Goal: Information Seeking & Learning: Check status

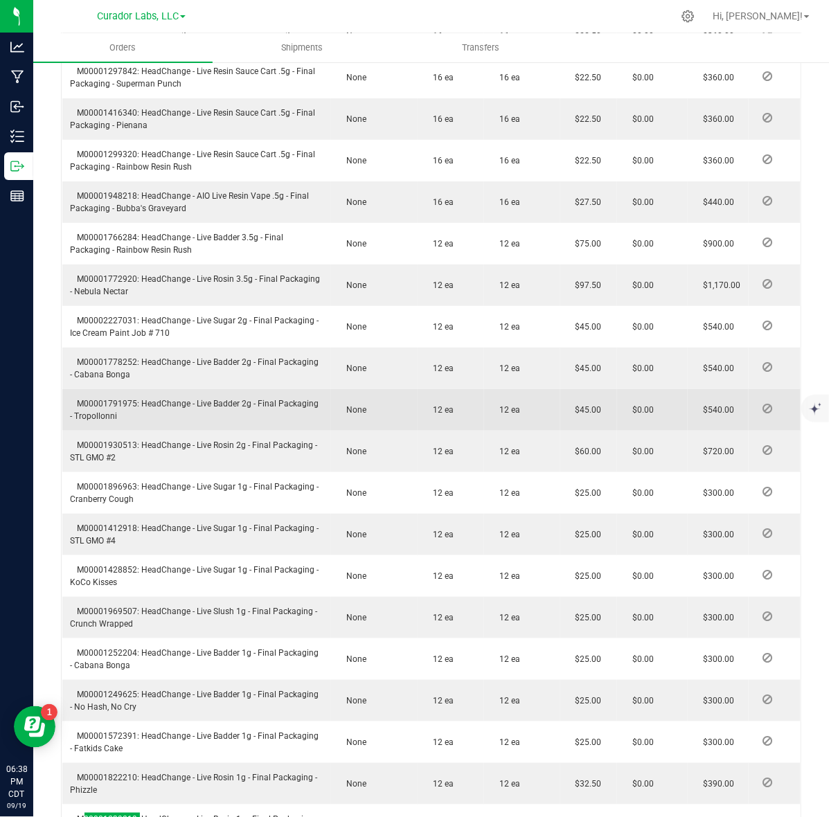
scroll to position [1644, 0]
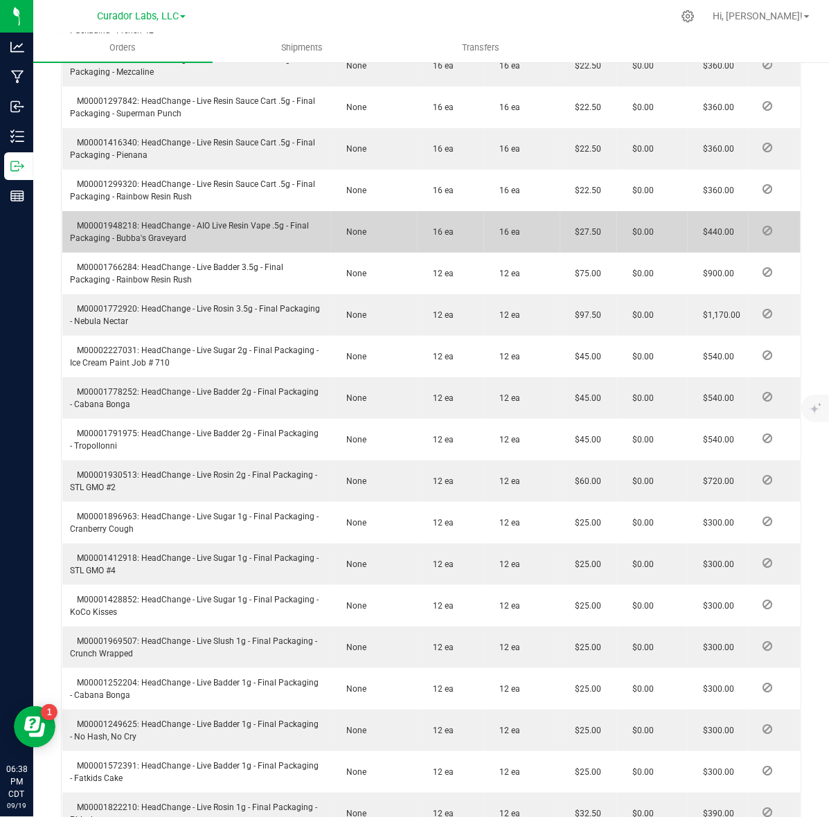
click at [208, 211] on td "M00001948218: HeadChange - AIO Live Resin Vape .5g - Final Packaging - Bubba's …" at bounding box center [196, 232] width 269 height 42
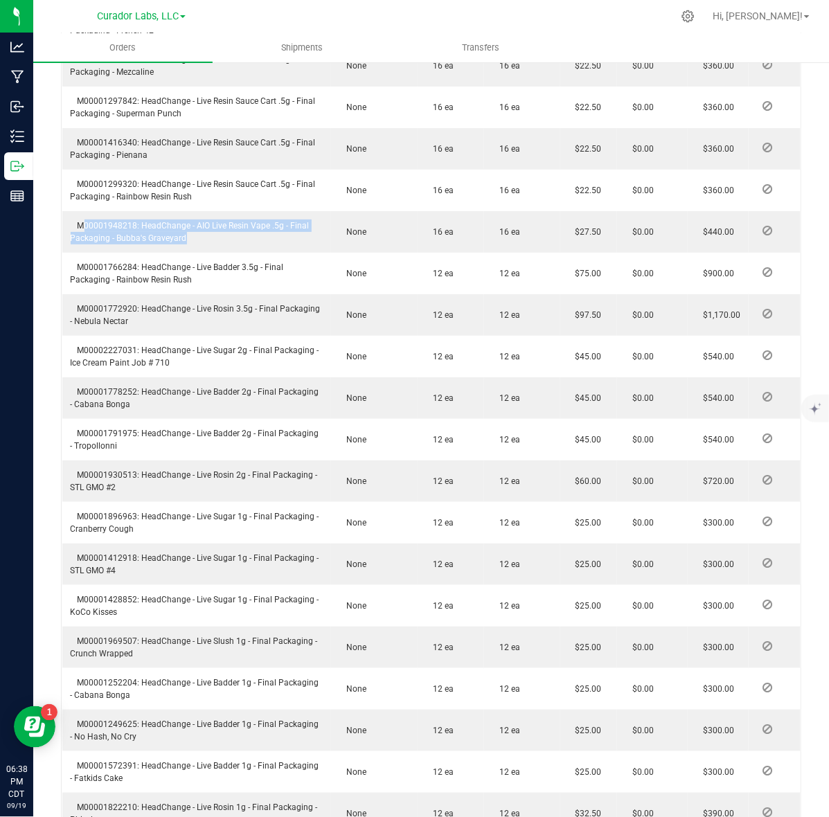
copy span "M00001948218: HeadChange - AIO Live Resin Vape .5g - Final Packaging - Bubba's …"
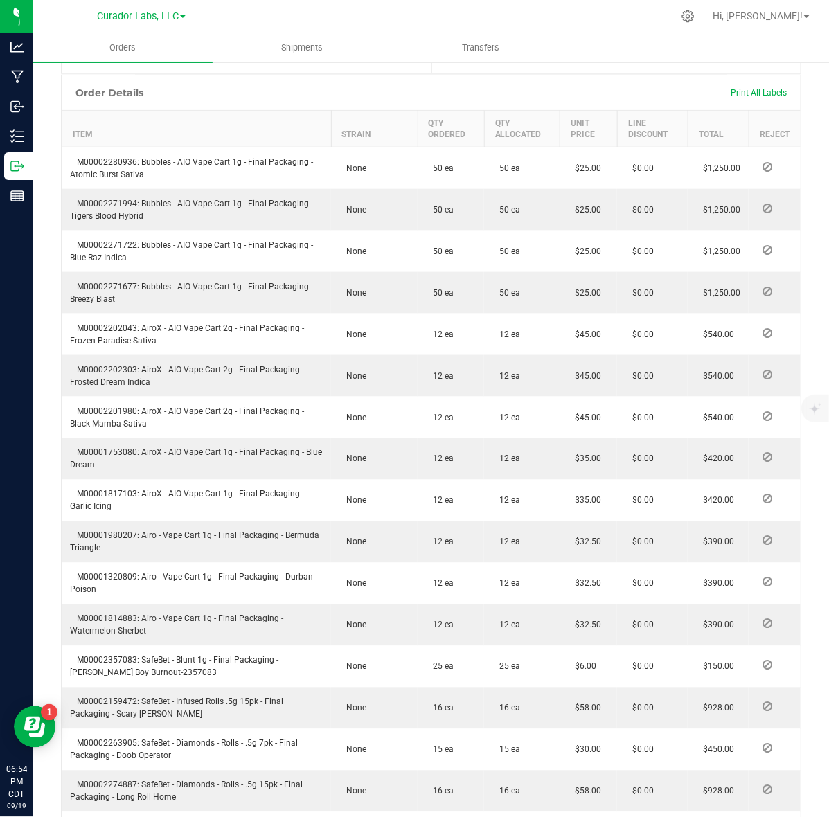
scroll to position [0, 0]
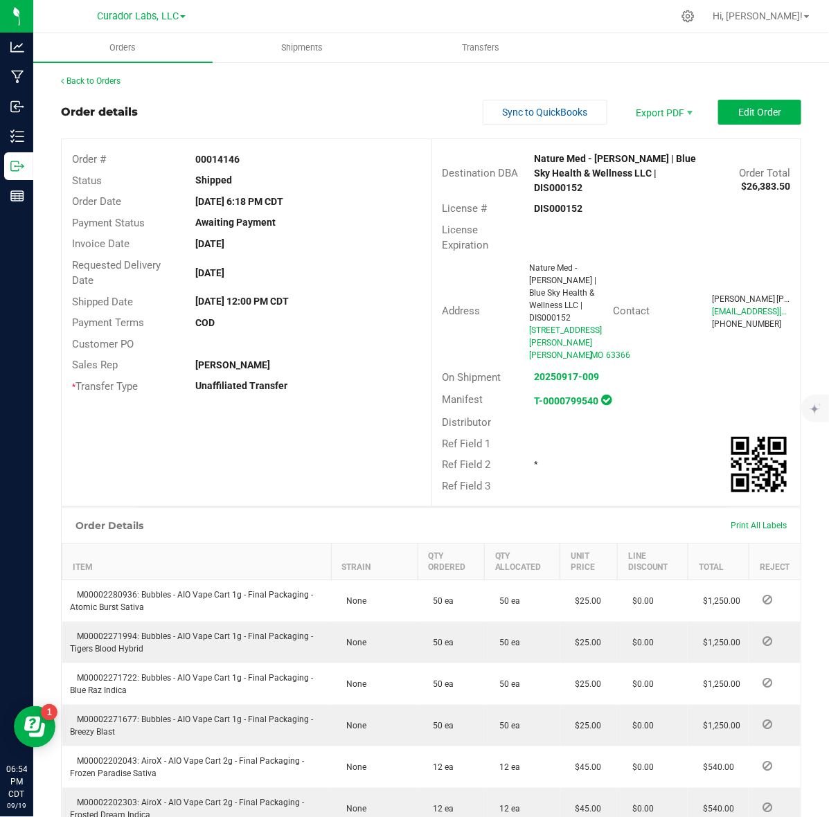
click at [223, 161] on strong "00014146" at bounding box center [217, 159] width 44 height 11
copy strong "00014146"
click at [85, 82] on link "Back to Orders" at bounding box center [91, 81] width 60 height 10
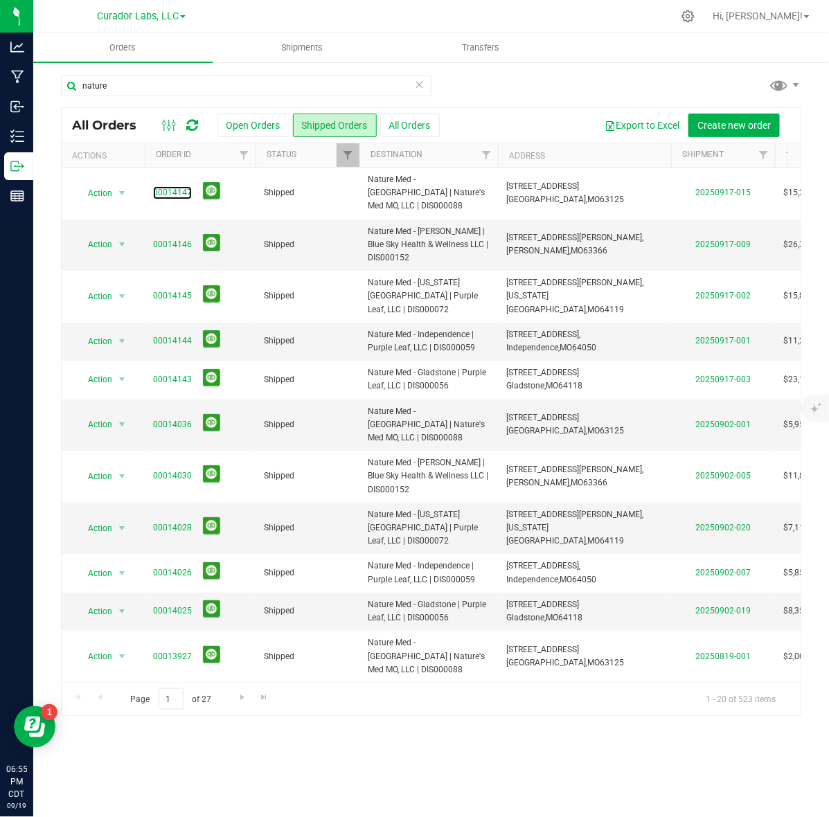
click at [178, 188] on link "00014147" at bounding box center [172, 192] width 39 height 13
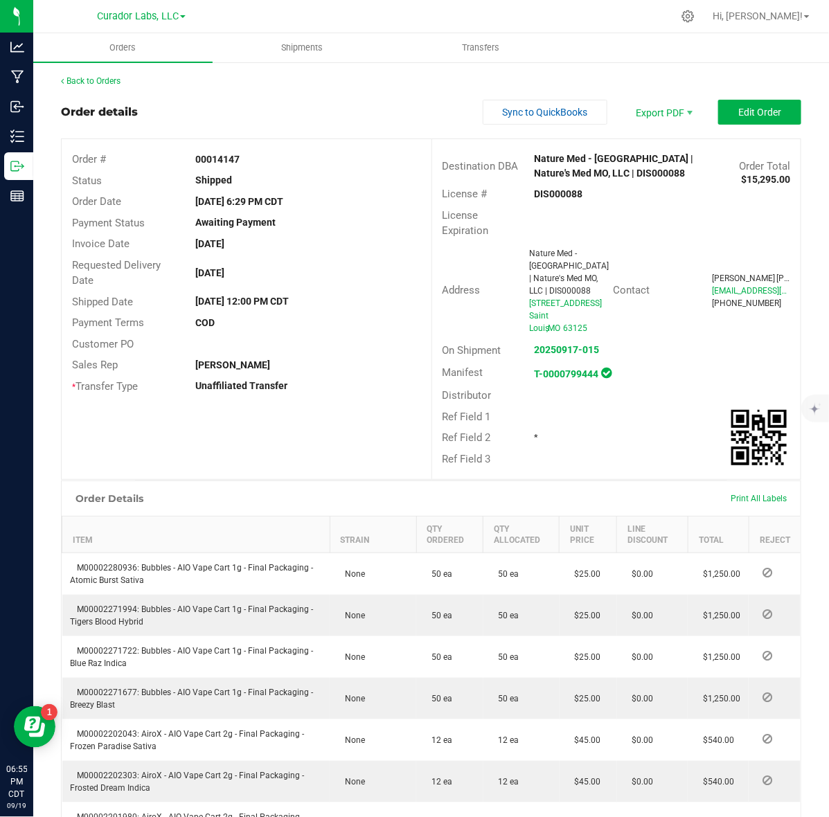
click at [554, 191] on strong "DIS000088" at bounding box center [558, 193] width 48 height 11
copy strong "DIS000088"
click at [202, 158] on strong "00014147" at bounding box center [217, 159] width 44 height 11
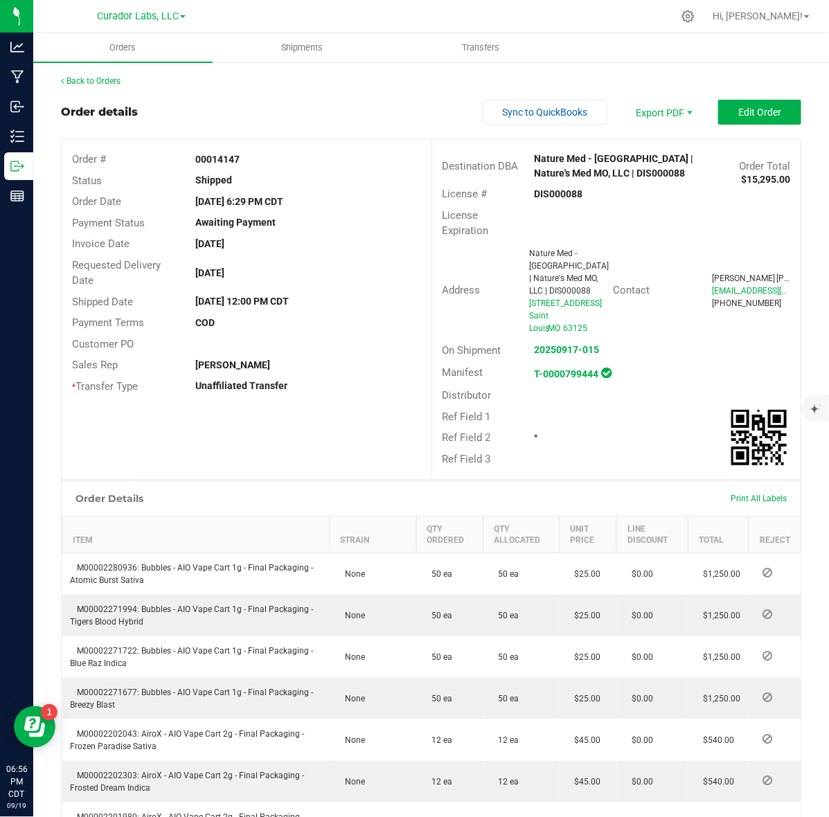
copy strong "00014147"
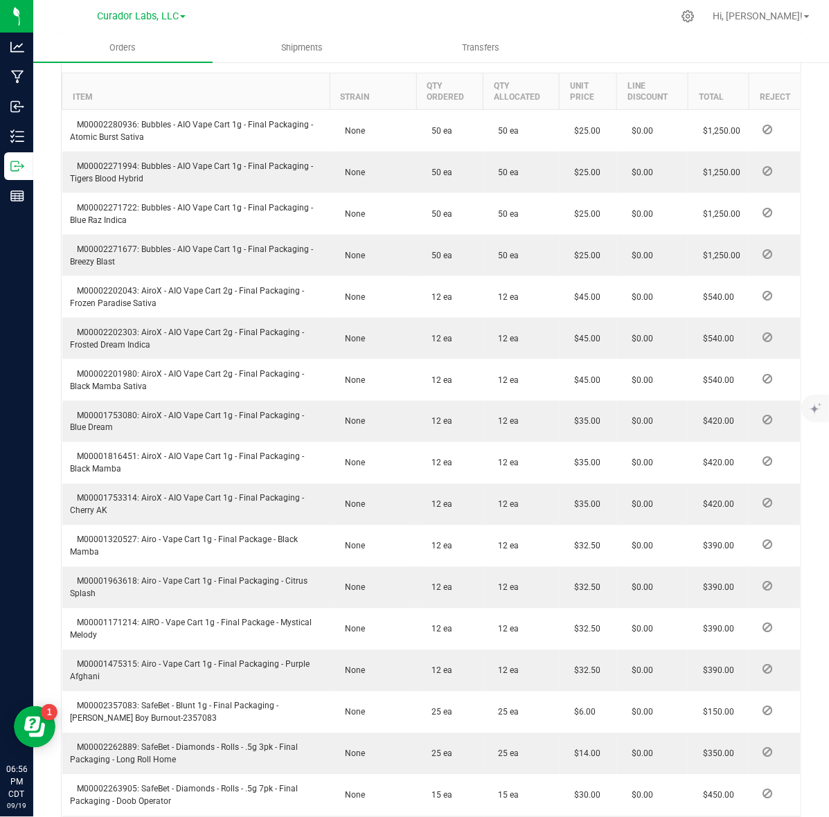
scroll to position [433, 0]
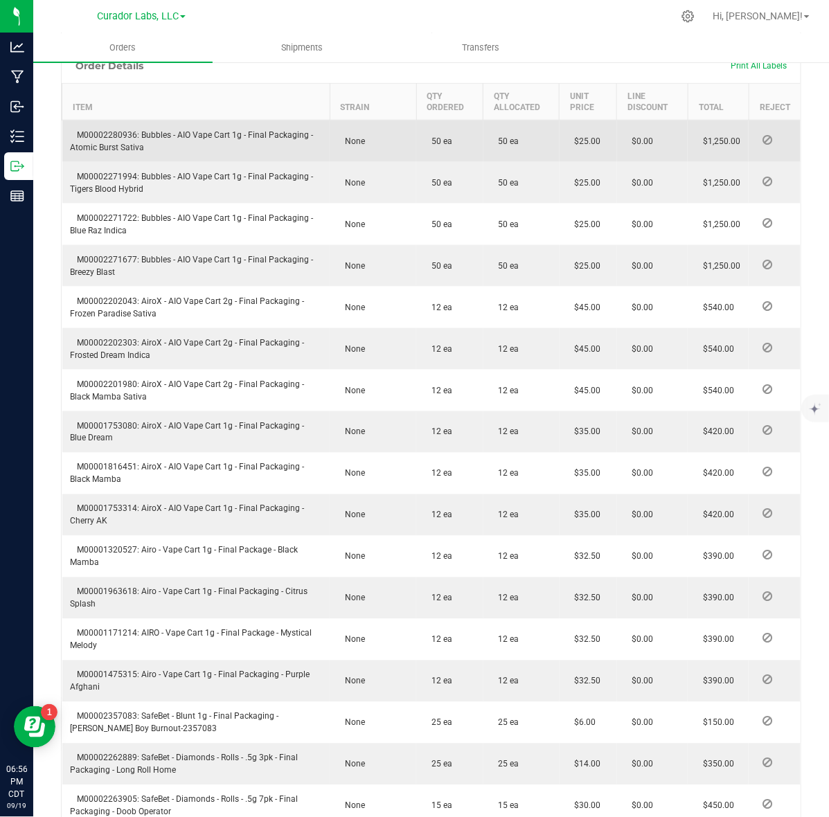
click at [99, 135] on span "M00002280936: Bubbles - AIO Vape Cart 1g - Final Packaging - Atomic Burst Sativa" at bounding box center [192, 141] width 243 height 22
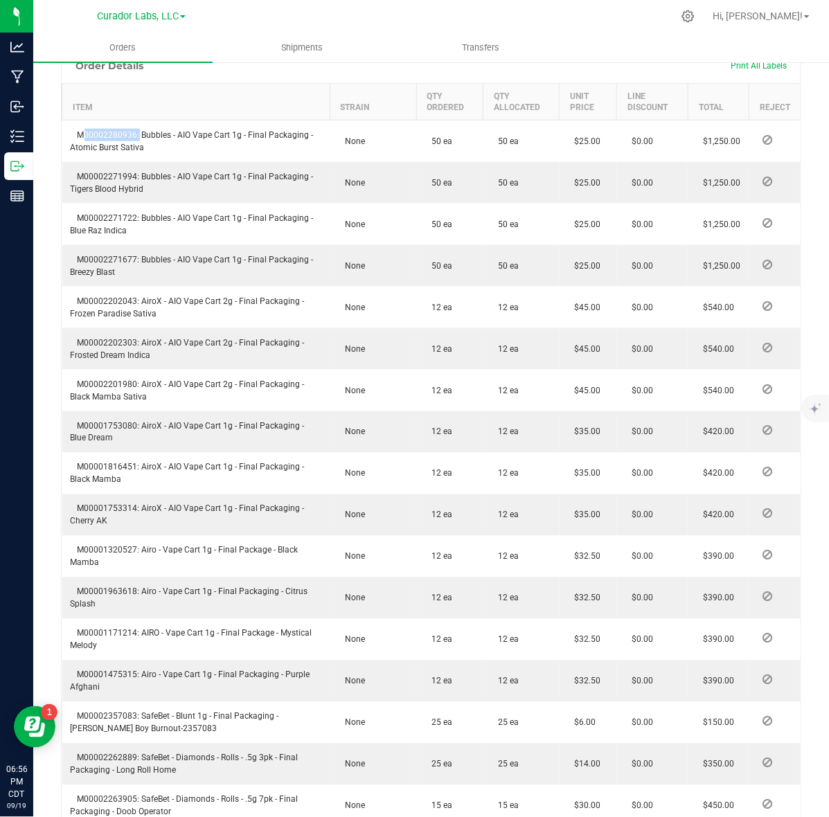
copy span "M00002280936"
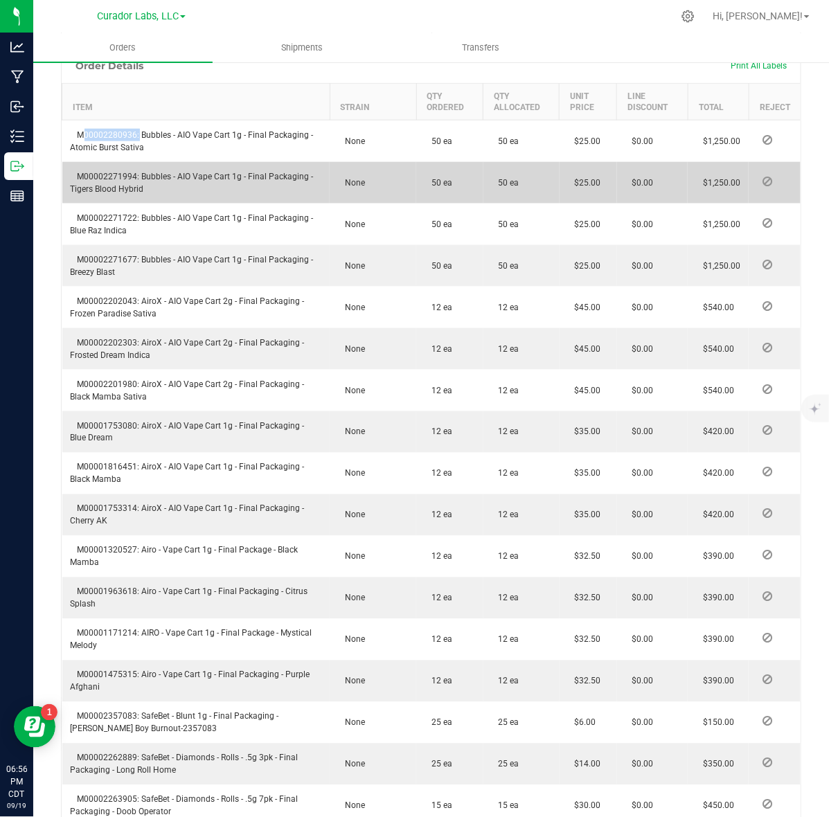
click at [85, 177] on span "M00002271994: Bubbles - AIO Vape Cart 1g - Final Packaging - Tigers Blood Hybrid" at bounding box center [192, 183] width 243 height 22
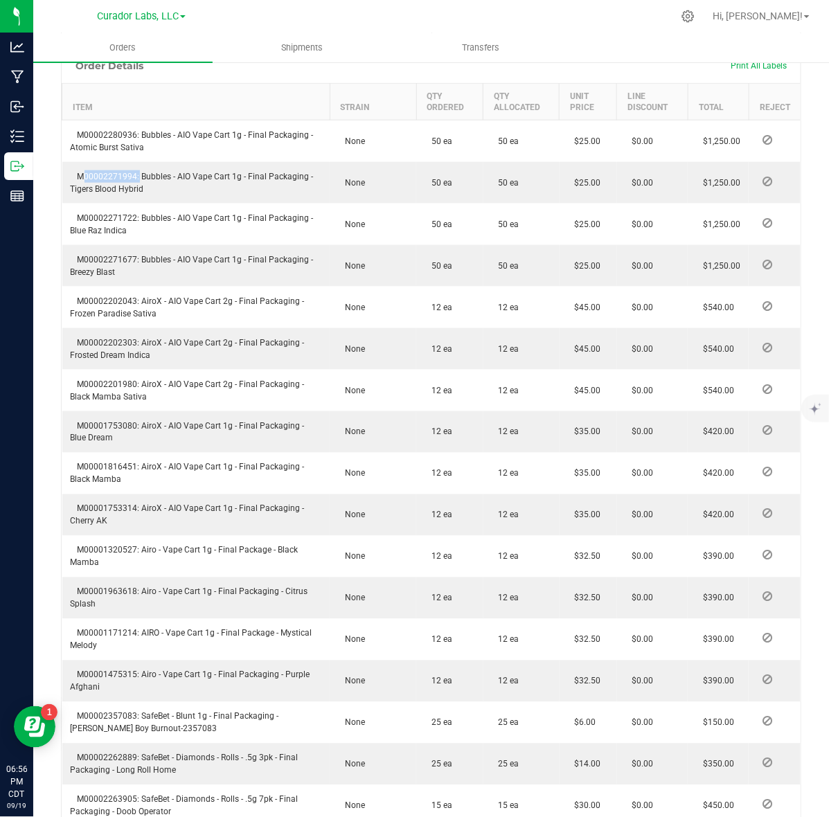
copy span "M00002271994"
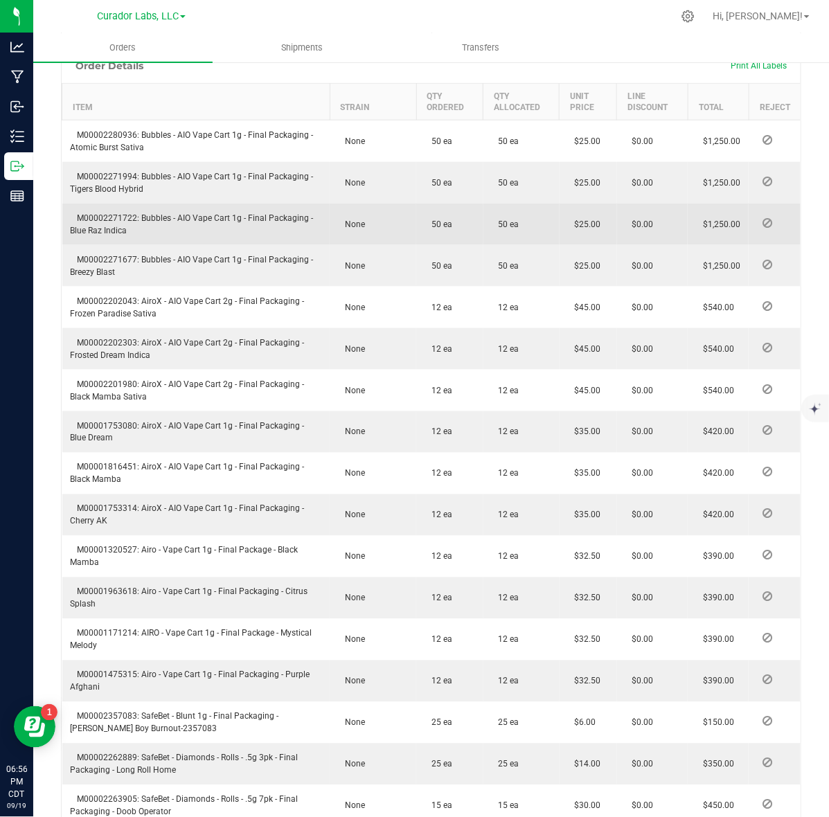
click at [122, 215] on span "M00002271722: Bubbles - AIO Vape Cart 1g - Final Packaging - Blue Raz Indica" at bounding box center [192, 224] width 243 height 22
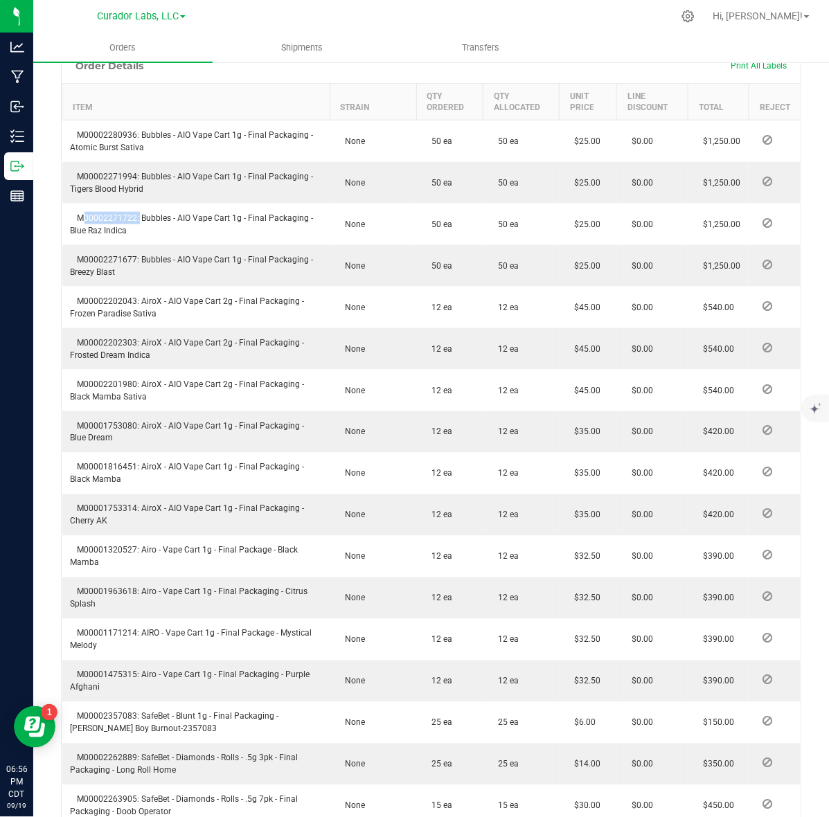
copy span "M00002271722"
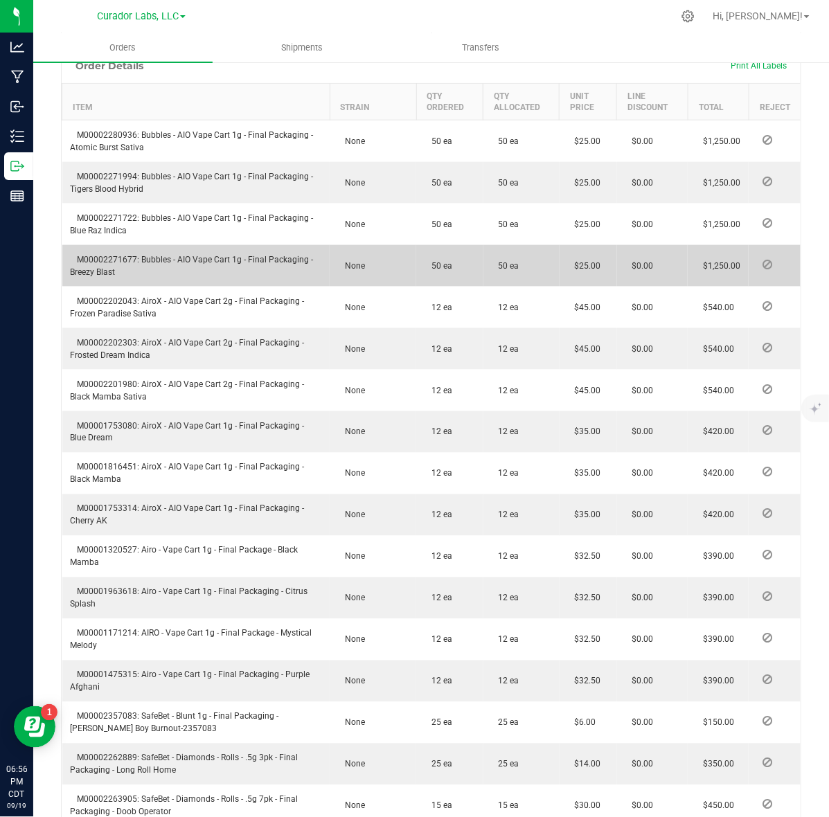
click at [104, 255] on span "M00002271677: Bubbles - AIO Vape Cart 1g - Final Packaging - Breezy Blast" at bounding box center [192, 266] width 243 height 22
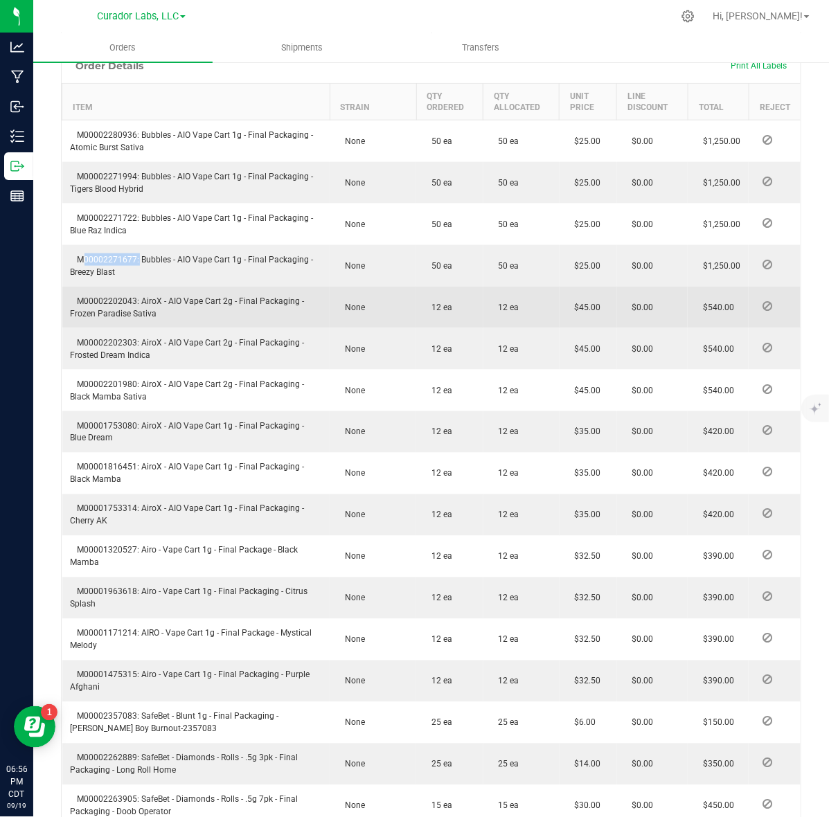
copy span "M00002271677"
click at [82, 303] on span "M00002202043: AiroX - AIO Vape Cart 2g - Final Packaging - Frozen Paradise Sati…" at bounding box center [188, 307] width 234 height 22
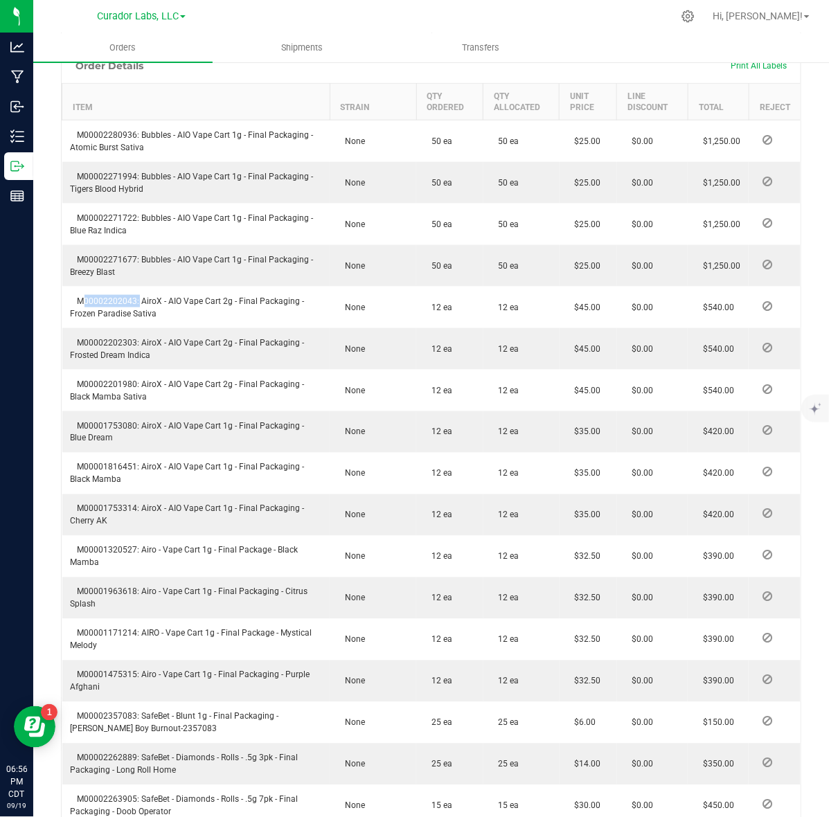
copy span "M00002202043"
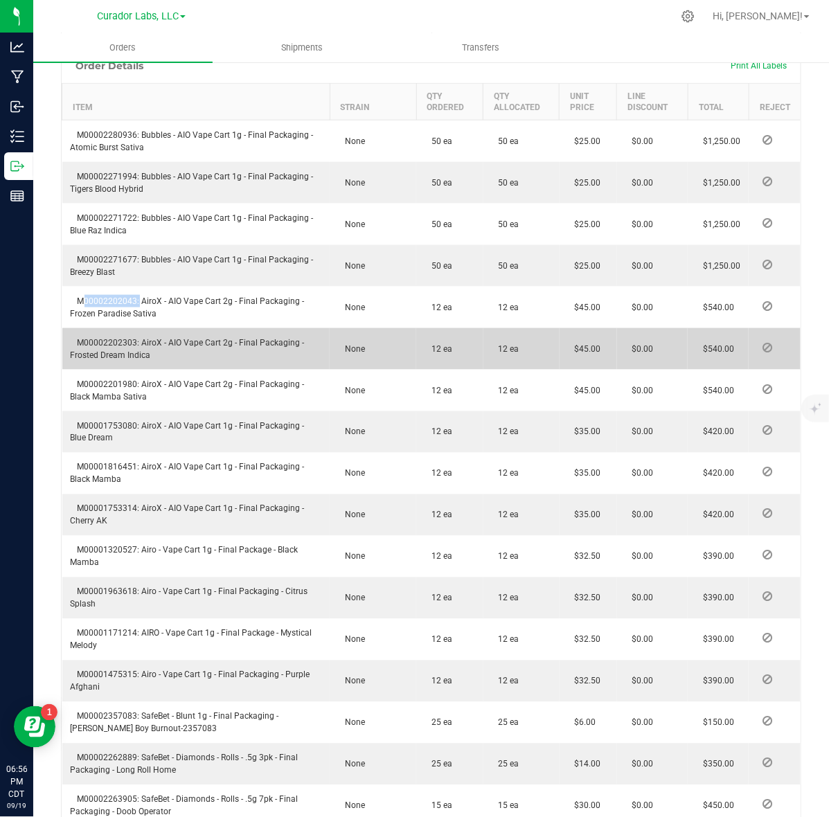
click at [116, 336] on td "M00002202303: AiroX - AIO Vape Cart 2g - Final Packaging - Frosted Dream Indica" at bounding box center [196, 349] width 268 height 42
copy span "M00002202303"
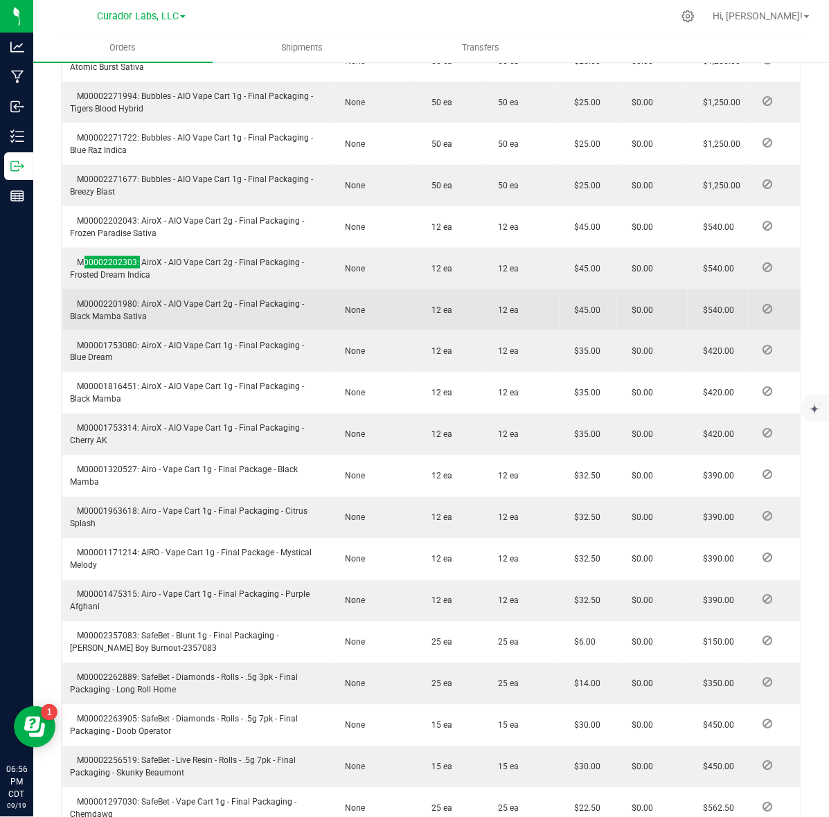
scroll to position [606, 0]
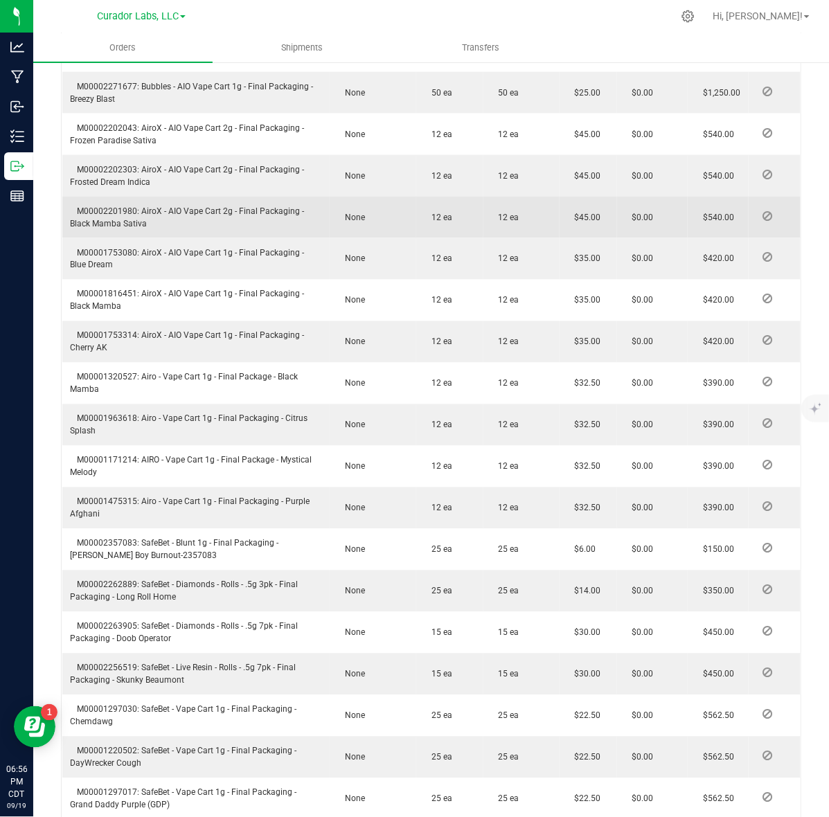
click at [122, 212] on span "M00002201980: AiroX - AIO Vape Cart 2g - Final Packaging - Black Mamba Sativa" at bounding box center [188, 217] width 234 height 22
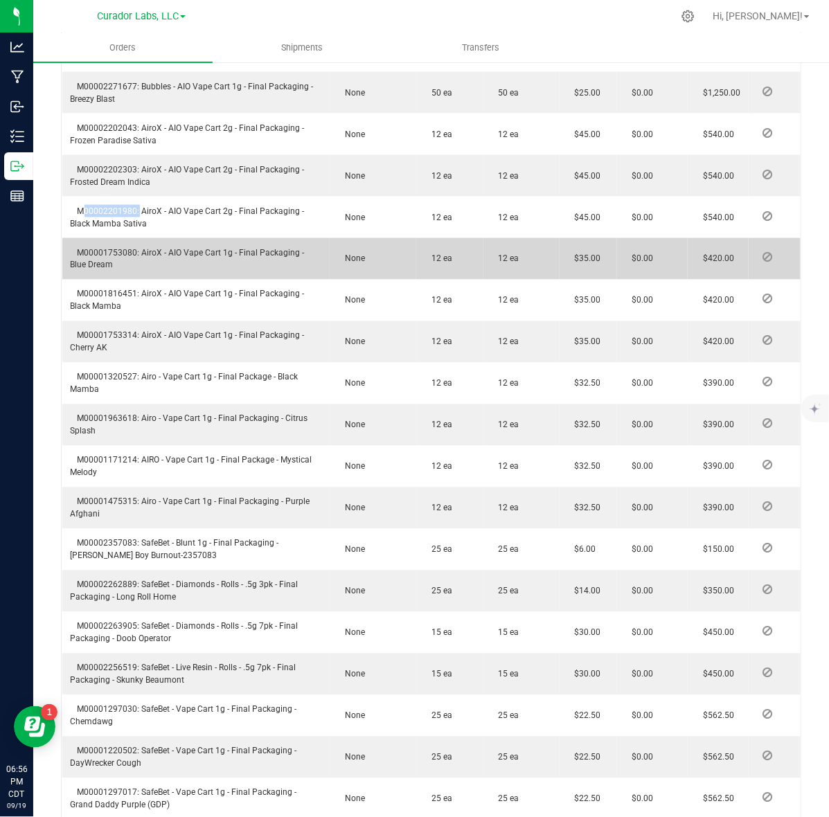
click at [102, 251] on span "M00001753080: AiroX - AIO Vape Cart 1g - Final Packaging - Blue Dream" at bounding box center [188, 259] width 234 height 22
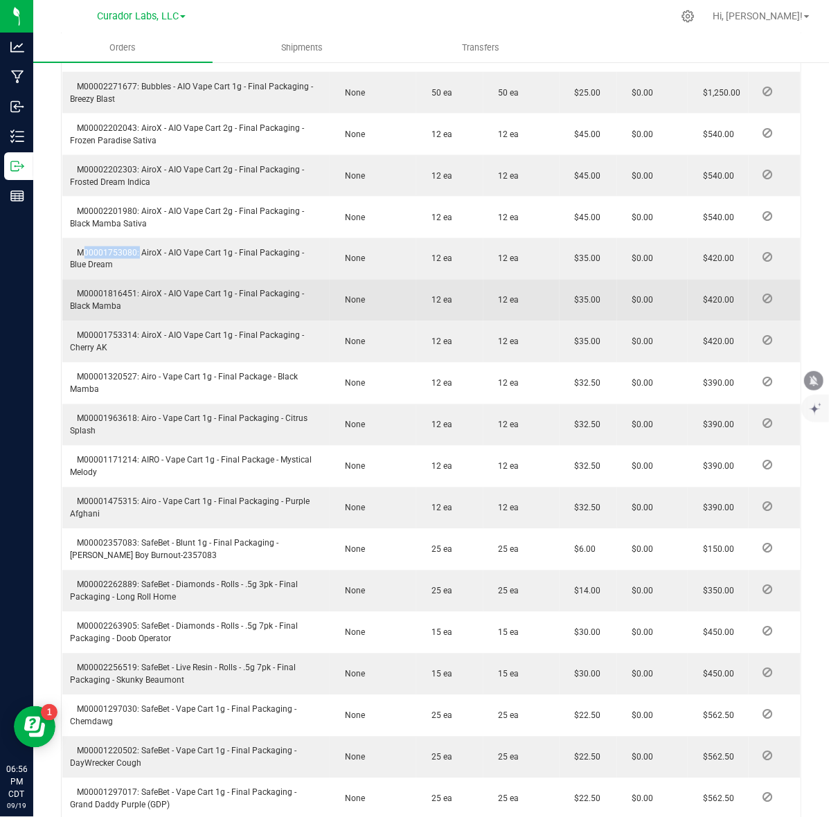
click at [125, 286] on td "M00001816451: AiroX - AIO Vape Cart 1g - Final Packaging - Black Mamba" at bounding box center [196, 301] width 268 height 42
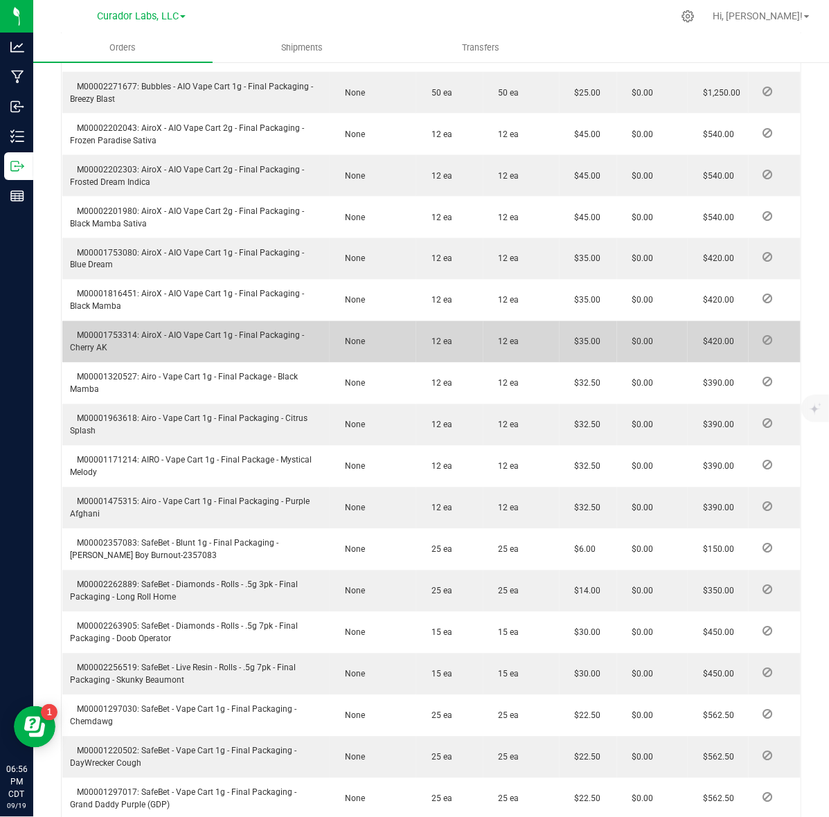
click at [121, 337] on span "M00001753314: AiroX - AIO Vape Cart 1g - Final Packaging - Cherry AK" at bounding box center [188, 342] width 234 height 22
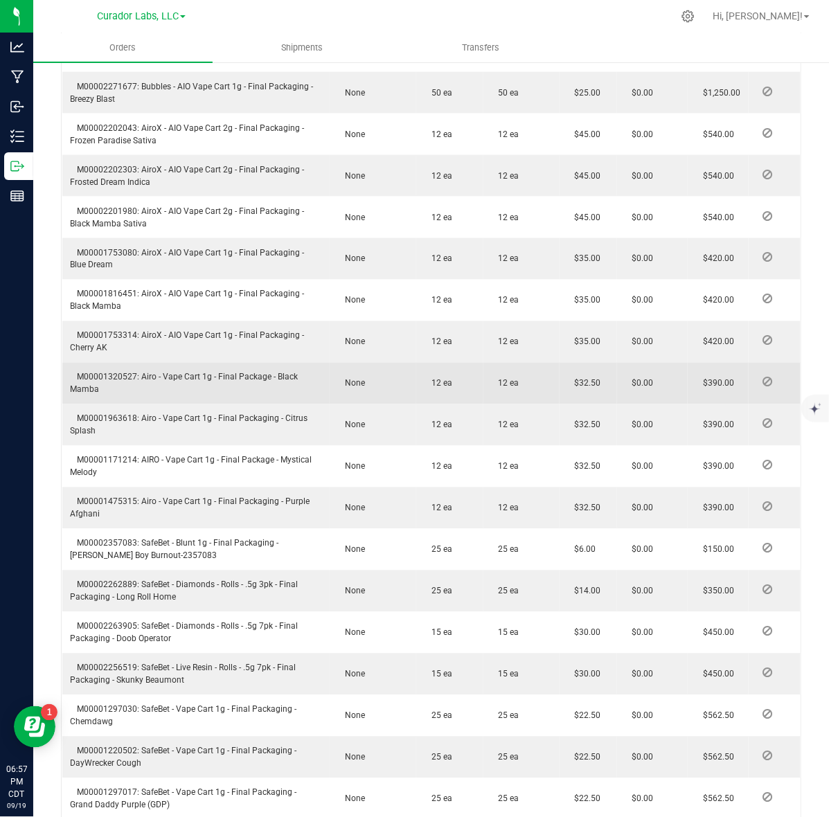
click at [125, 379] on span "M00001320527: Airo - Vape Cart 1g - Final Package - Black Mamba" at bounding box center [185, 383] width 228 height 22
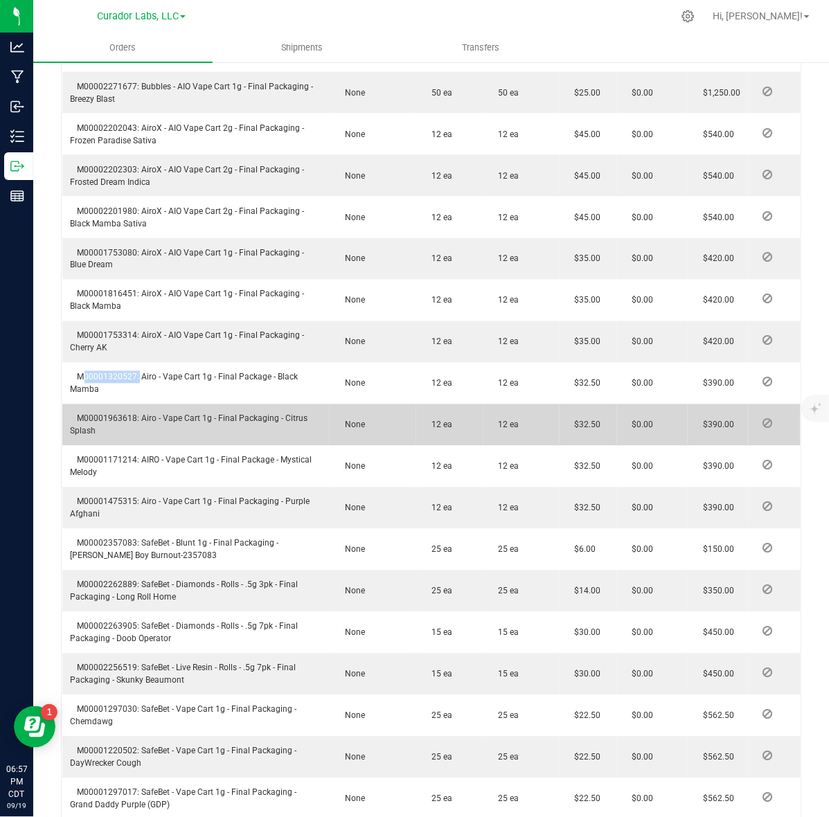
click at [112, 414] on span "M00001963618: Airo - Vape Cart 1g - Final Packaging - Citrus Splash" at bounding box center [189, 425] width 237 height 22
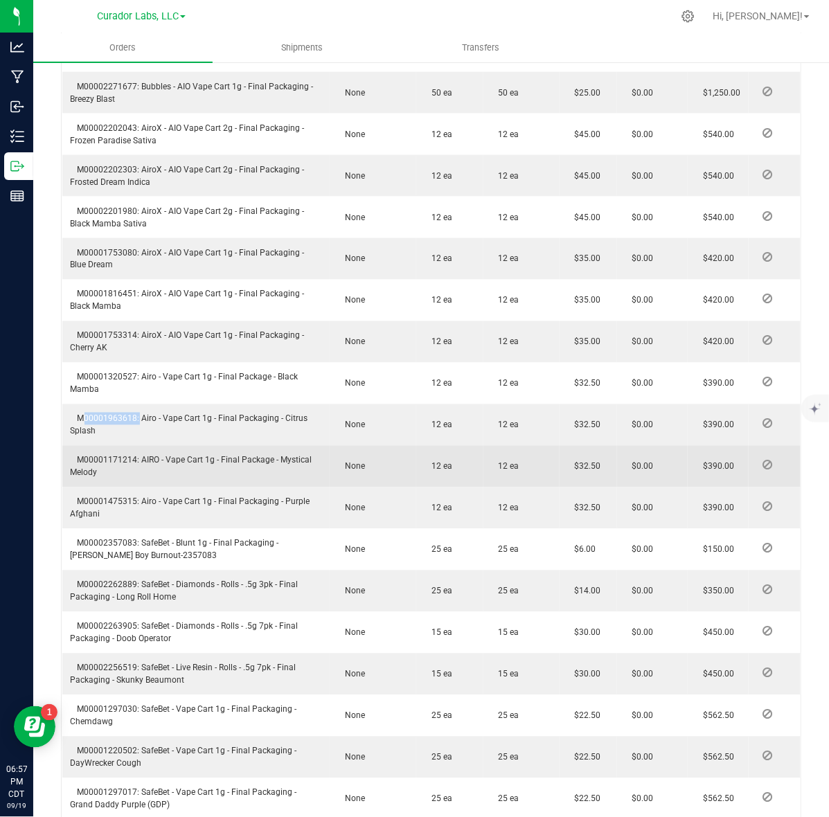
click at [133, 455] on span "M00001171214: AIRO - Vape Cart 1g - Final Package - Mystical Melody" at bounding box center [192, 466] width 242 height 22
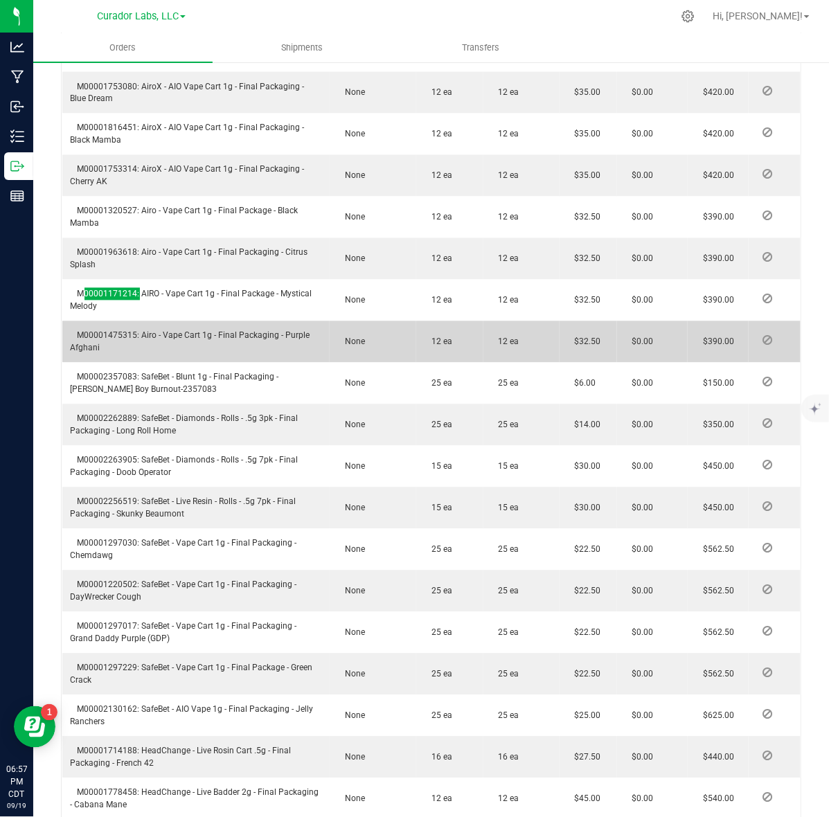
scroll to position [779, 0]
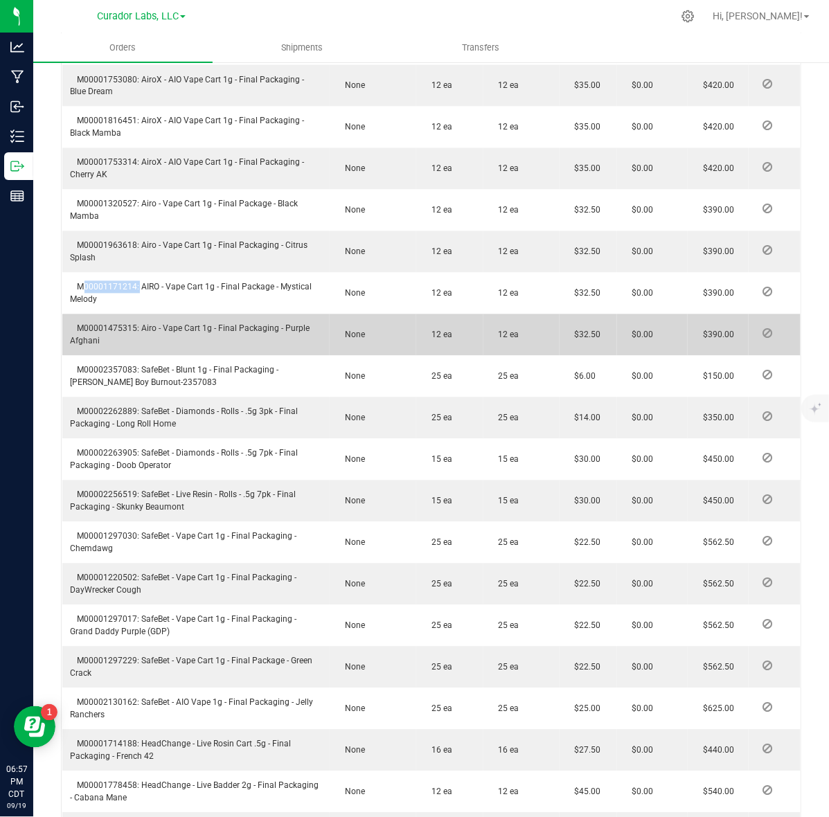
click at [97, 324] on span "M00001475315: Airo - Vape Cart 1g - Final Packaging - Purple Afghani" at bounding box center [191, 335] width 240 height 22
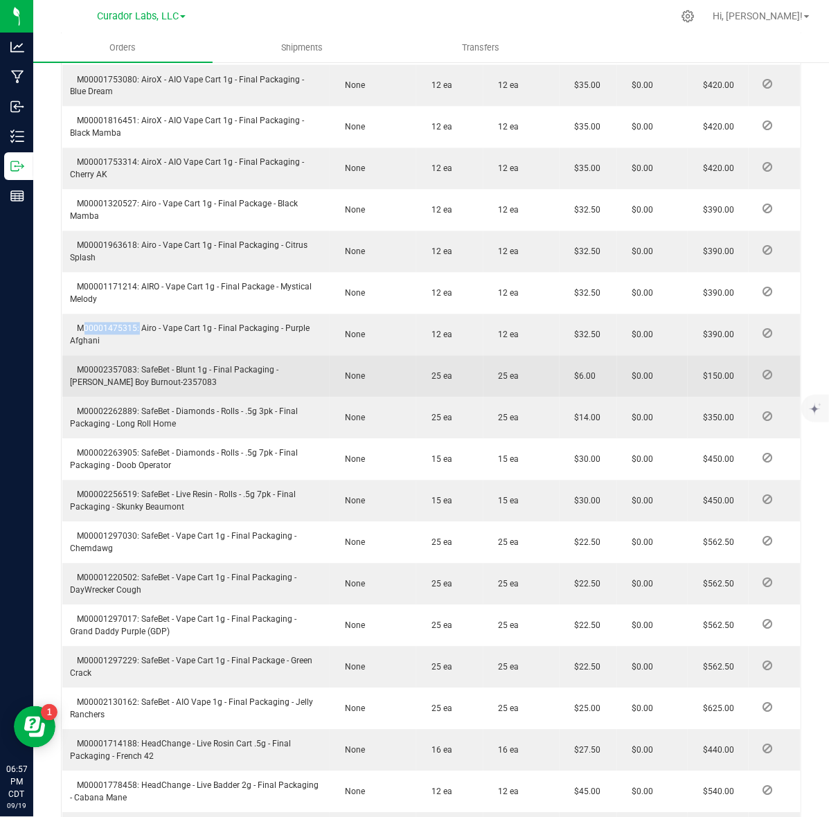
click at [118, 371] on span "M00002357083: SafeBet - Blunt 1g - Final Packaging - [PERSON_NAME] Boy Burnout-…" at bounding box center [175, 376] width 208 height 22
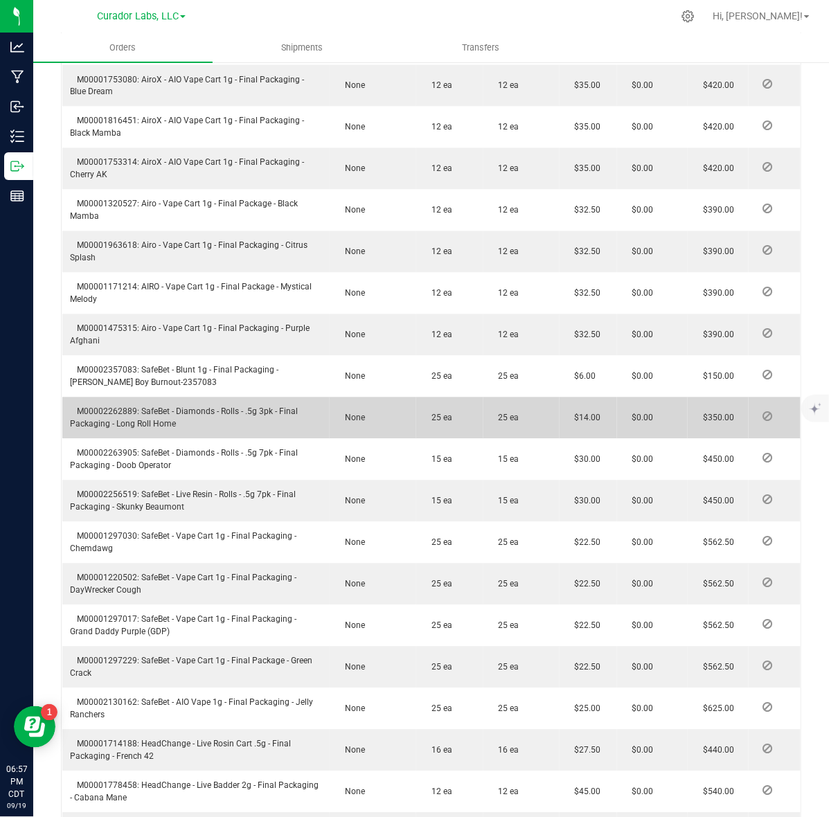
click at [125, 412] on span "M00002262889: SafeBet - Diamonds - Rolls - .5g 3pk - Final Packaging - Long Rol…" at bounding box center [185, 418] width 228 height 22
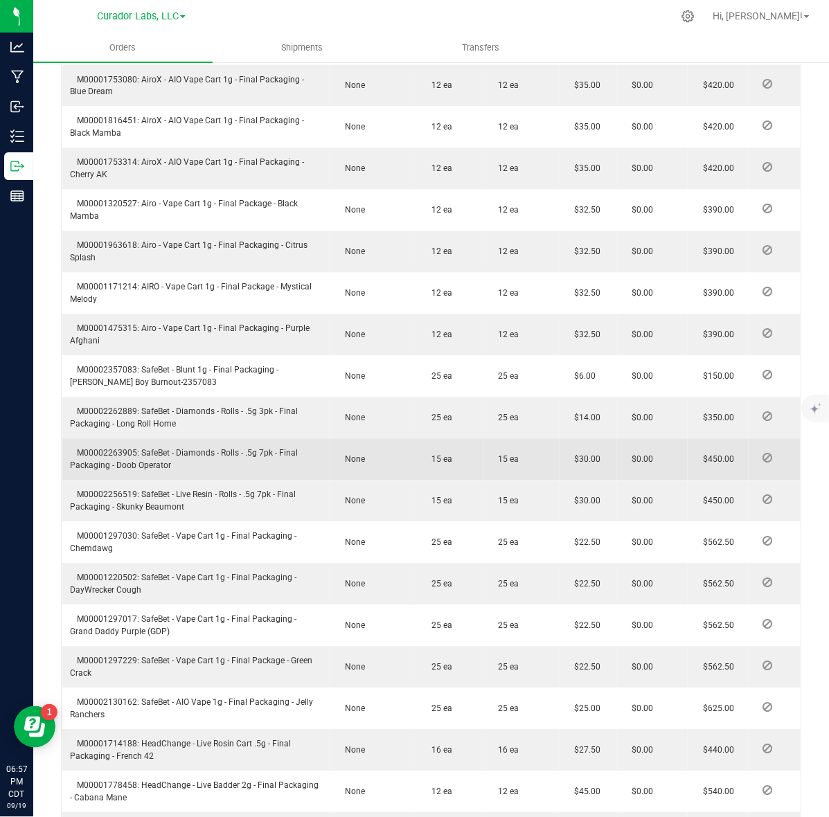
click at [114, 455] on span "M00002263905: SafeBet - Diamonds - Rolls - .5g 7pk - Final Packaging - Doob Ope…" at bounding box center [185, 460] width 228 height 22
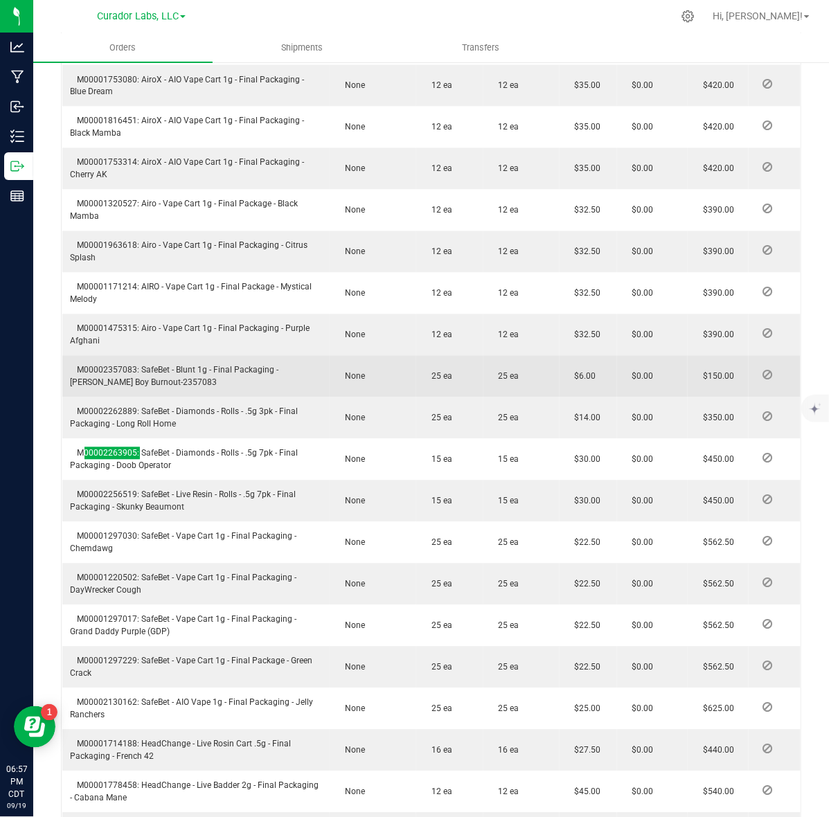
scroll to position [952, 0]
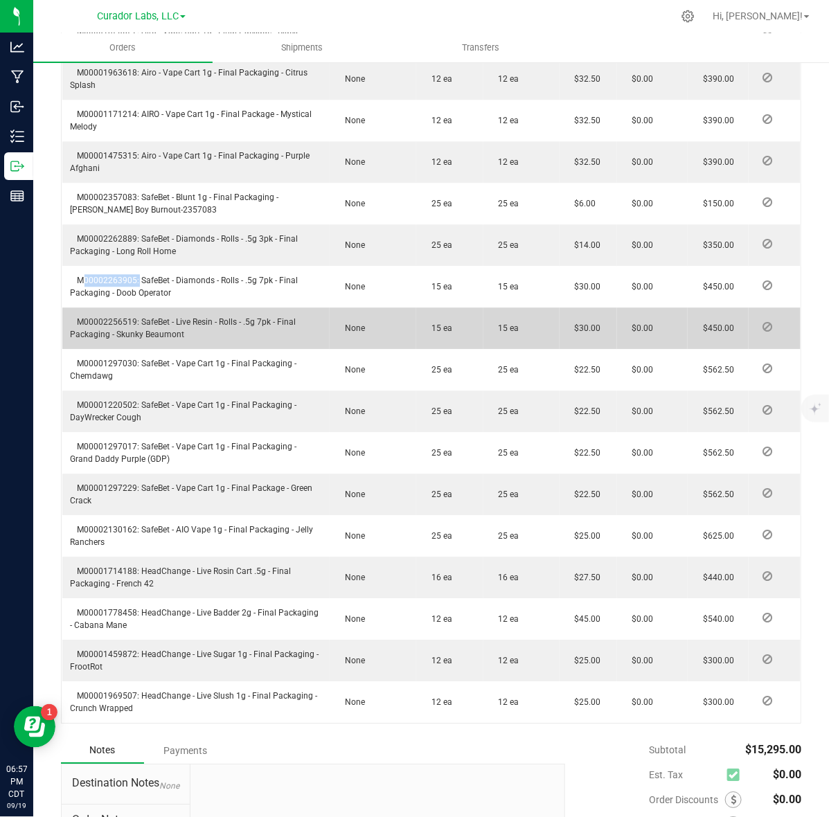
click at [115, 323] on span "M00002256519: SafeBet - Live Resin - Rolls - .5g 7pk - Final Packaging - Skunky…" at bounding box center [184, 328] width 226 height 22
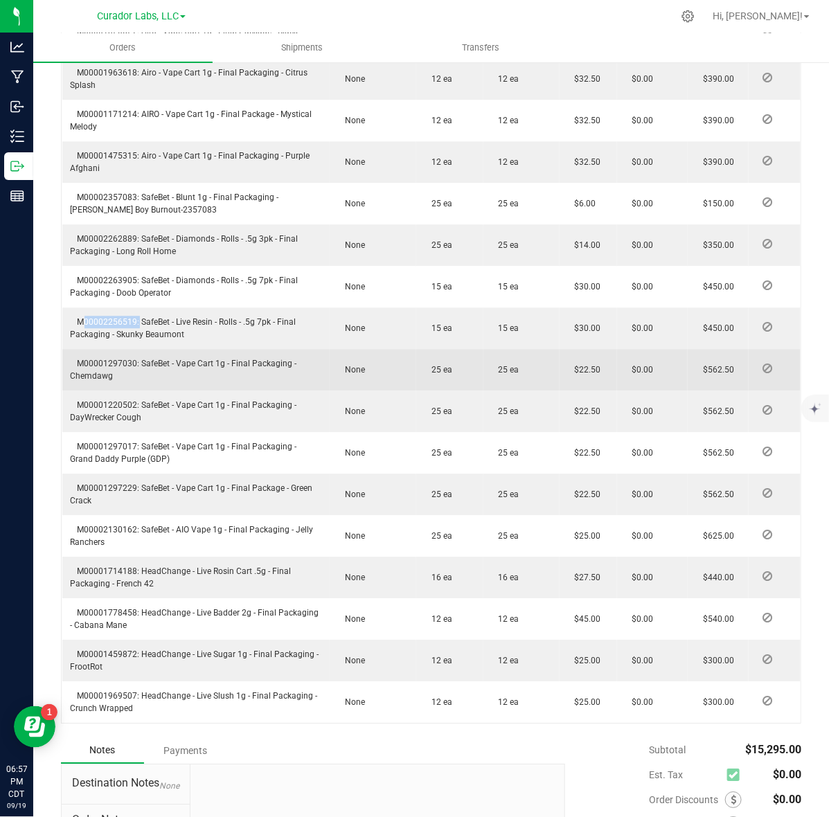
click at [120, 367] on span "M00001297030: SafeBet - Vape Cart 1g - Final Packaging - Chemdawg" at bounding box center [184, 370] width 226 height 22
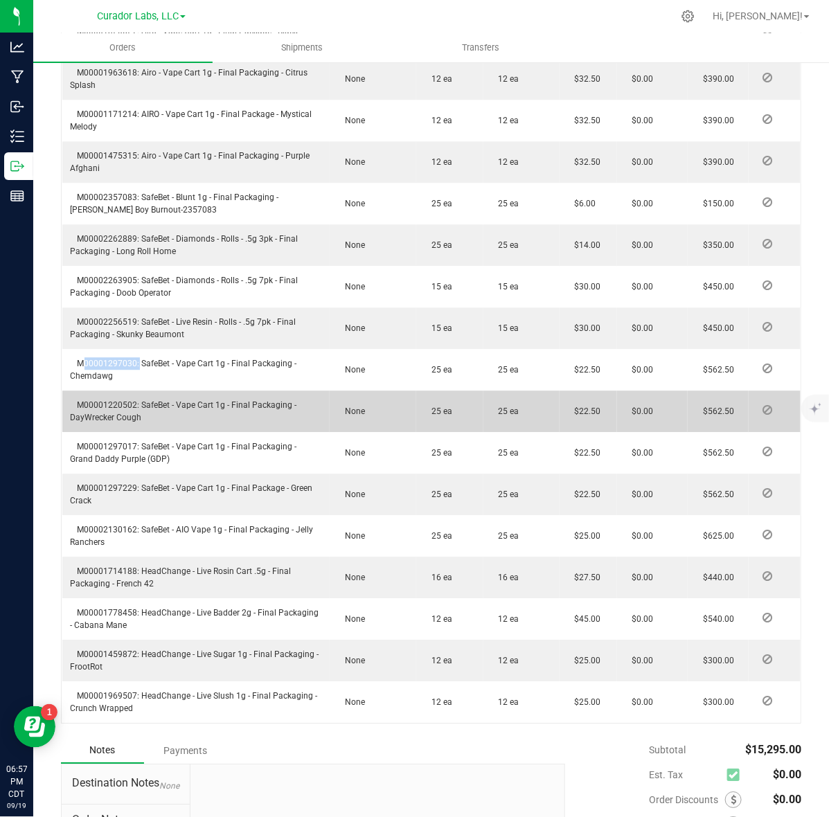
click at [119, 402] on span "M00001220502: SafeBet - Vape Cart 1g - Final Packaging - DayWrecker Cough" at bounding box center [184, 411] width 226 height 22
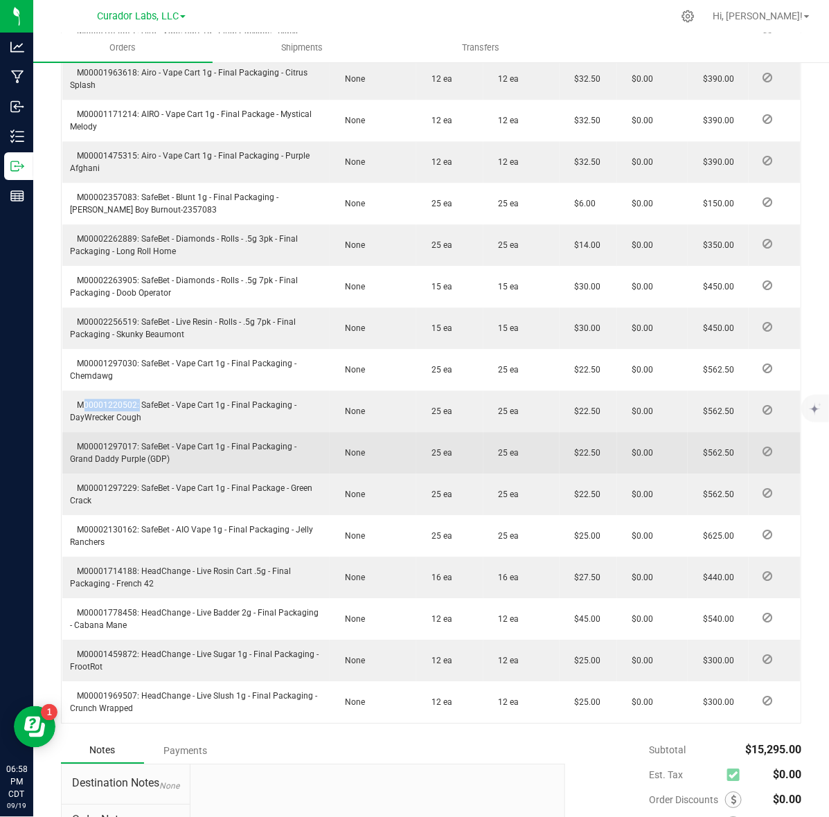
click at [120, 448] on span "M00001297017: SafeBet - Vape Cart 1g - Final Packaging - Grand Daddy Purple (GD…" at bounding box center [184, 453] width 226 height 22
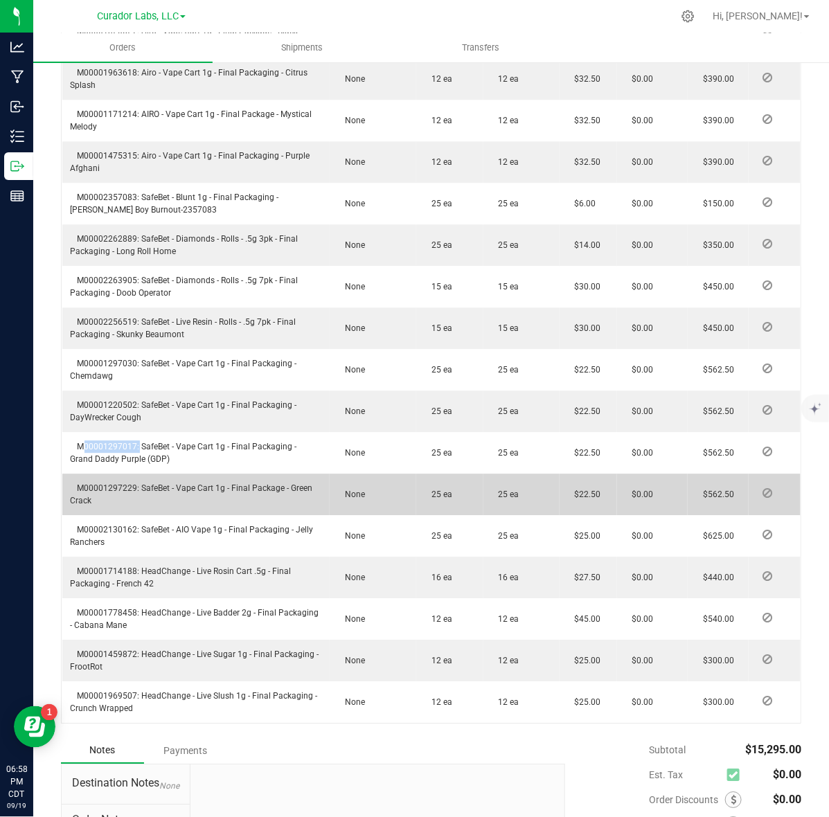
click at [115, 488] on span "M00001297229: SafeBet - Vape Cart 1g - Final Package - Green Crack" at bounding box center [192, 494] width 242 height 22
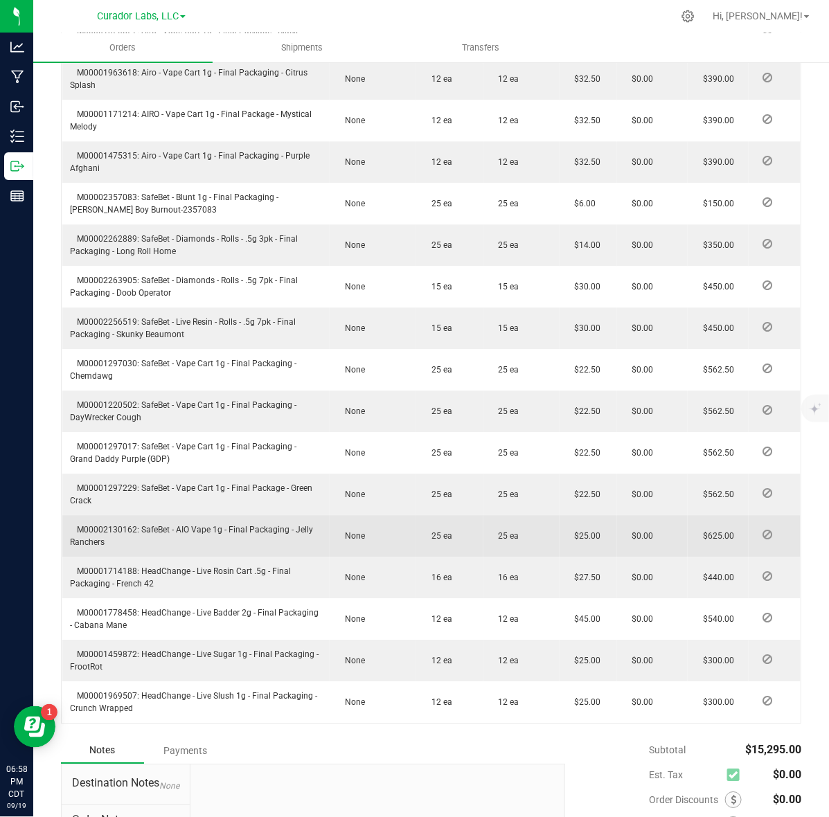
click at [112, 526] on span "M00002130162: SafeBet - AIO Vape 1g - Final Packaging - Jelly Ranchers" at bounding box center [192, 536] width 243 height 22
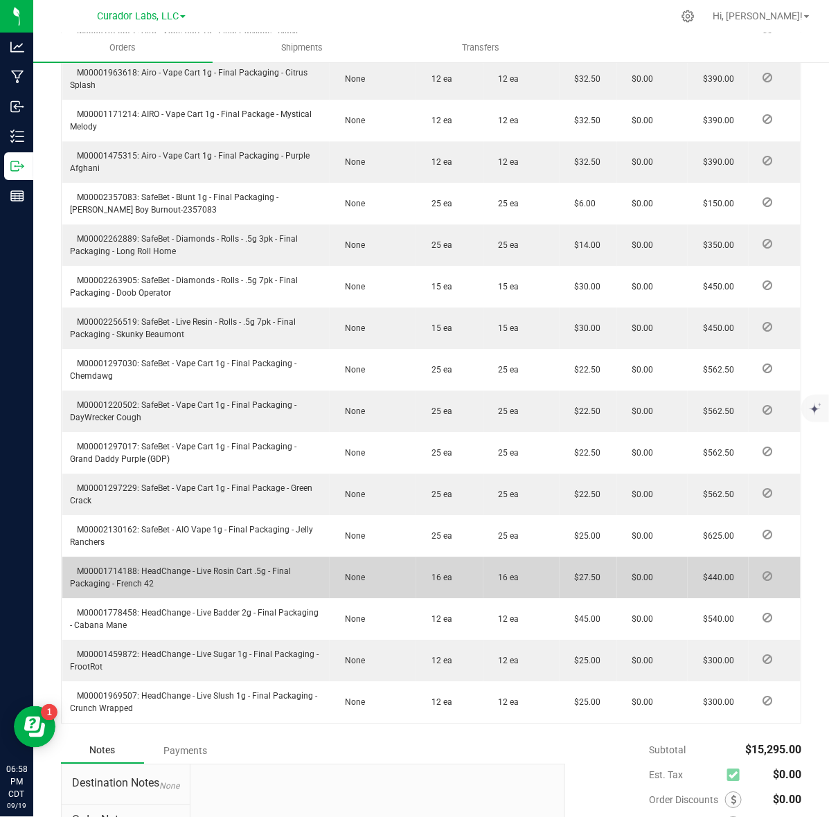
click at [106, 568] on span "M00001714188: HeadChange - Live Rosin Cart .5g - Final Packaging - French 42" at bounding box center [181, 577] width 221 height 22
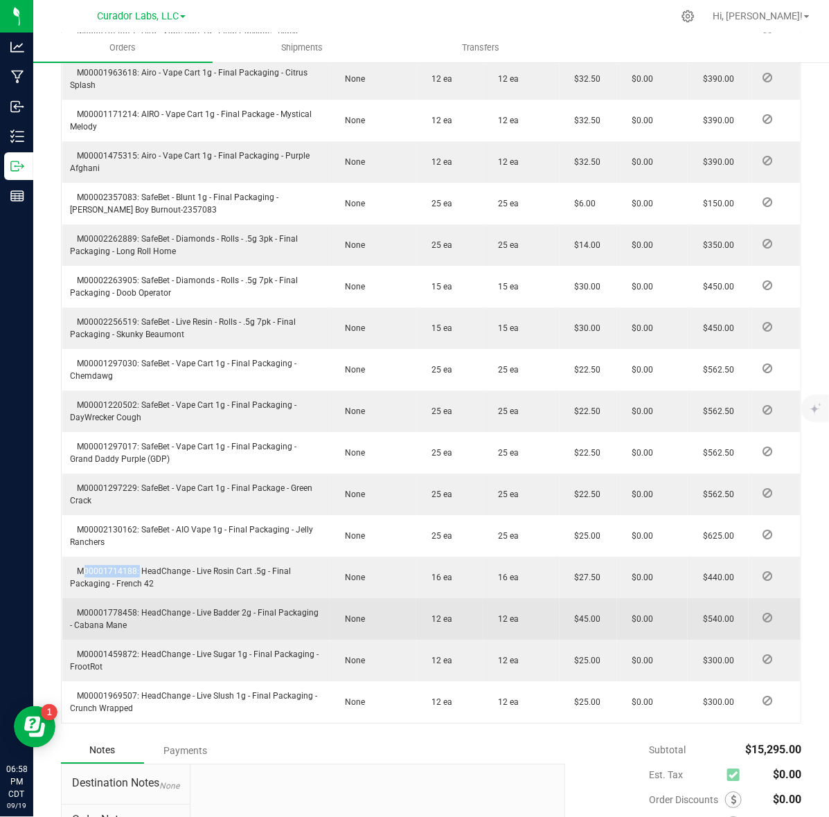
click at [118, 603] on td "M00001778458: HeadChange - Live Badder 2g - Final Packaging - Cabana Mane" at bounding box center [196, 619] width 268 height 42
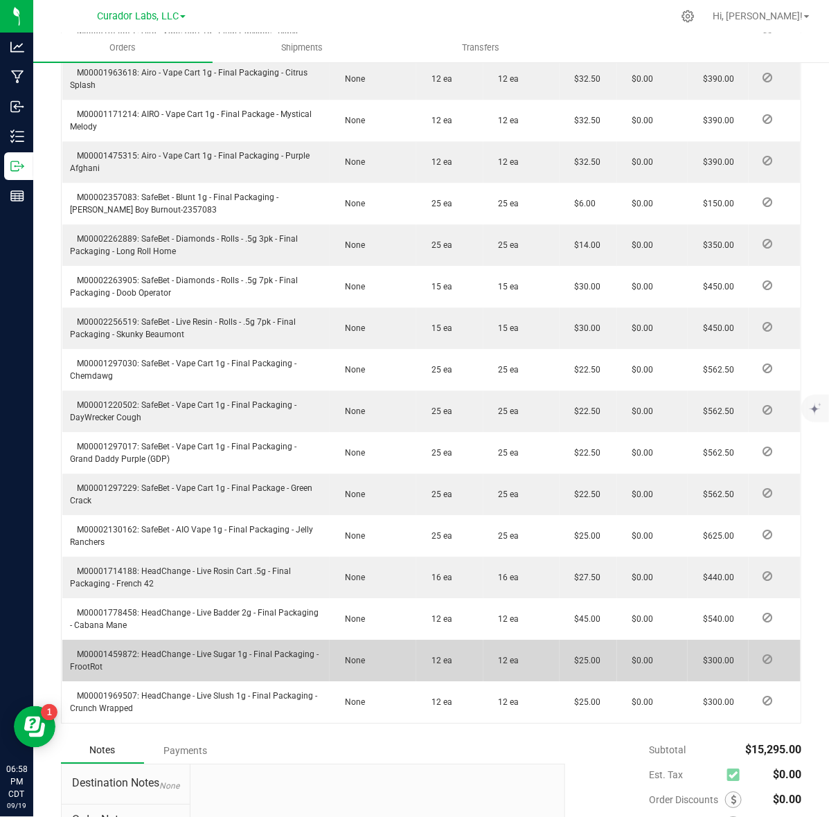
click at [109, 653] on span "M00001459872: HeadChange - Live Sugar 1g - Final Packaging - FrootRot" at bounding box center [195, 660] width 248 height 22
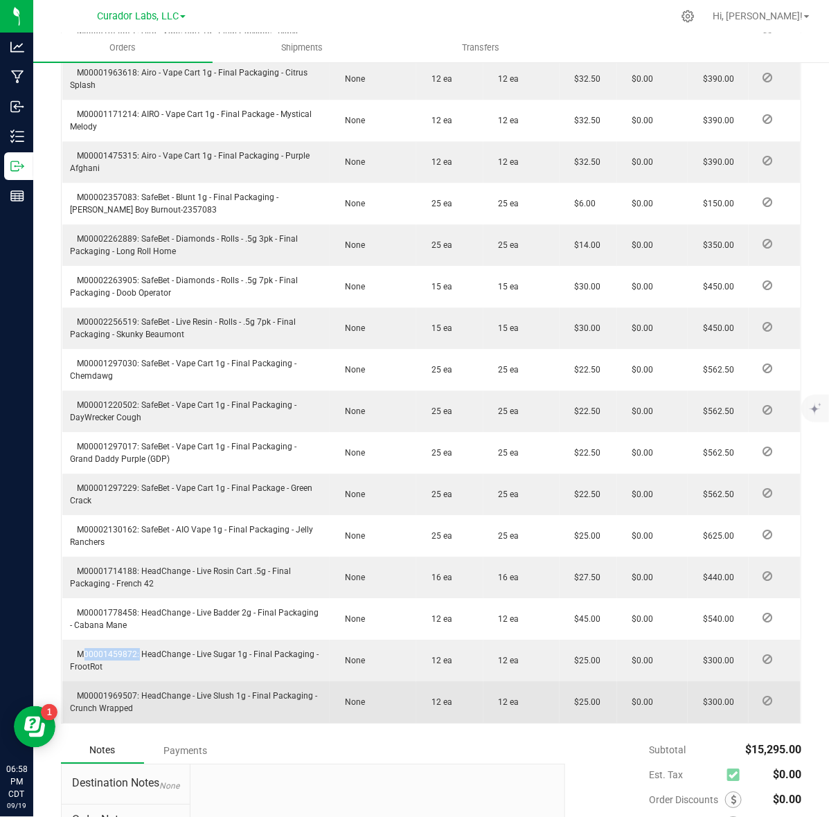
click at [108, 697] on span "M00001969507: HeadChange - Live Slush 1g - Final Packaging - Crunch Wrapped" at bounding box center [194, 702] width 247 height 22
click at [108, 696] on span "M00001969507: HeadChange - Live Slush 1g - Final Packaging - Crunch Wrapped" at bounding box center [194, 702] width 247 height 22
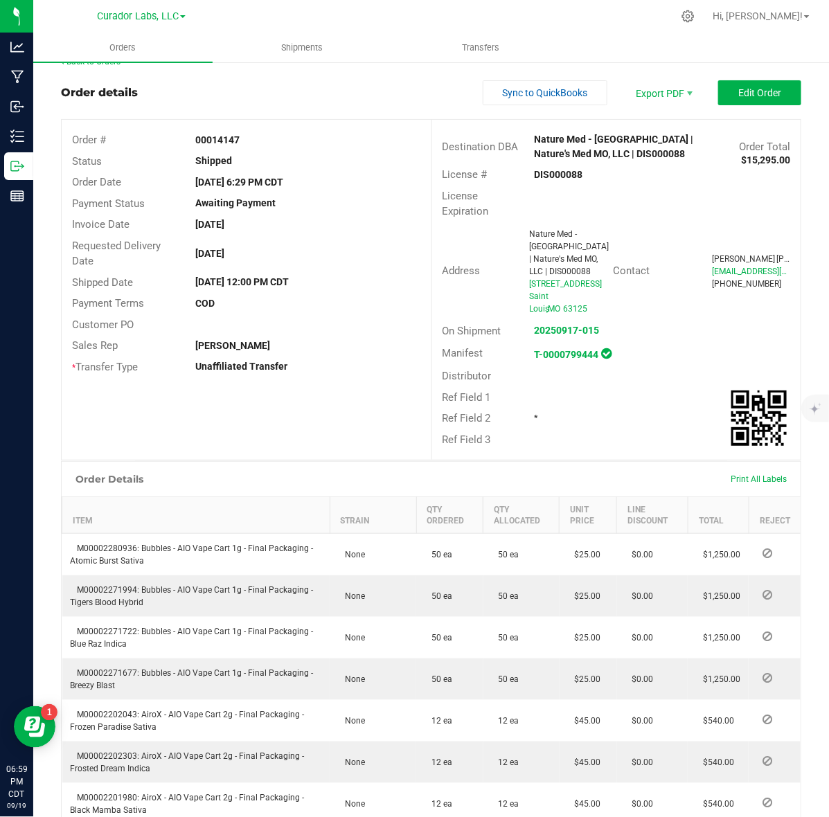
scroll to position [0, 0]
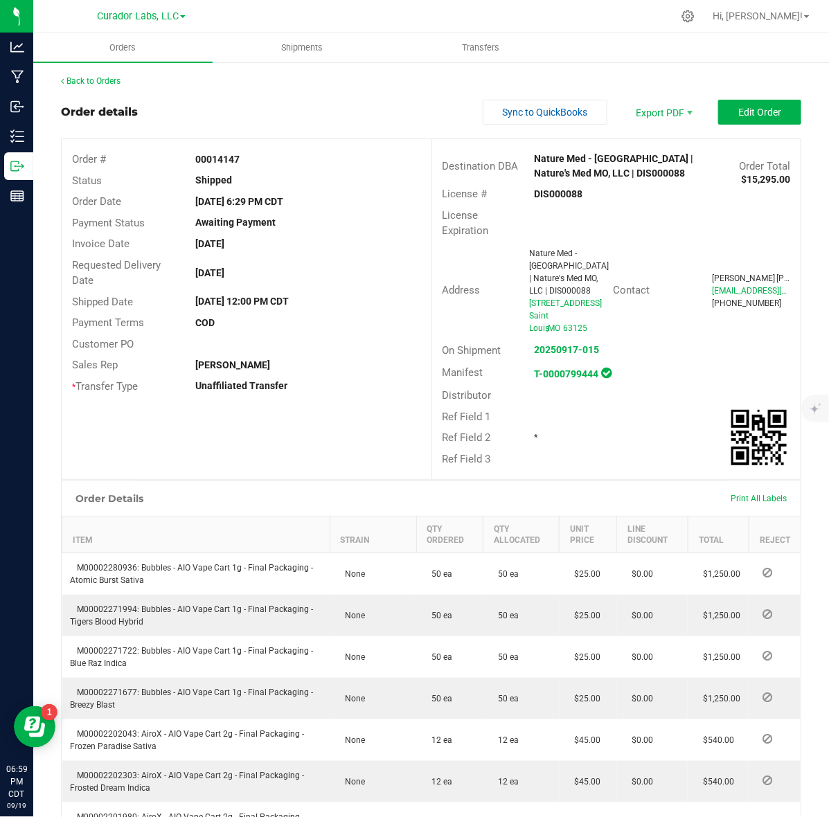
click at [98, 87] on div "Back to Orders" at bounding box center [431, 81] width 740 height 12
click at [98, 81] on link "Back to Orders" at bounding box center [91, 81] width 60 height 10
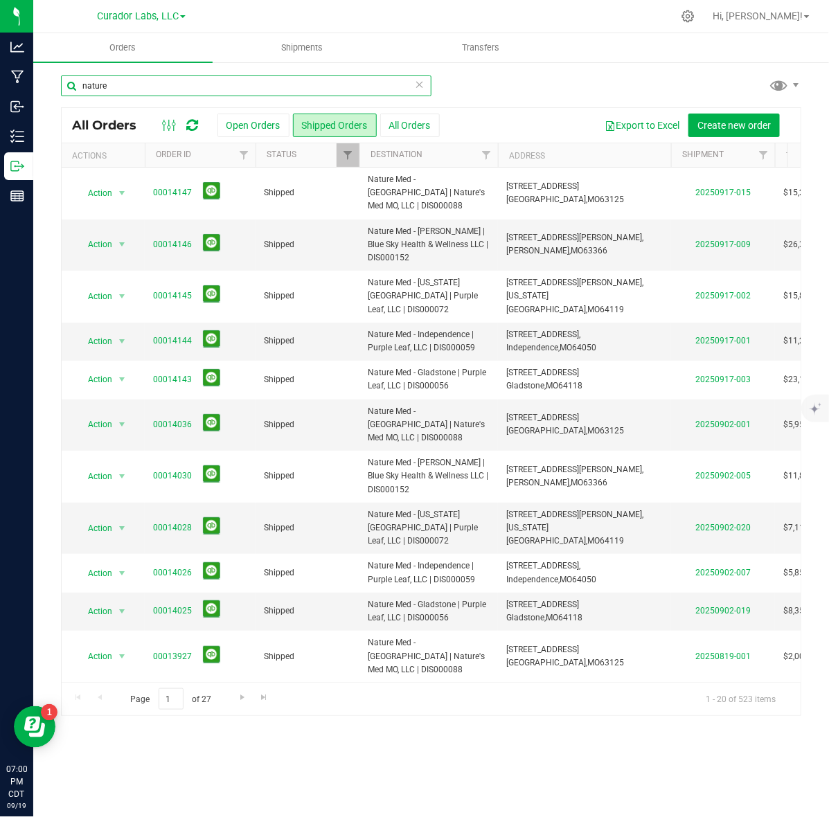
click at [135, 77] on input "nature" at bounding box center [246, 85] width 370 height 21
type input "proper"
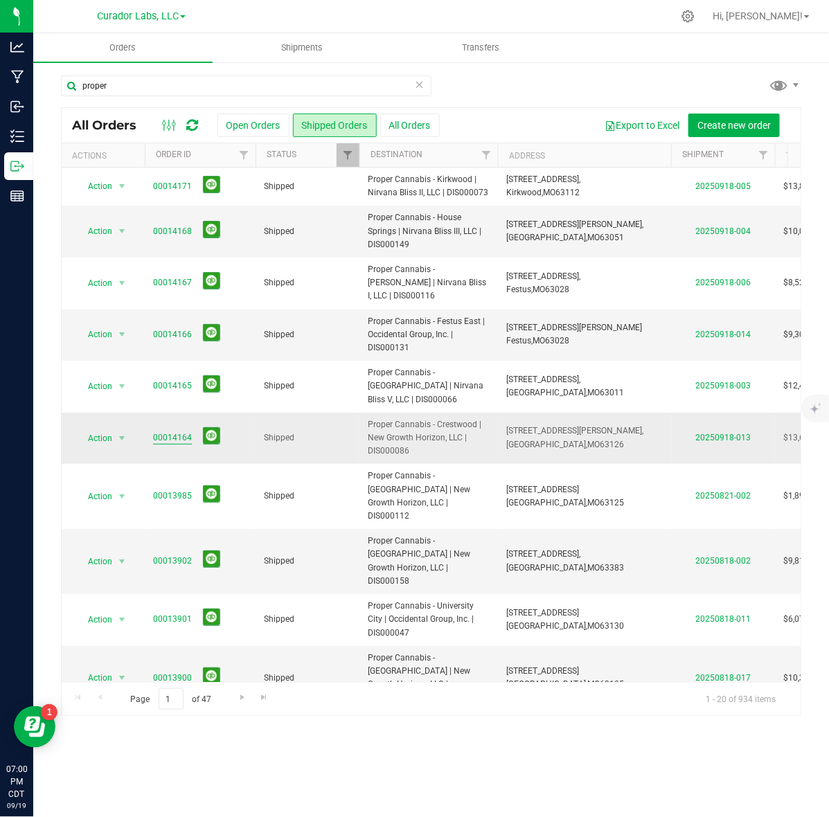
click at [170, 431] on link "00014164" at bounding box center [172, 437] width 39 height 13
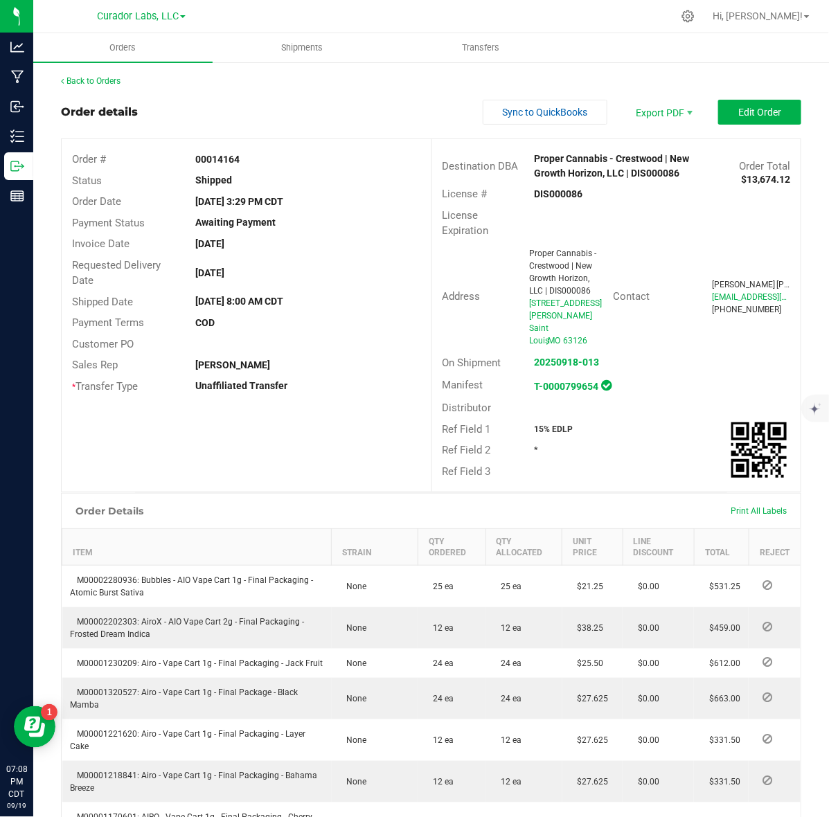
click at [547, 192] on strong "DIS000086" at bounding box center [558, 193] width 48 height 11
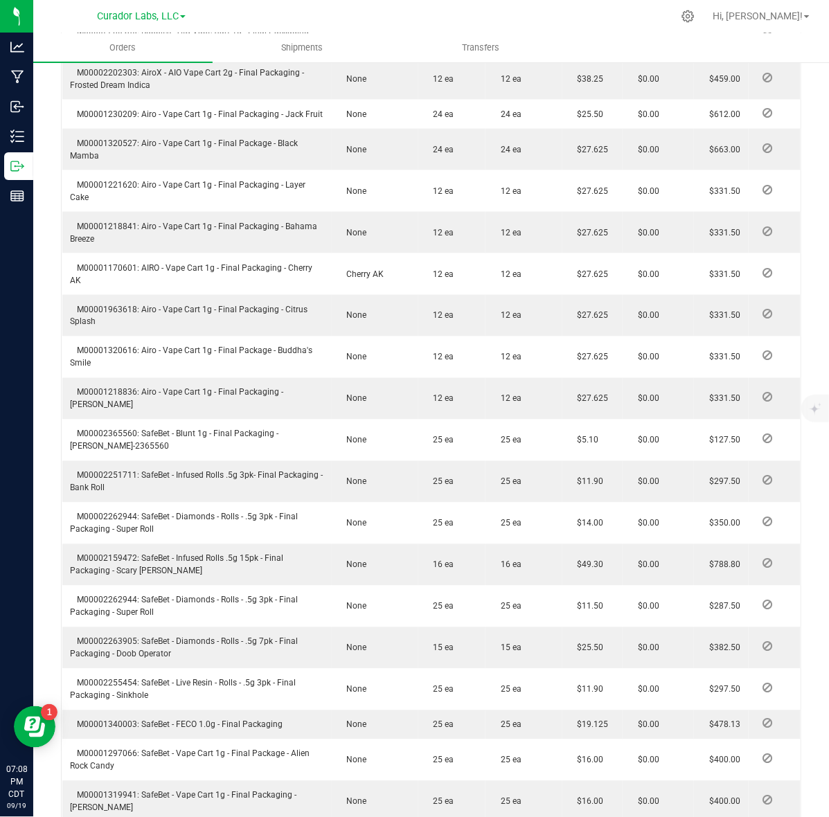
scroll to position [116, 0]
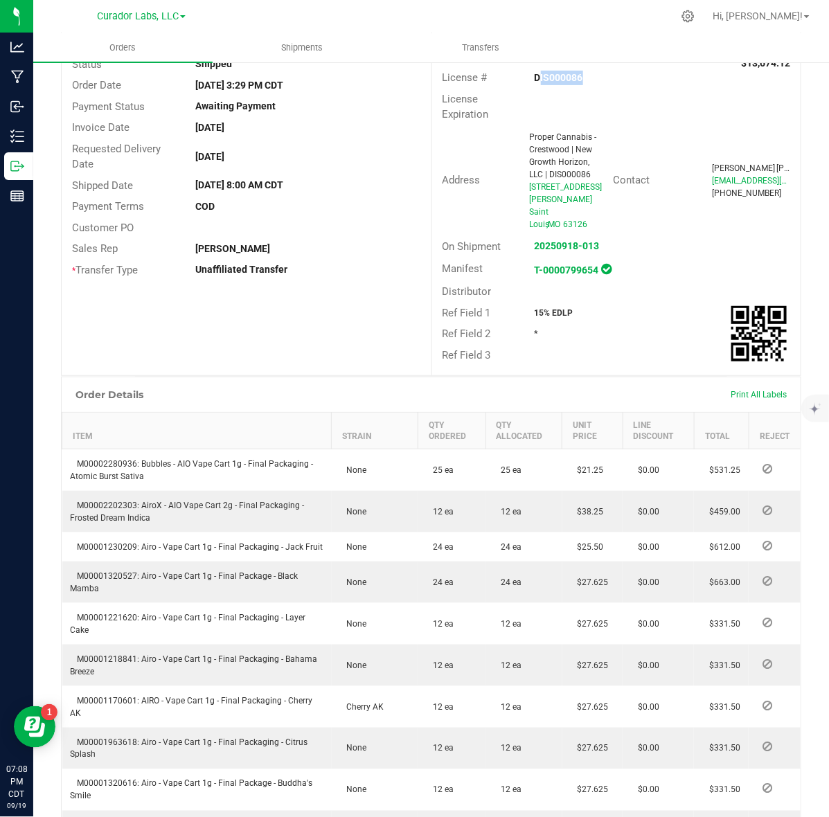
click at [538, 302] on div "Ref Field 1 15% EDLP" at bounding box center [616, 312] width 369 height 21
click at [541, 308] on strong "15% EDLP" at bounding box center [553, 313] width 39 height 10
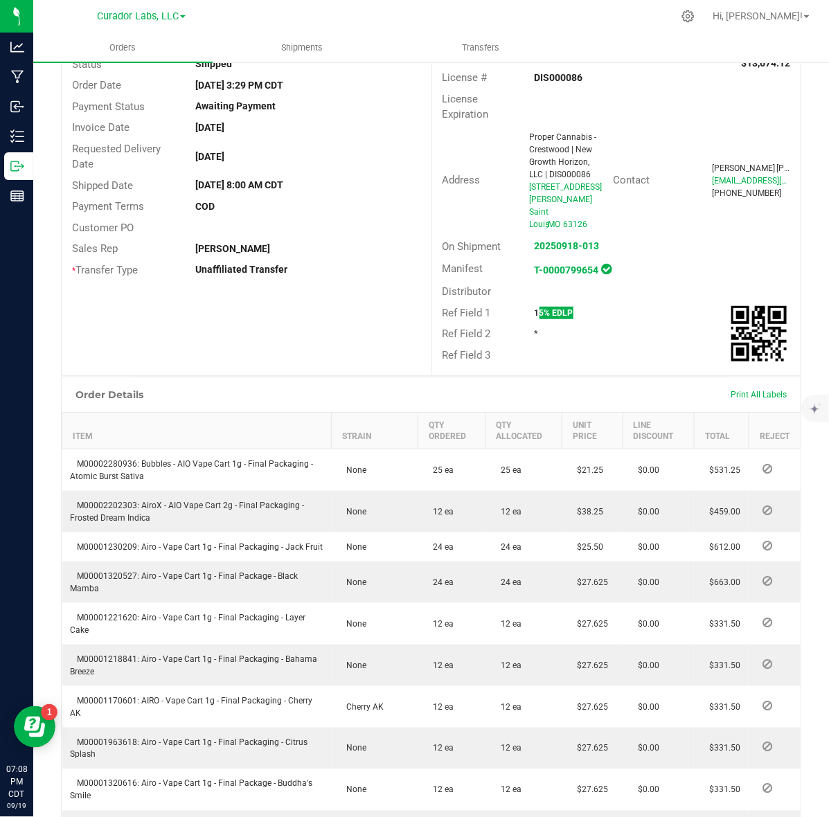
scroll to position [0, 0]
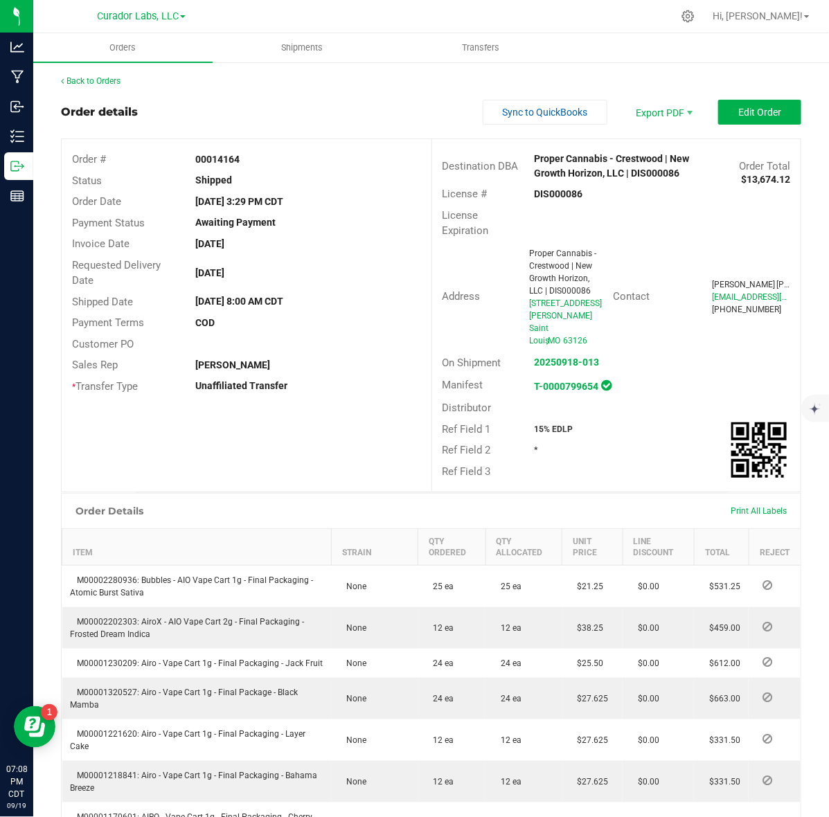
click at [199, 154] on strong "00014164" at bounding box center [217, 159] width 44 height 11
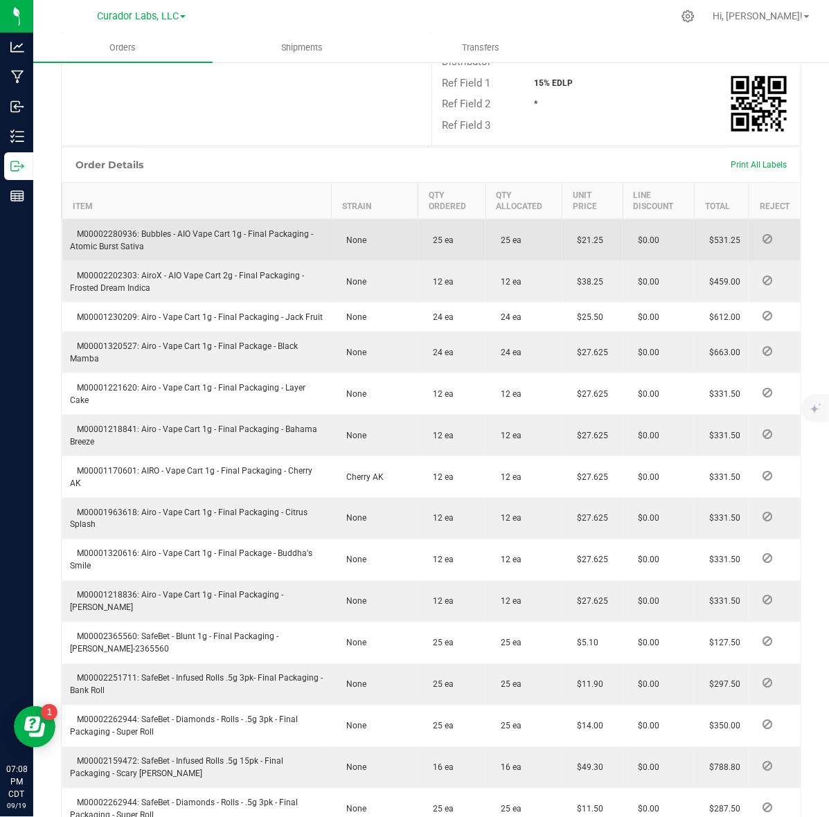
scroll to position [433, 0]
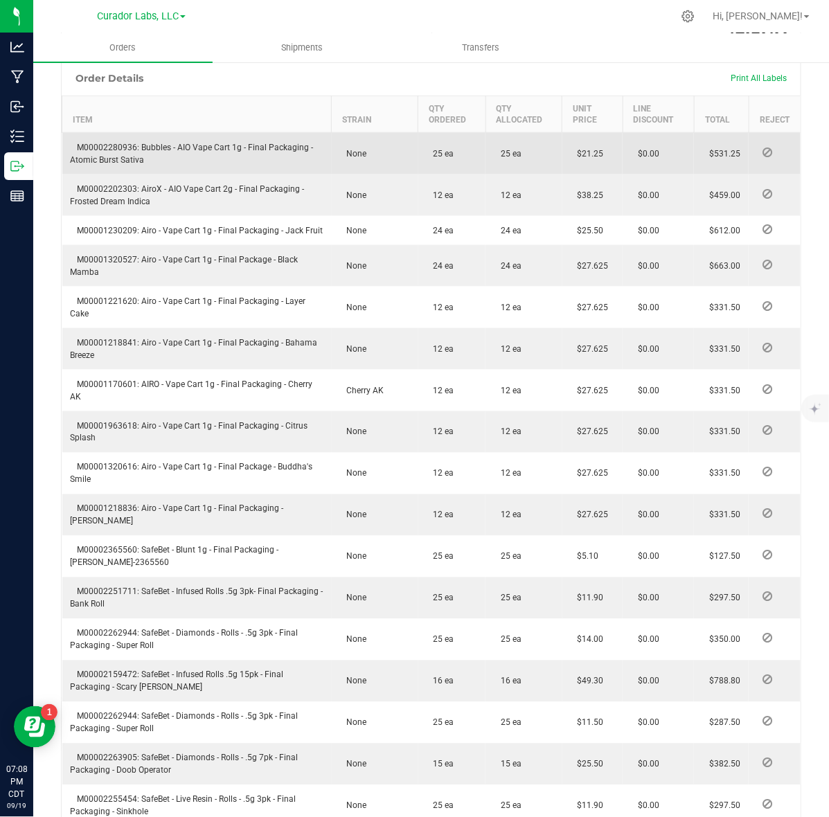
click at [116, 143] on span "M00002280936: Bubbles - AIO Vape Cart 1g - Final Packaging - Atomic Burst Sativa" at bounding box center [192, 154] width 243 height 22
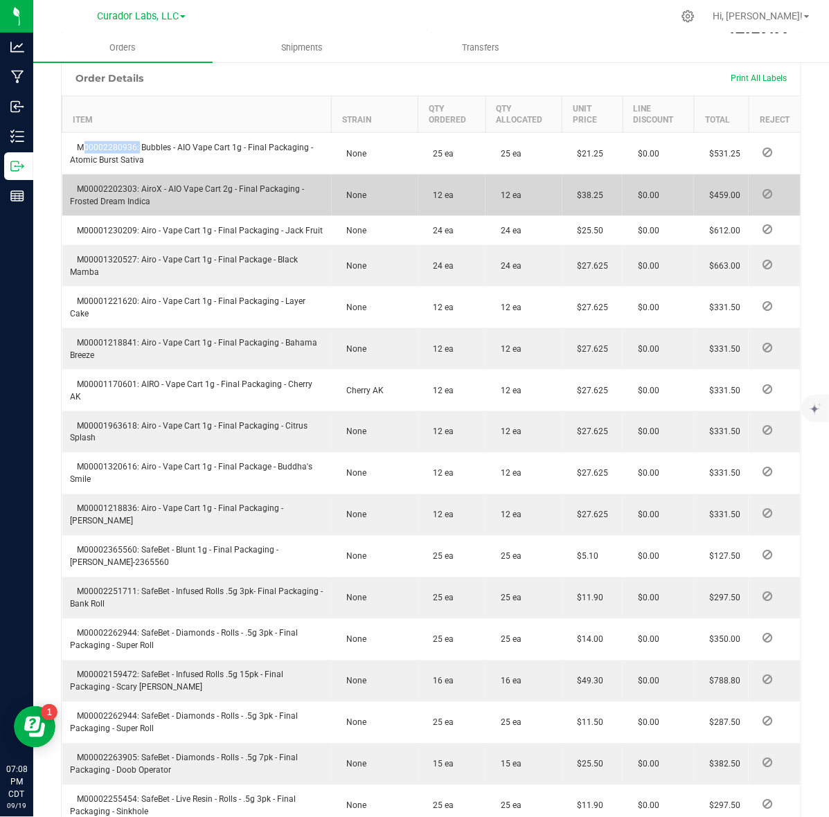
click at [87, 184] on span "M00002202303: AiroX - AIO Vape Cart 2g - Final Packaging - Frosted Dream Indica" at bounding box center [188, 195] width 234 height 22
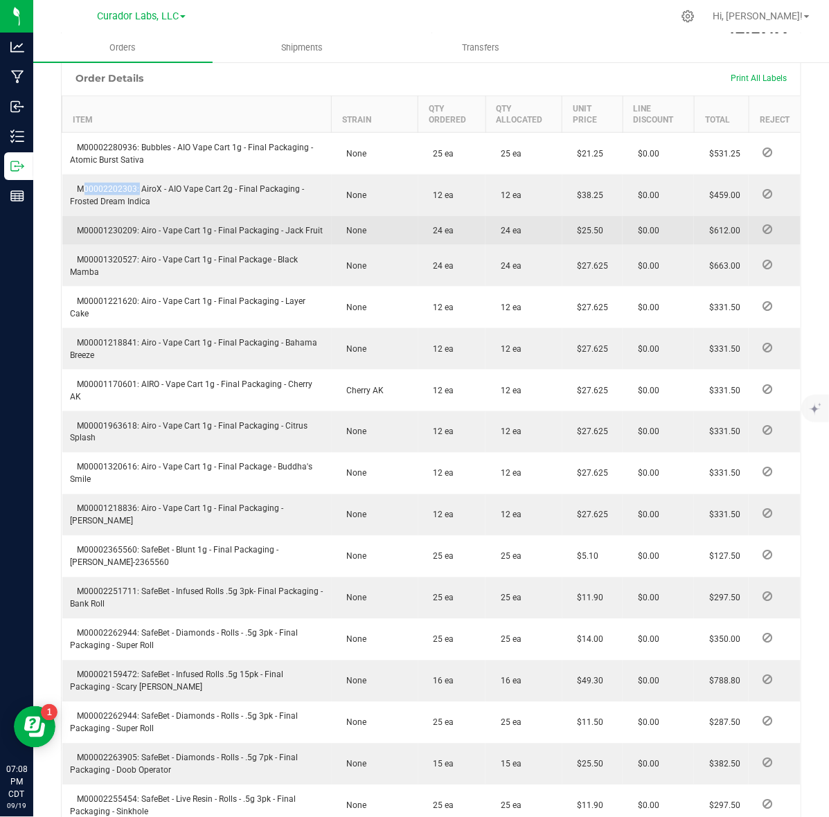
click at [92, 226] on span "M00001230209: Airo - Vape Cart 1g - Final Packaging - Jack Fruit" at bounding box center [197, 231] width 253 height 10
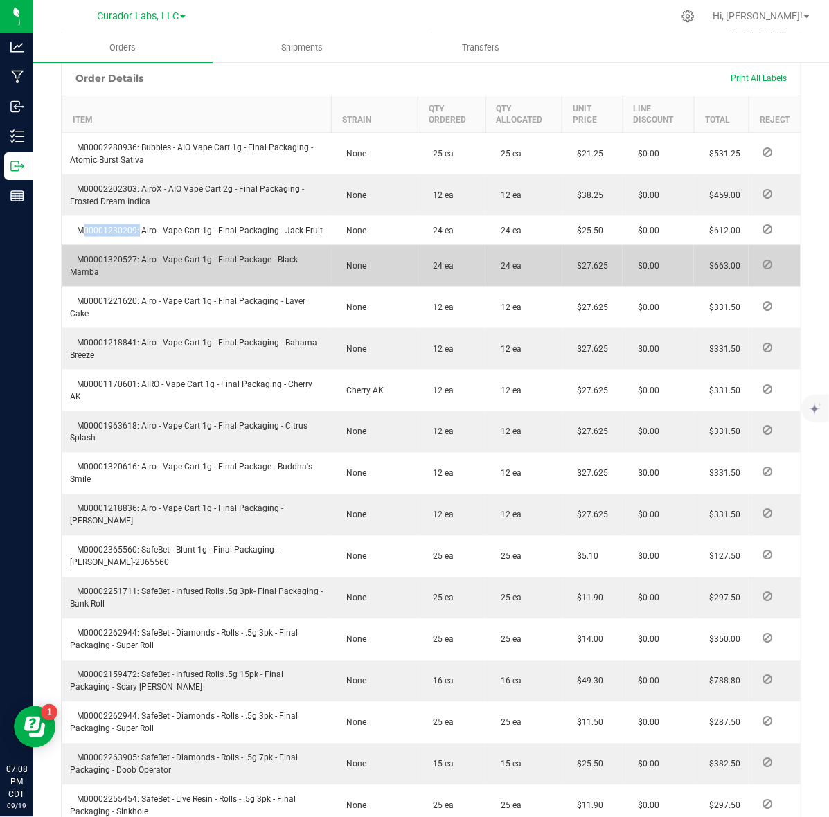
click at [111, 263] on td "M00001320527: Airo - Vape Cart 1g - Final Package - Black Mamba" at bounding box center [196, 266] width 269 height 42
click at [111, 260] on span "M00001320527: Airo - Vape Cart 1g - Final Package - Black Mamba" at bounding box center [185, 266] width 228 height 22
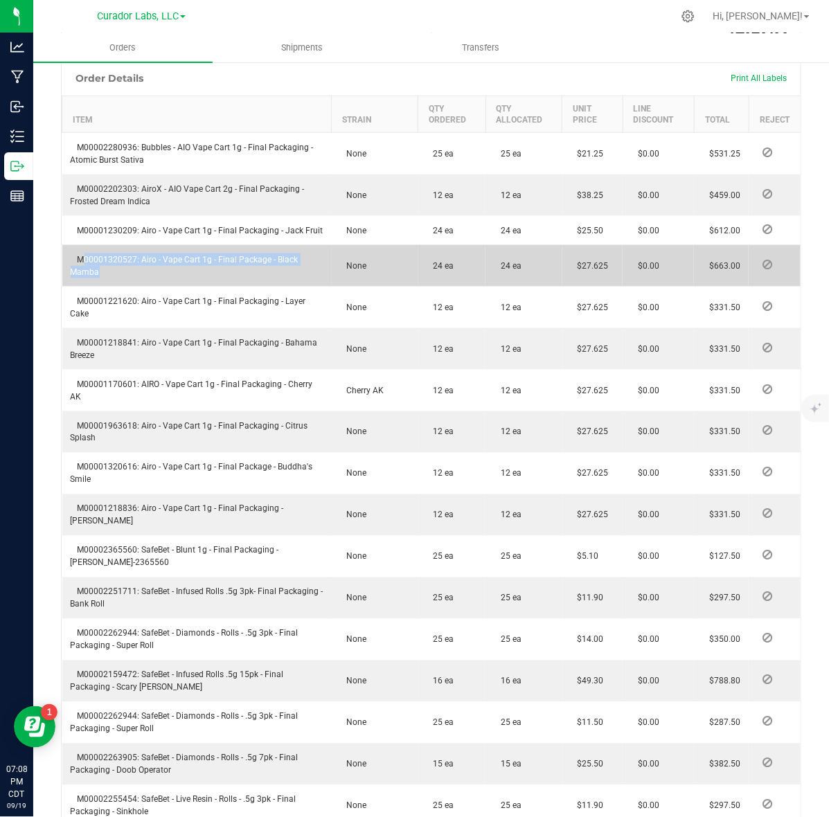
click at [111, 260] on span "M00001320527: Airo - Vape Cart 1g - Final Package - Black Mamba" at bounding box center [185, 266] width 228 height 22
click at [141, 269] on td "M00001320527: Airo - Vape Cart 1g - Final Package - Black Mamba" at bounding box center [196, 266] width 269 height 42
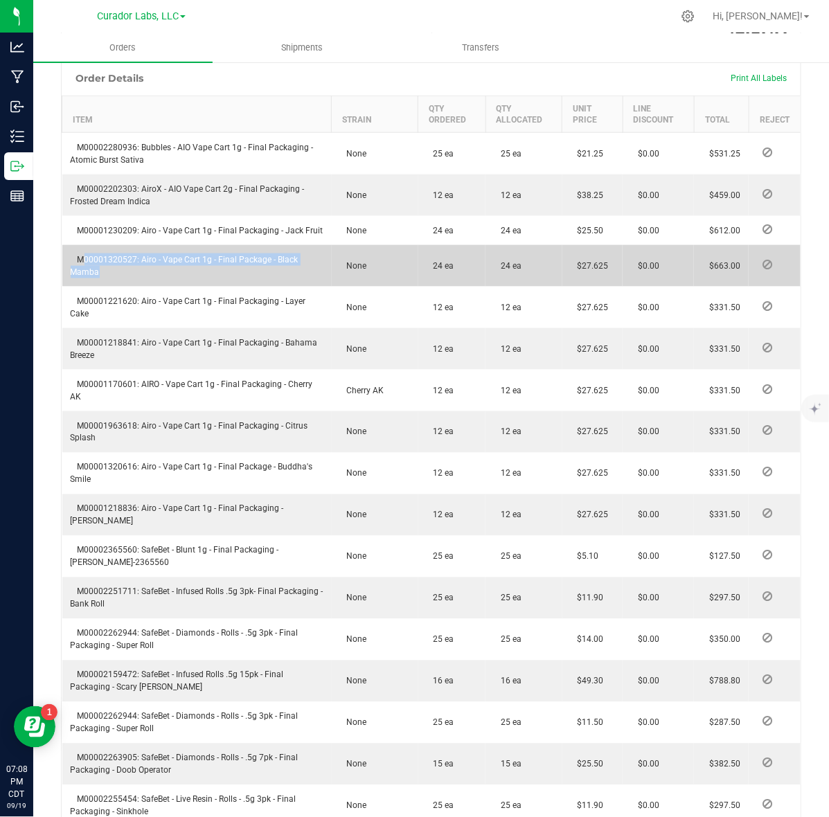
click at [120, 264] on span "M00001320527: Airo - Vape Cart 1g - Final Package - Black Mamba" at bounding box center [185, 266] width 228 height 22
click at [118, 261] on span "M00001320527: Airo - Vape Cart 1g - Final Package - Black Mamba" at bounding box center [185, 266] width 228 height 22
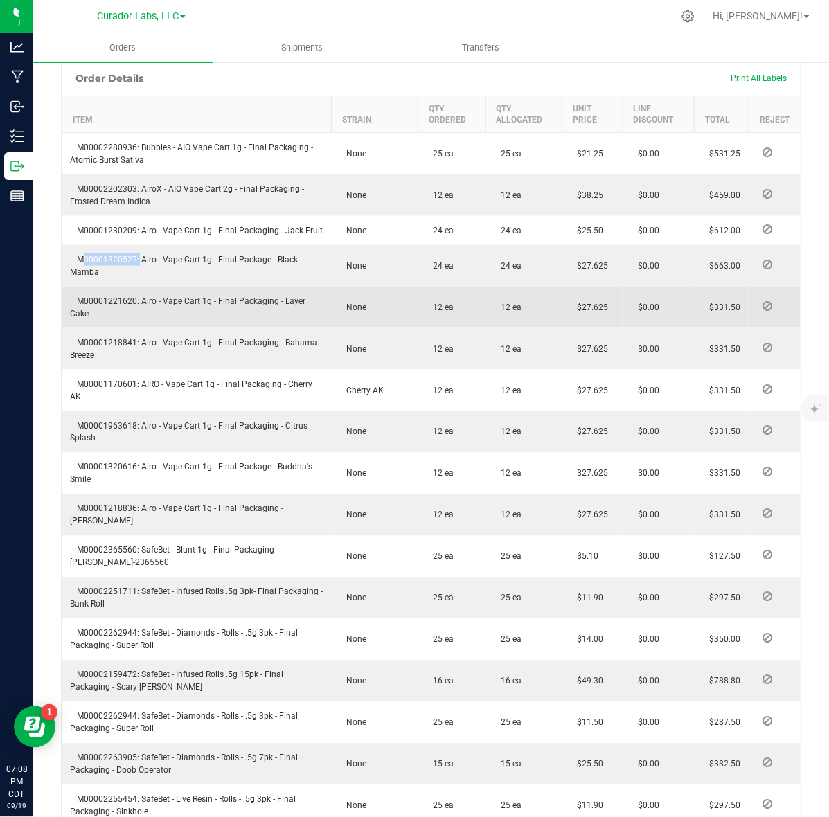
click at [118, 298] on span "M00001221620: Airo - Vape Cart 1g - Final Packaging - Layer Cake" at bounding box center [188, 307] width 235 height 22
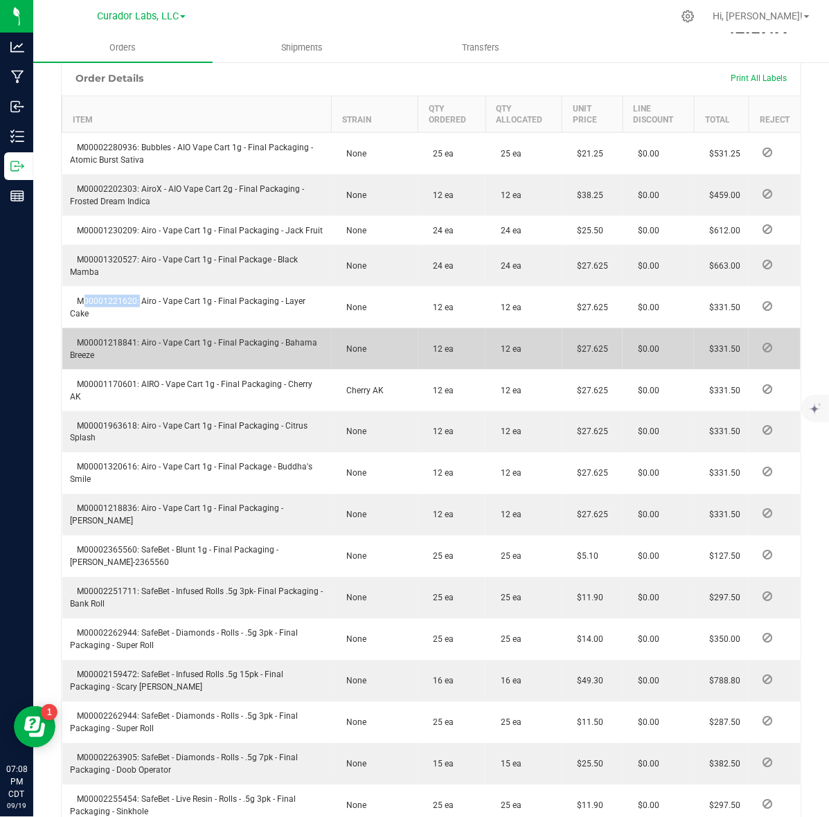
click at [111, 341] on span "M00001218841: Airo - Vape Cart 1g - Final Packaging - Bahama Breeze" at bounding box center [194, 349] width 247 height 22
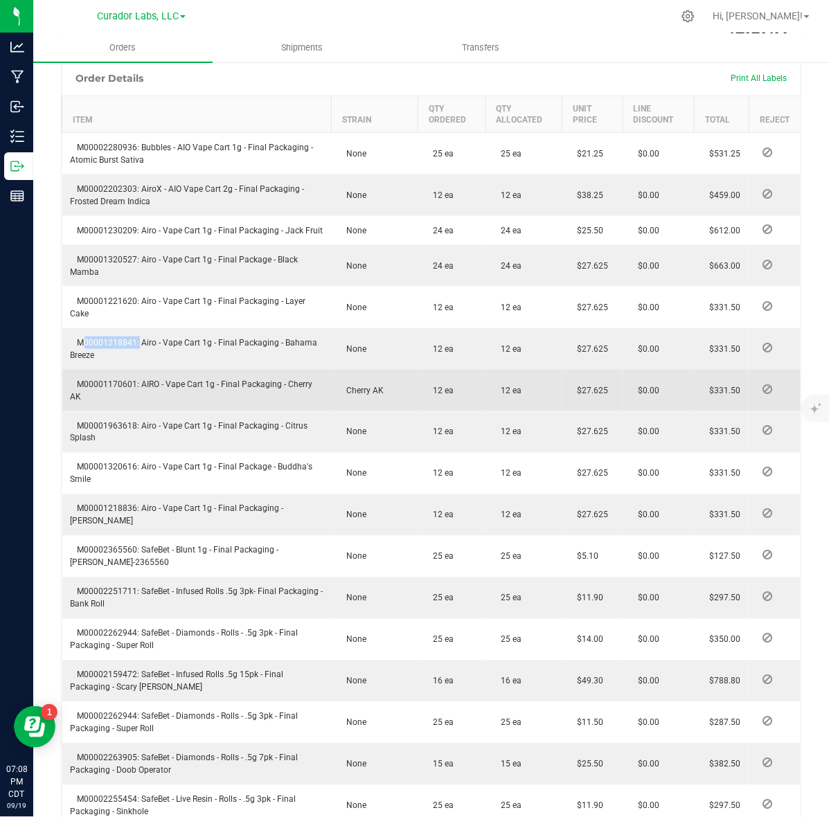
click at [106, 384] on span "M00001170601: AIRO - Vape Cart 1g - Final Packaging - Cherry AK" at bounding box center [192, 390] width 242 height 22
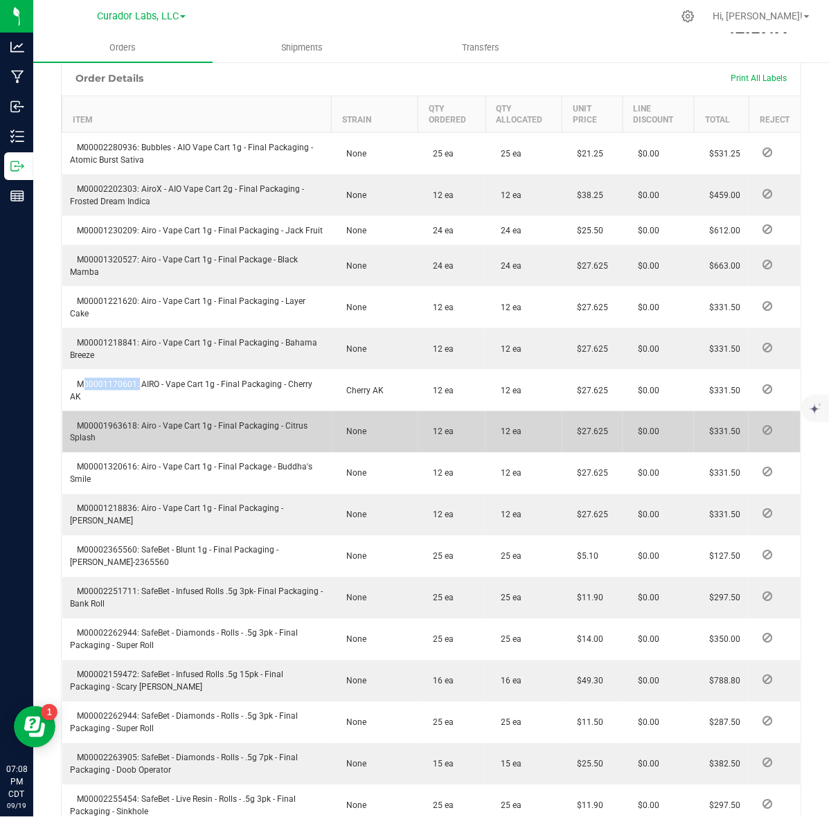
click at [98, 419] on td "M00001963618: Airo - Vape Cart 1g - Final Packaging - Citrus Splash" at bounding box center [196, 432] width 269 height 42
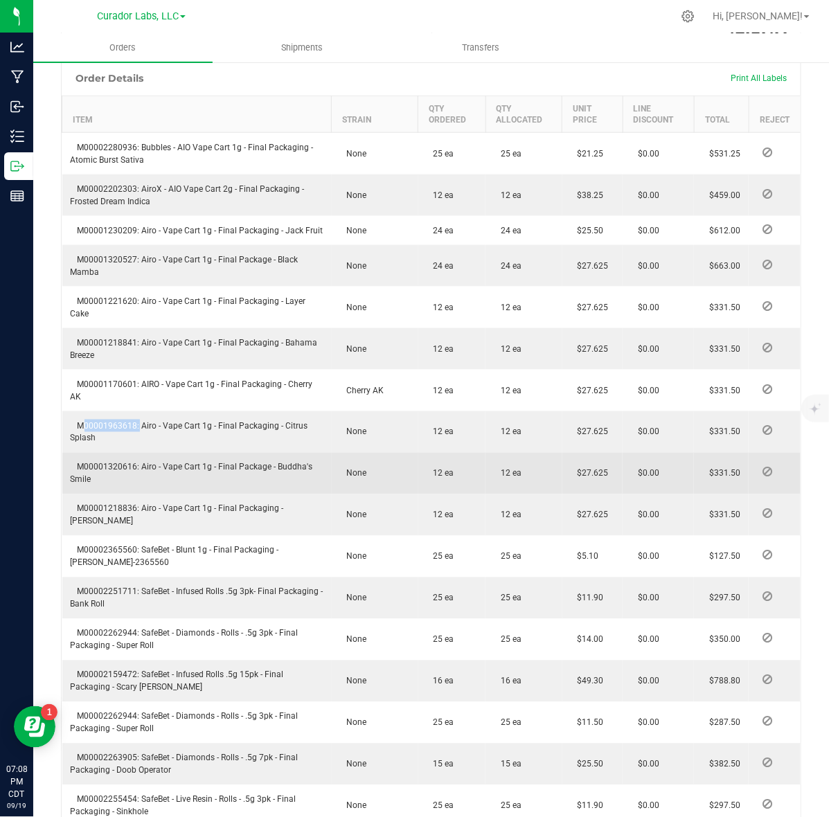
click at [99, 457] on td "M00001320616: Airo - Vape Cart 1g - Final Package - Buddha's Smile" at bounding box center [196, 474] width 269 height 42
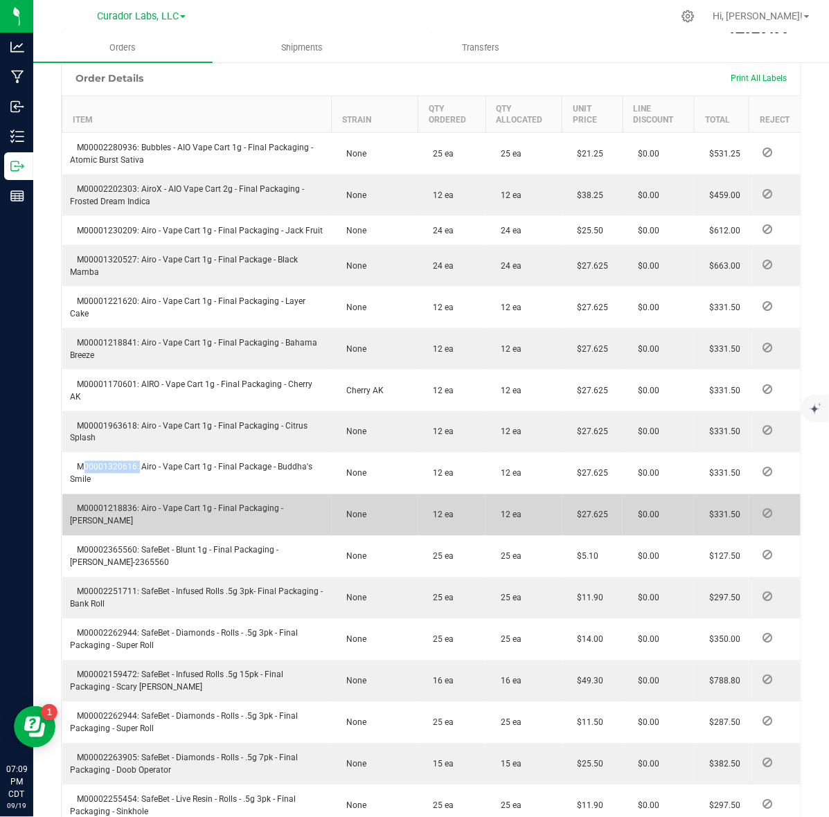
click at [123, 514] on td "M00001218836: Airo - Vape Cart 1g - Final Packaging - [PERSON_NAME]" at bounding box center [196, 515] width 269 height 42
click at [123, 513] on td "M00001218836: Airo - Vape Cart 1g - Final Packaging - [PERSON_NAME]" at bounding box center [196, 515] width 269 height 42
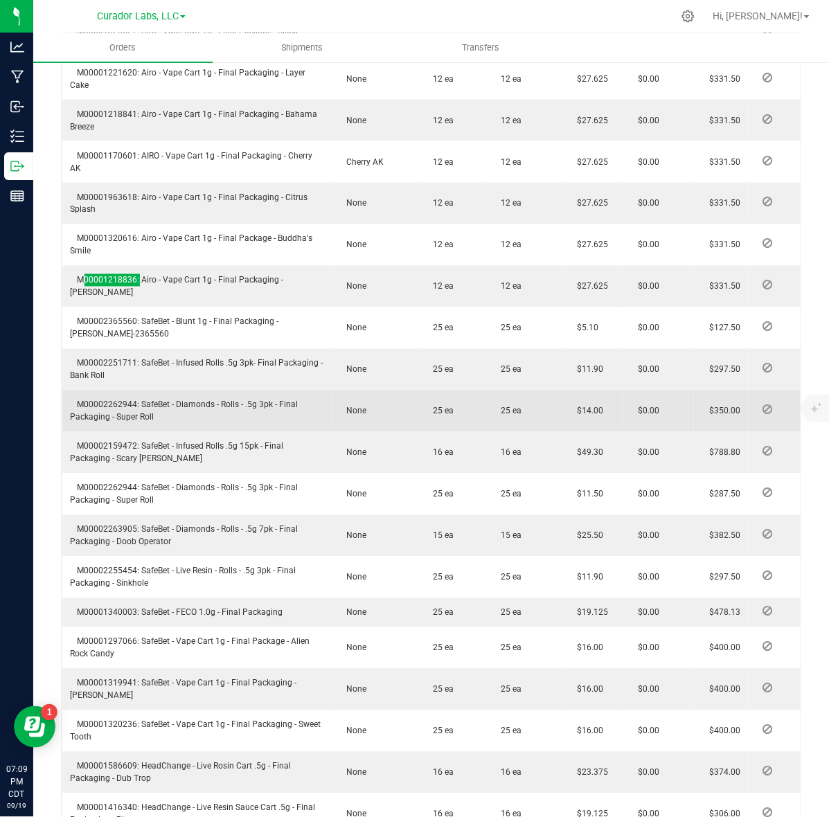
scroll to position [692, 0]
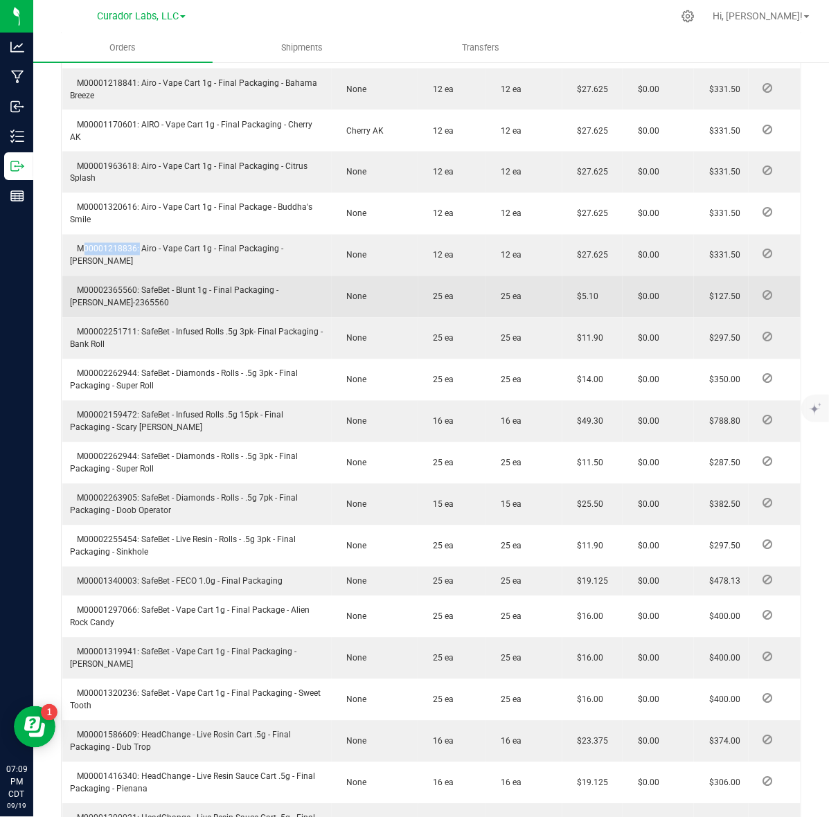
click at [119, 292] on span "M00002365560: SafeBet - Blunt 1g - Final Packaging - [PERSON_NAME]-2365560" at bounding box center [175, 297] width 208 height 22
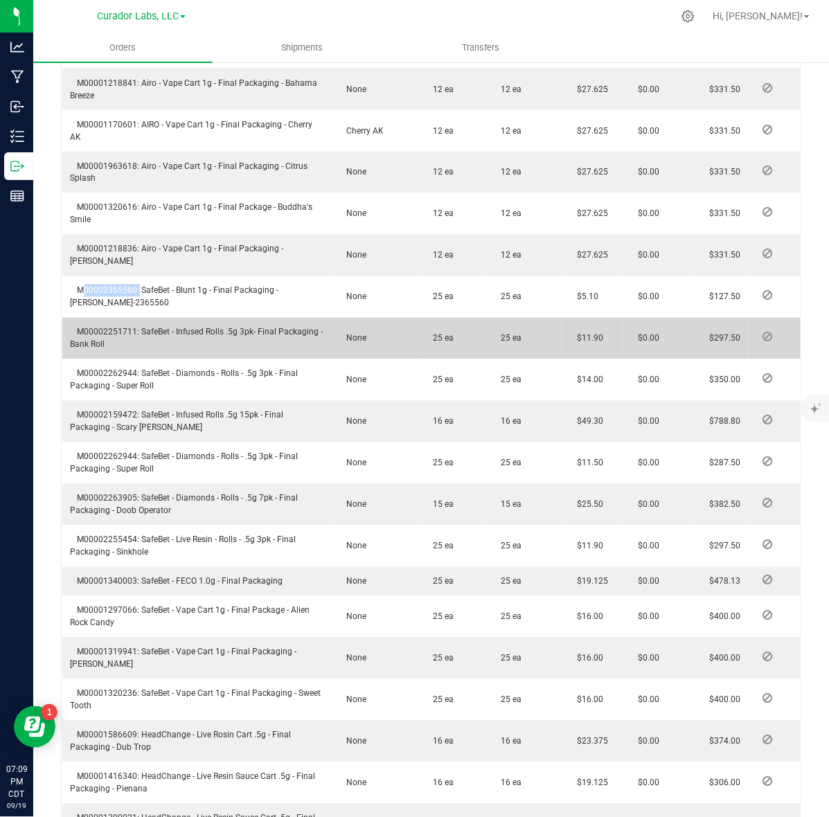
click at [118, 333] on span "M00002251711: SafeBet - Infused Rolls .5g 3pk- Final Packaging - Bank Roll" at bounding box center [197, 338] width 253 height 22
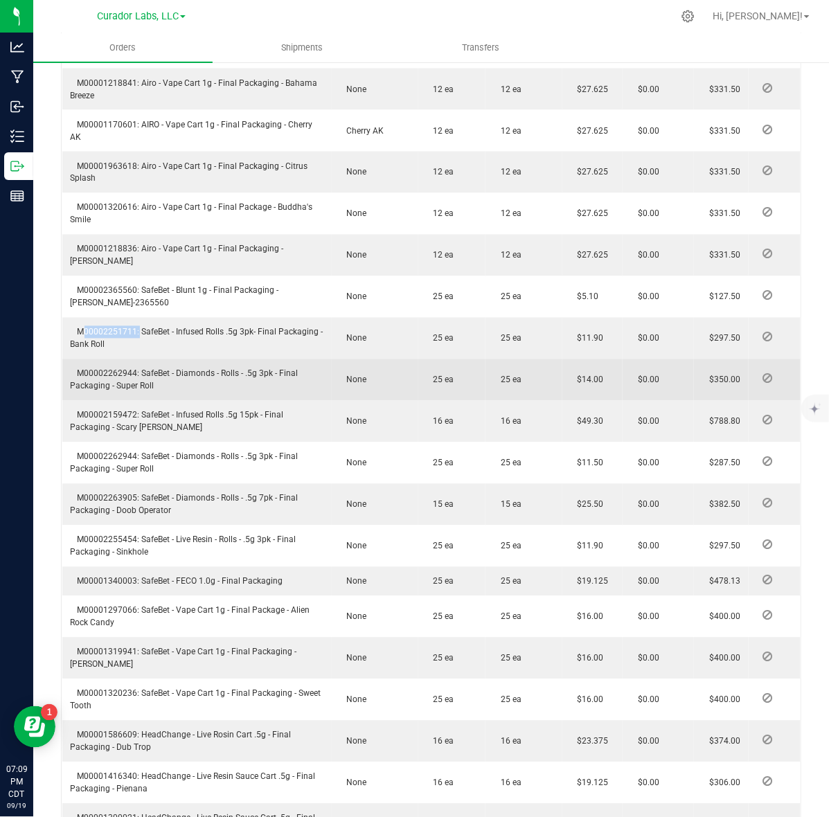
click at [116, 377] on span "M00002262944: SafeBet - Diamonds - Rolls - .5g 3pk - Final Packaging - Super Ro…" at bounding box center [185, 380] width 228 height 22
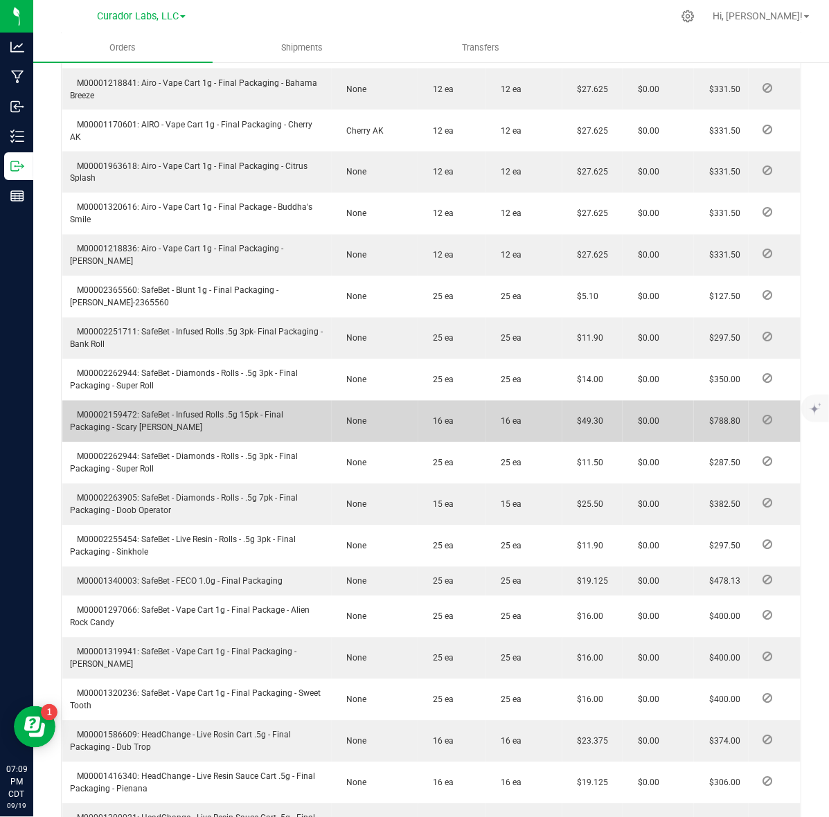
click at [102, 414] on span "M00002159472: SafeBet - Infused Rolls .5g 15pk - Final Packaging - Scary [PERSO…" at bounding box center [177, 421] width 213 height 22
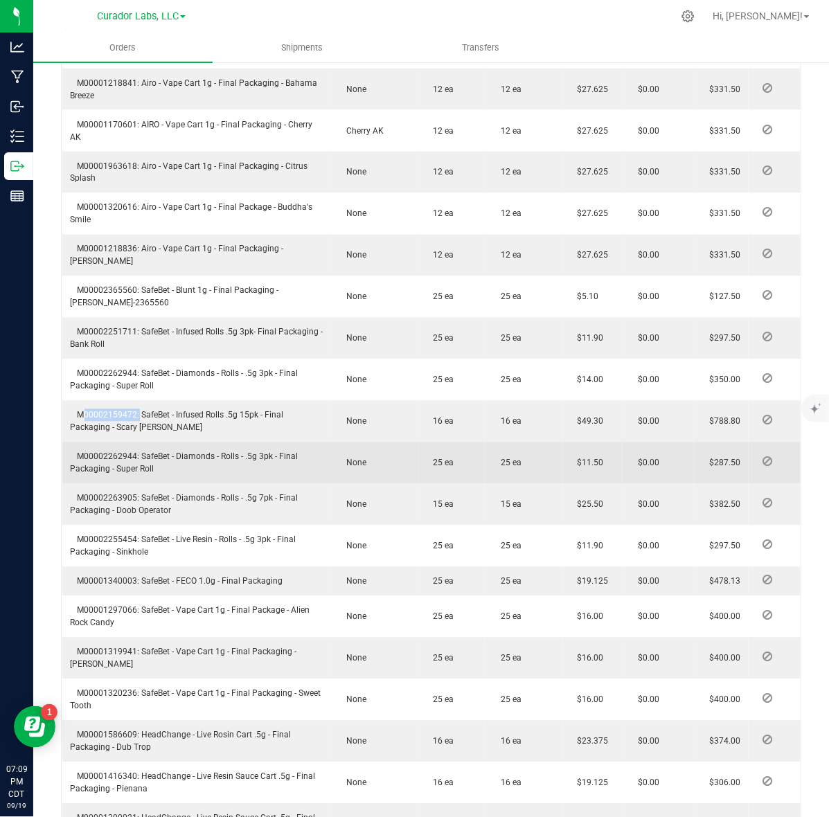
click at [94, 449] on td "M00002262944: SafeBet - Diamonds - Rolls - .5g 3pk - Final Packaging - Super Ro…" at bounding box center [196, 463] width 269 height 42
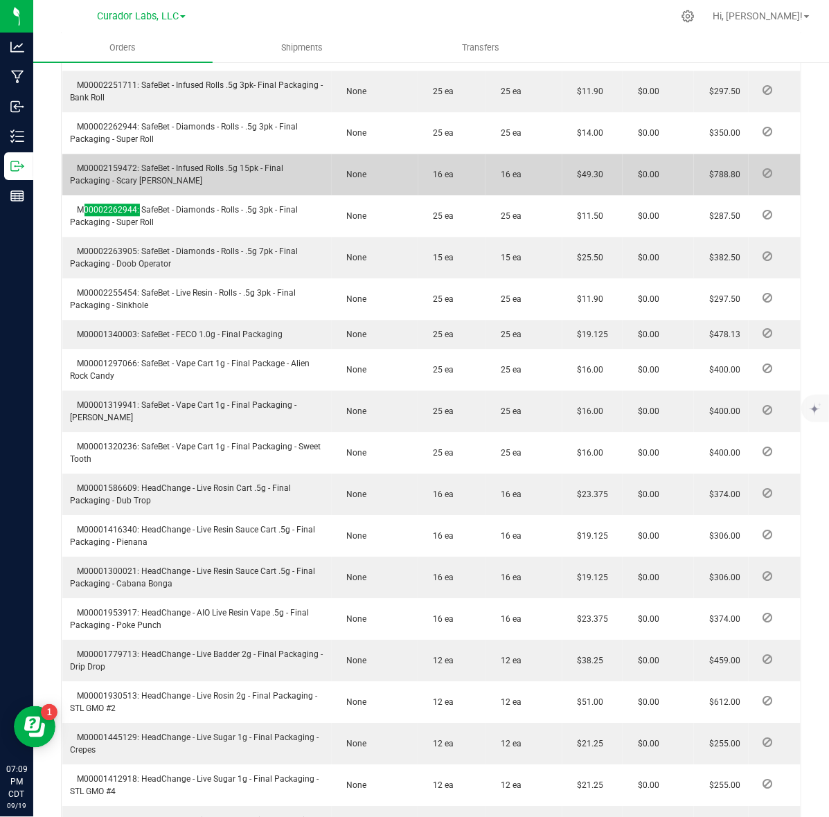
scroll to position [952, 0]
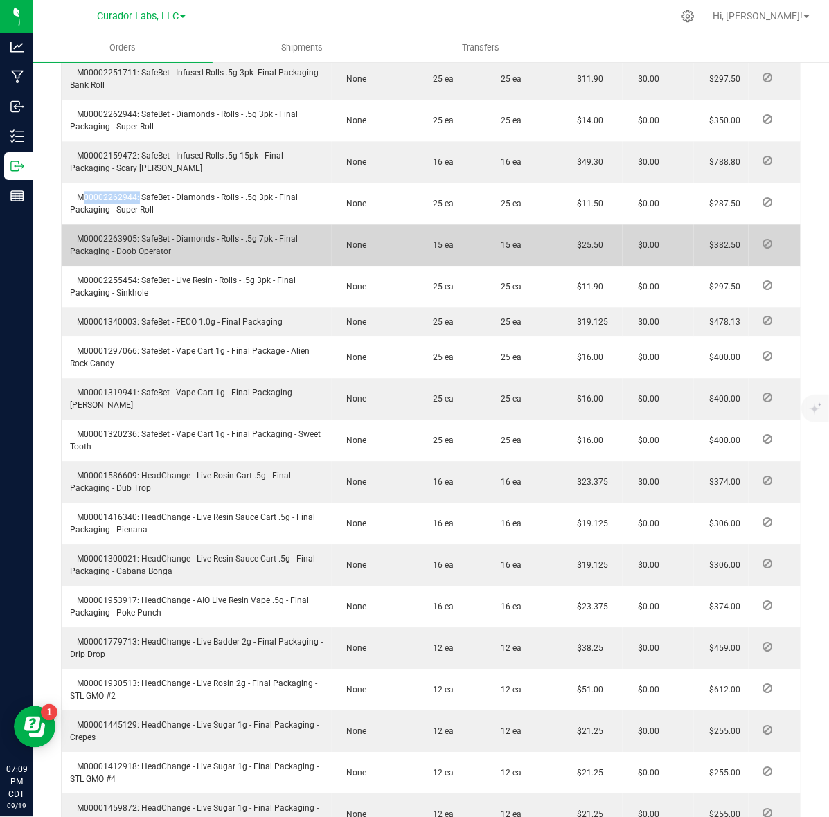
click at [122, 235] on span "M00002263905: SafeBet - Diamonds - Rolls - .5g 7pk - Final Packaging - Doob Ope…" at bounding box center [185, 245] width 228 height 22
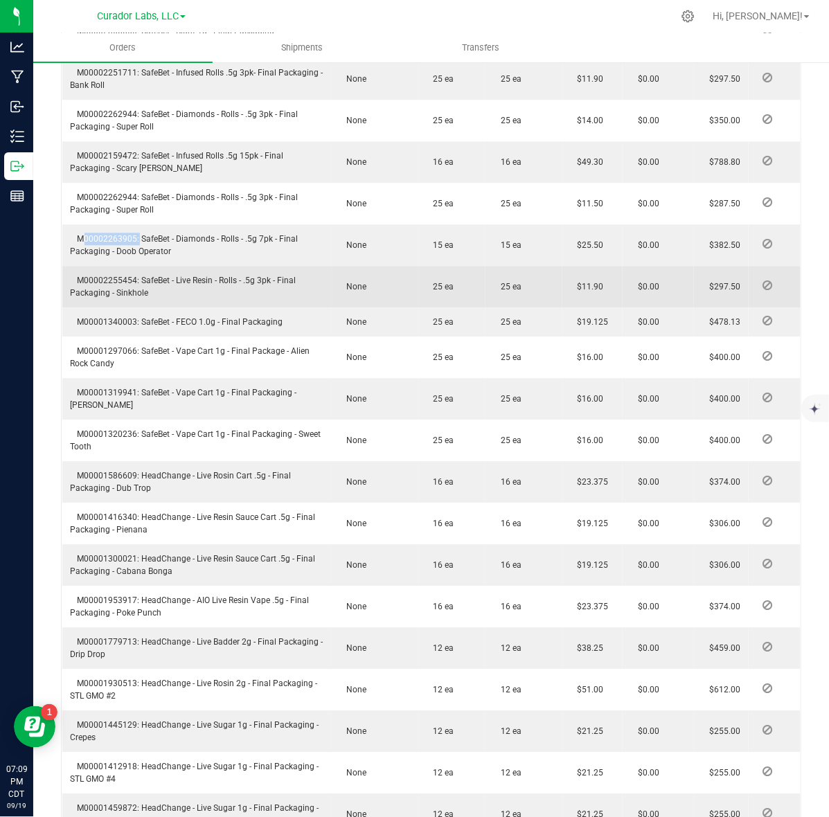
click at [123, 274] on td "M00002255454: SafeBet - Live Resin - Rolls - .5g 3pk - Final Packaging - Sinkho…" at bounding box center [196, 287] width 269 height 42
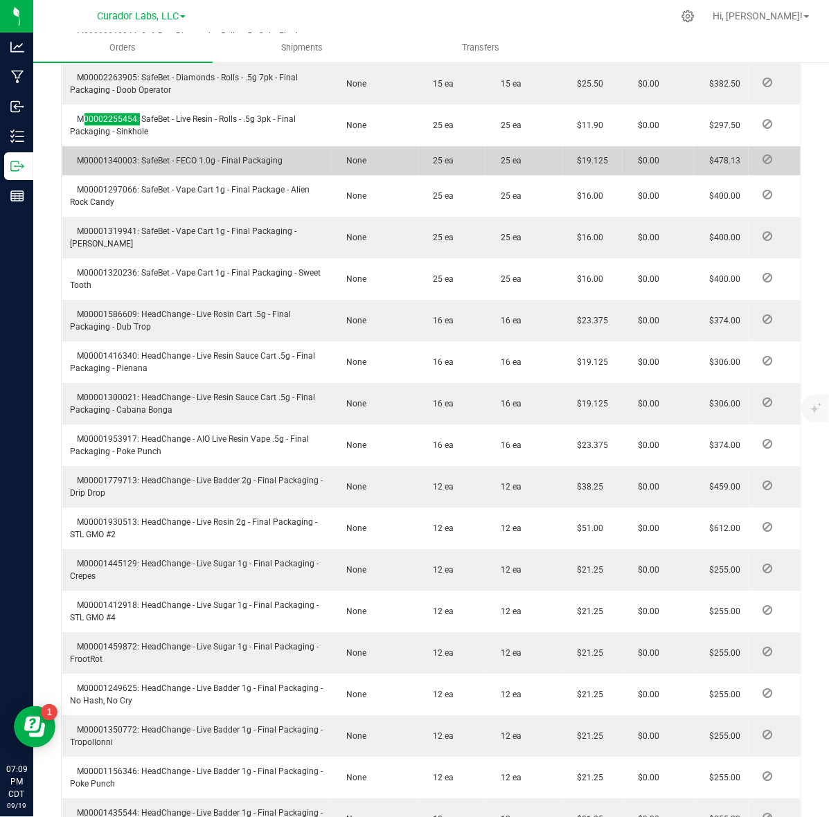
scroll to position [1125, 0]
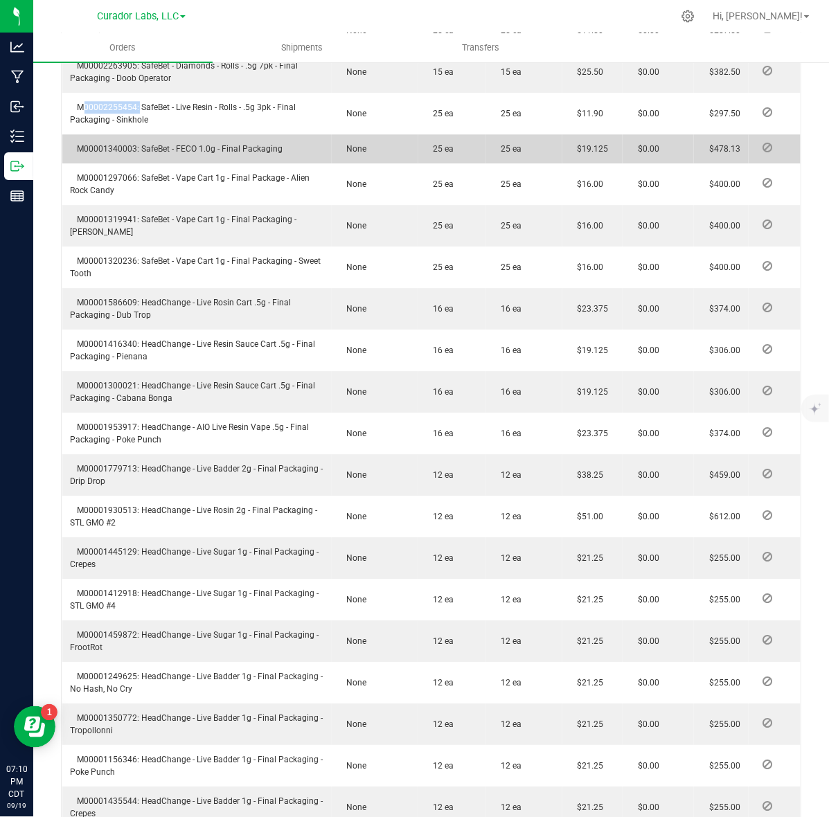
click at [102, 150] on span "M00001340003: SafeBet - FECO 1.0g - Final Packaging" at bounding box center [177, 149] width 213 height 10
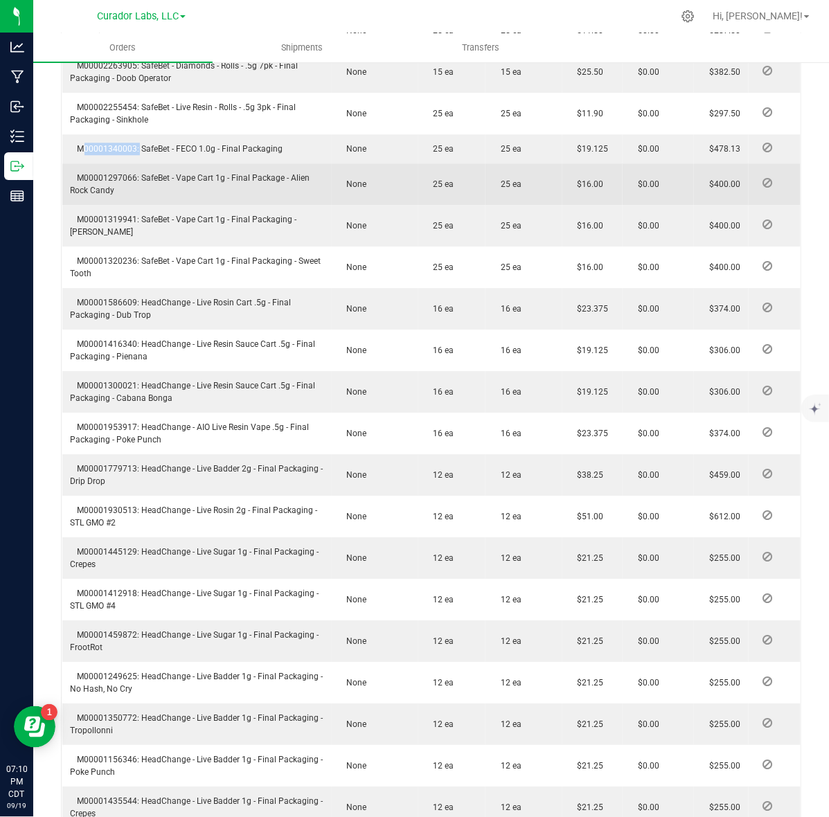
click at [108, 174] on span "M00001297066: SafeBet - Vape Cart 1g - Final Package - Alien Rock Candy" at bounding box center [191, 184] width 240 height 22
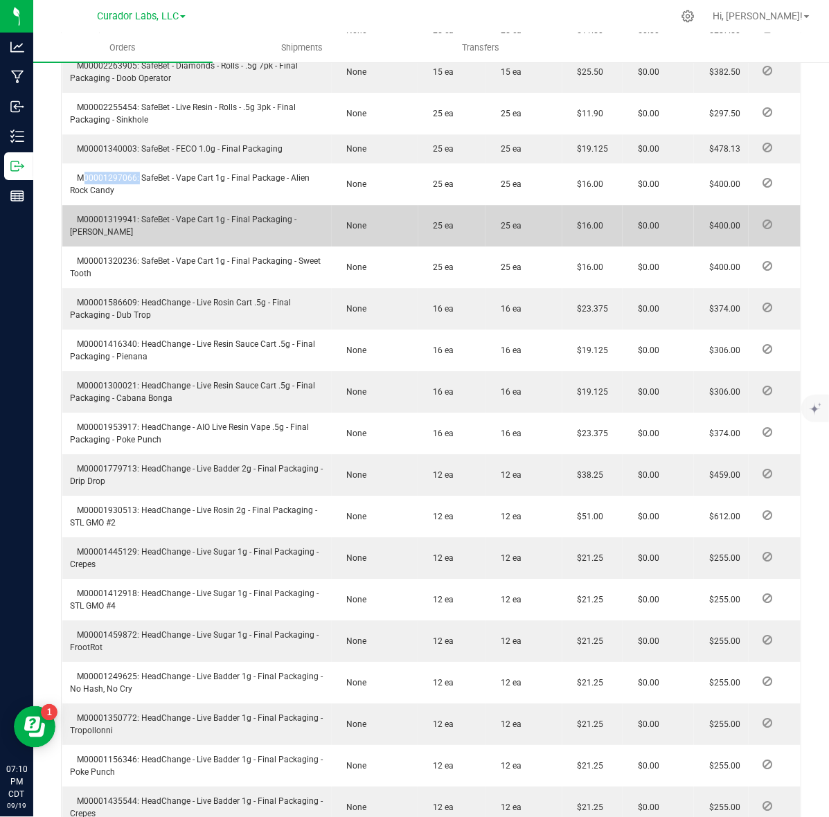
click at [126, 212] on td "M00001319941: SafeBet - Vape Cart 1g - Final Packaging - [PERSON_NAME]" at bounding box center [196, 226] width 269 height 42
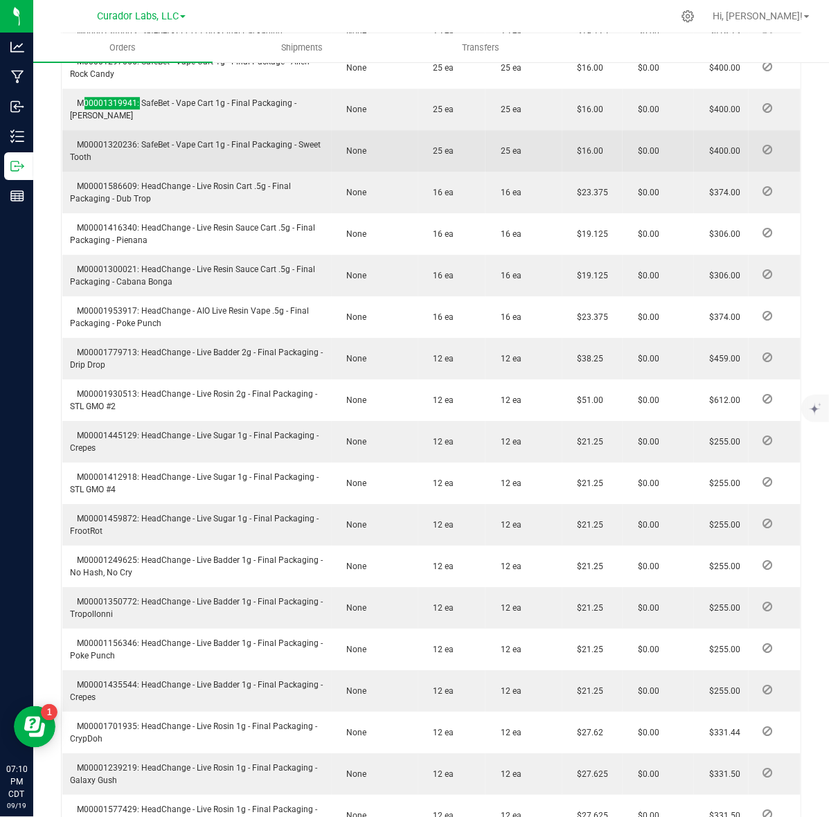
scroll to position [1211, 0]
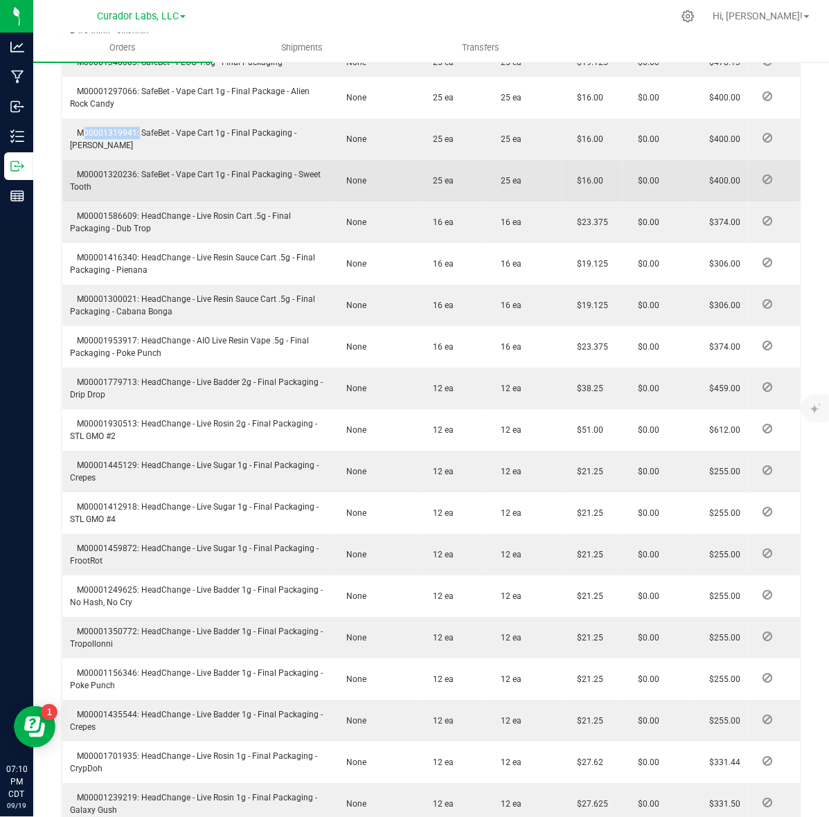
click at [105, 165] on td "M00001320236: SafeBet - Vape Cart 1g - Final Packaging - Sweet Tooth" at bounding box center [196, 181] width 269 height 42
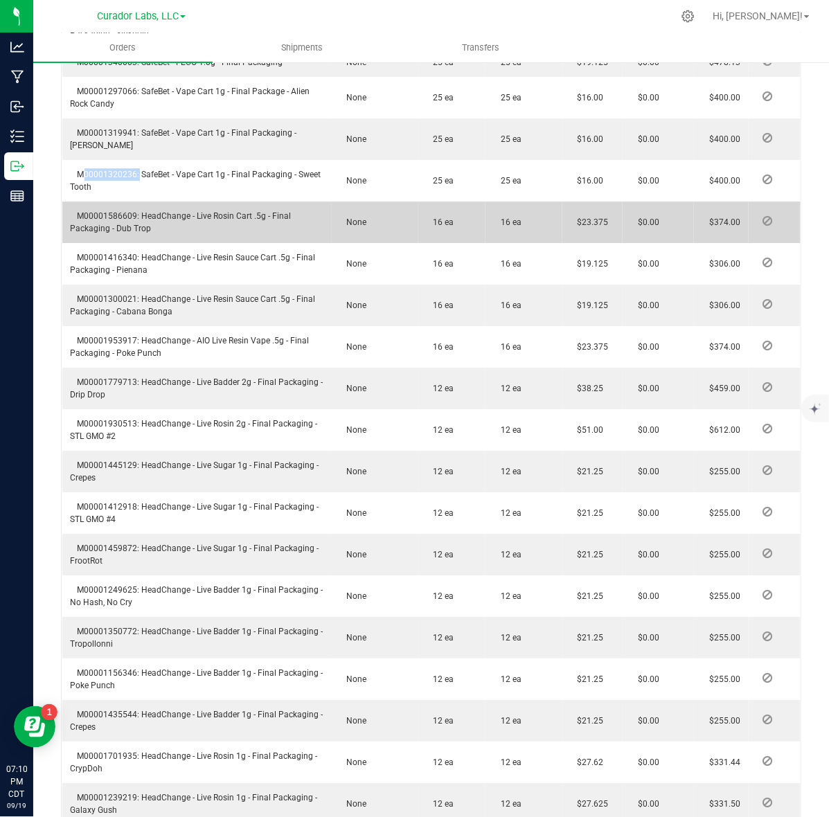
click at [125, 218] on span "M00001586609: HeadChange - Live Rosin Cart .5g - Final Packaging - Dub Trop" at bounding box center [181, 222] width 221 height 22
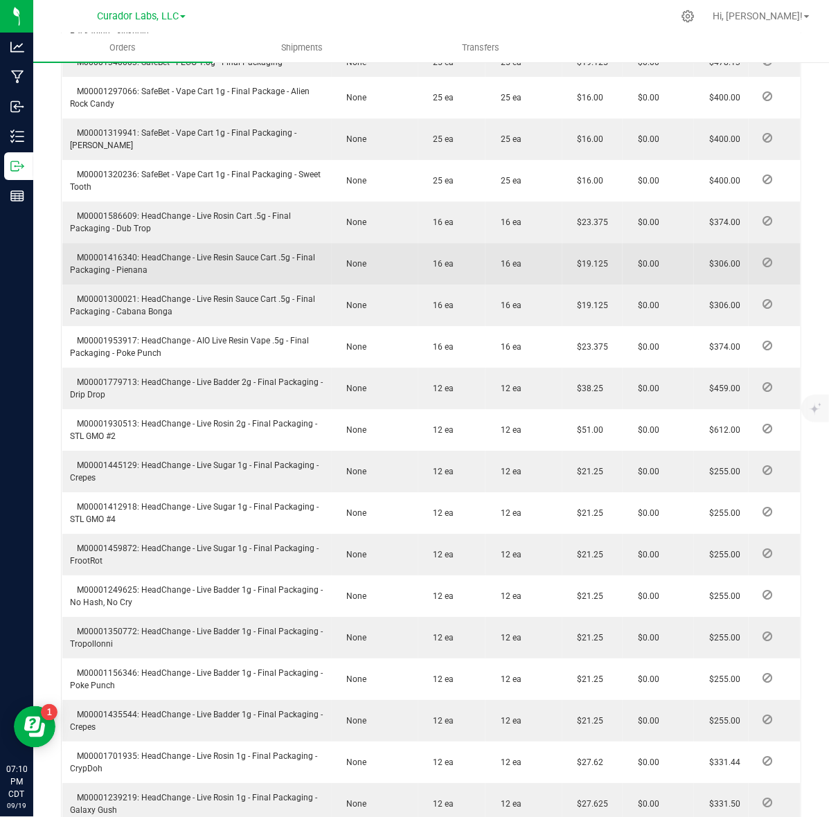
click at [91, 255] on span "M00001416340: HeadChange - Live Resin Sauce Cart .5g - Final Packaging - Pienana" at bounding box center [193, 264] width 245 height 22
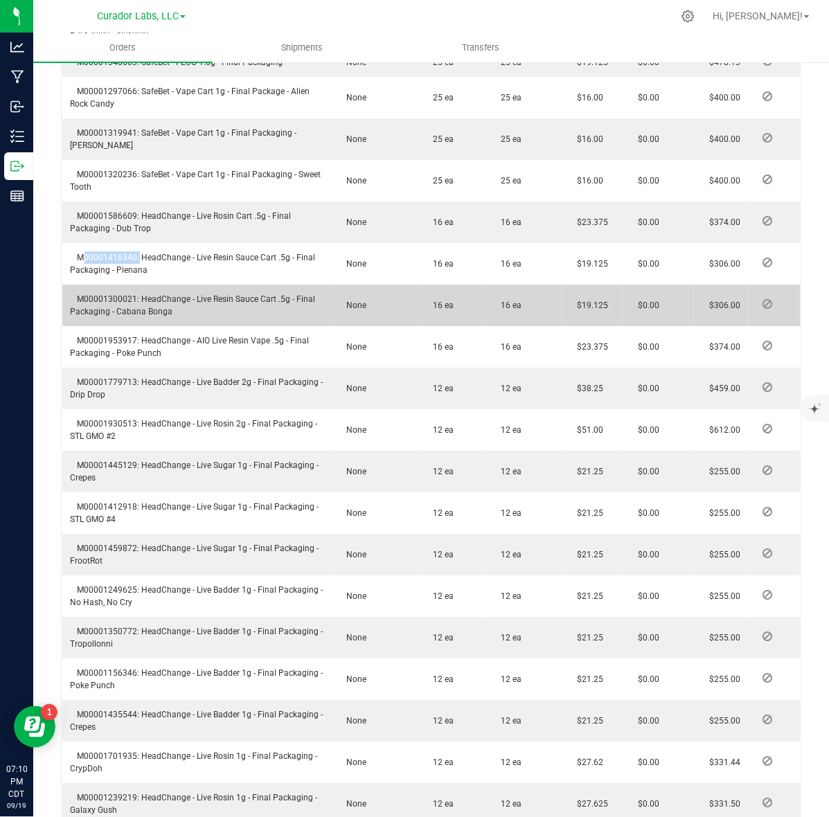
click at [83, 295] on span "M00001300021: HeadChange - Live Resin Sauce Cart .5g - Final Packaging - Cabana…" at bounding box center [193, 305] width 245 height 22
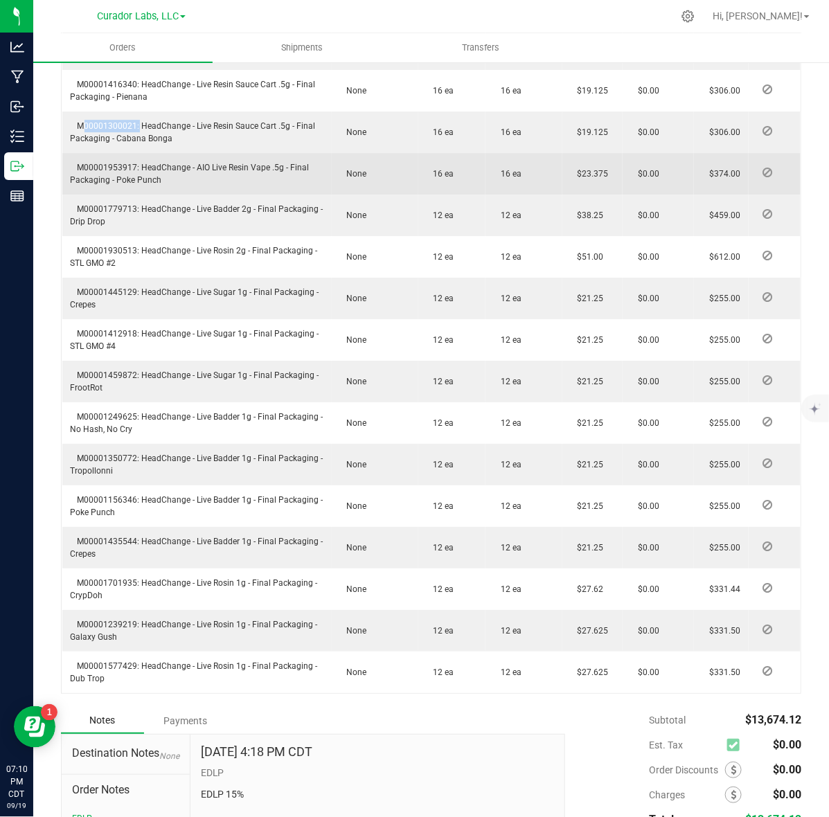
click at [118, 159] on td "M00001953917: HeadChange - AIO Live Resin Vape .5g - Final Packaging - Poke Pun…" at bounding box center [196, 174] width 269 height 42
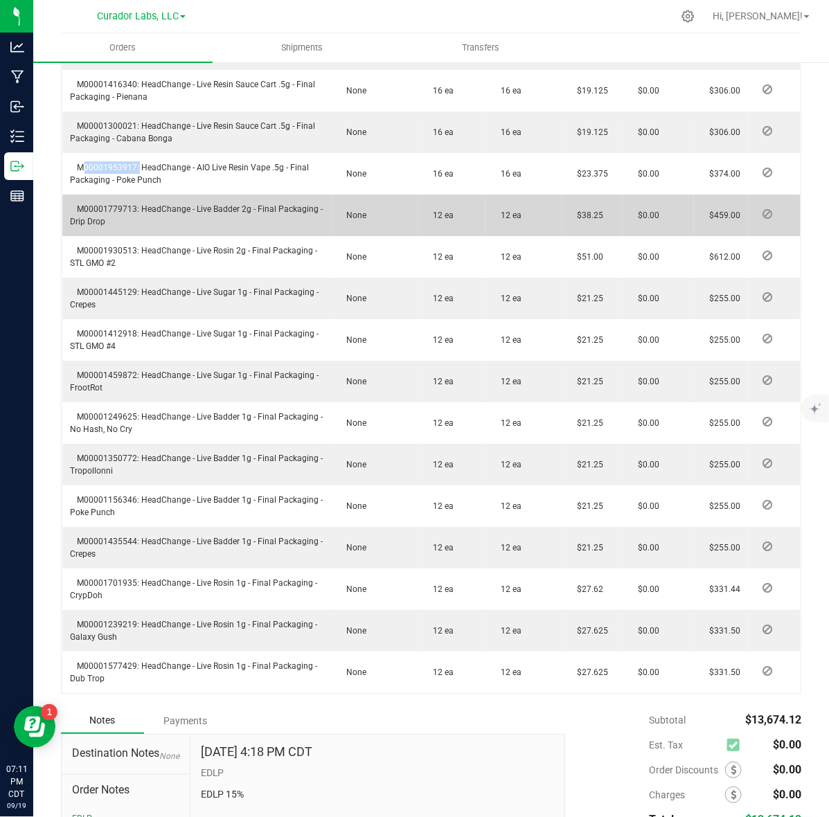
click at [91, 204] on span "M00001779713: HeadChange - Live Badder 2g - Final Packaging - Drip Drop" at bounding box center [197, 215] width 253 height 22
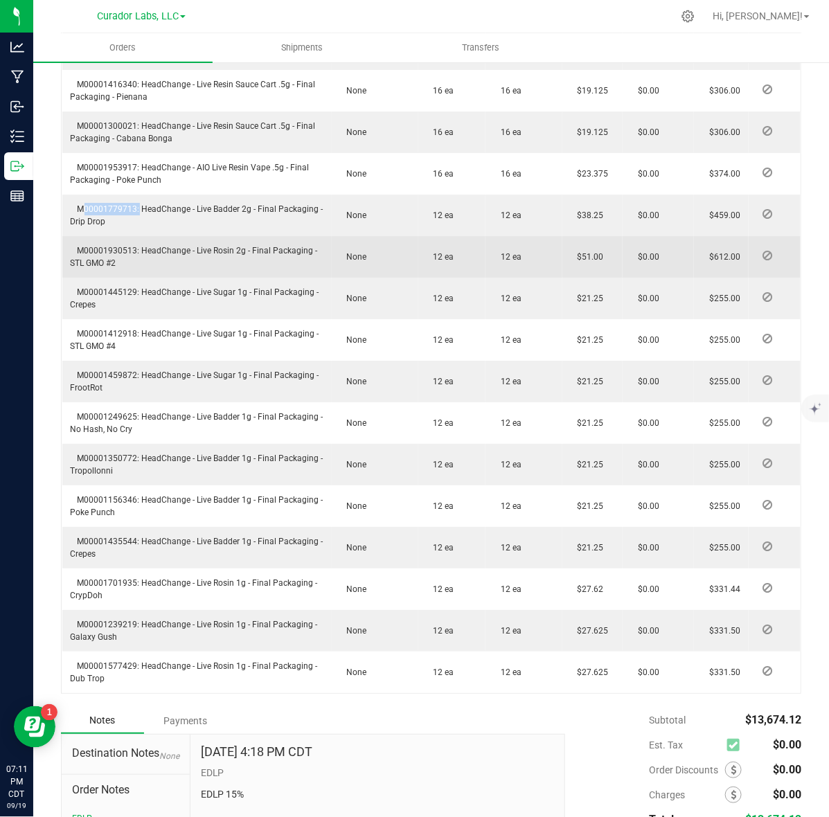
click at [125, 246] on span "M00001930513: HeadChange - Live Rosin 2g - Final Packaging - STL GMO #2" at bounding box center [194, 257] width 247 height 22
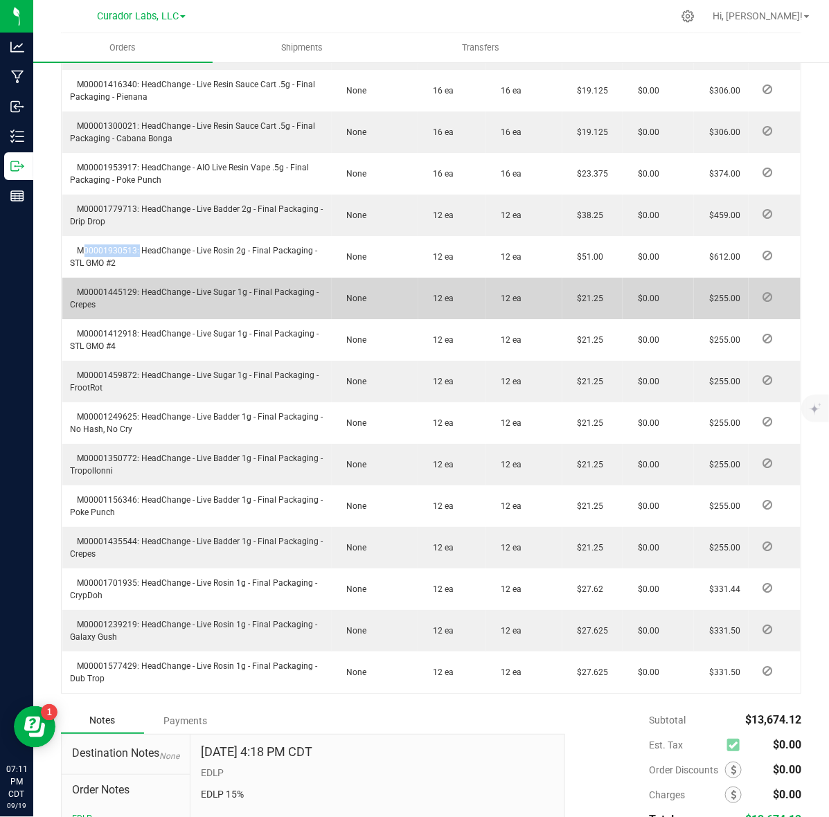
click at [127, 287] on span "M00001445129: HeadChange - Live Sugar 1g - Final Packaging - Crepes" at bounding box center [195, 298] width 248 height 22
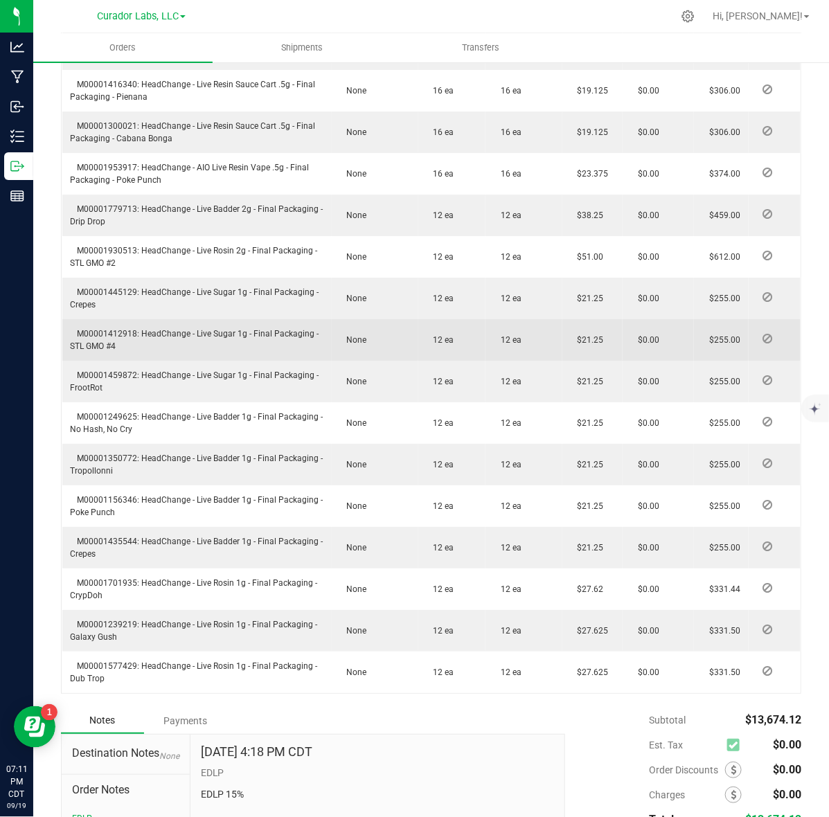
click at [119, 336] on span "M00001412918: HeadChange - Live Sugar 1g - Final Packaging - STL GMO #4" at bounding box center [195, 340] width 248 height 22
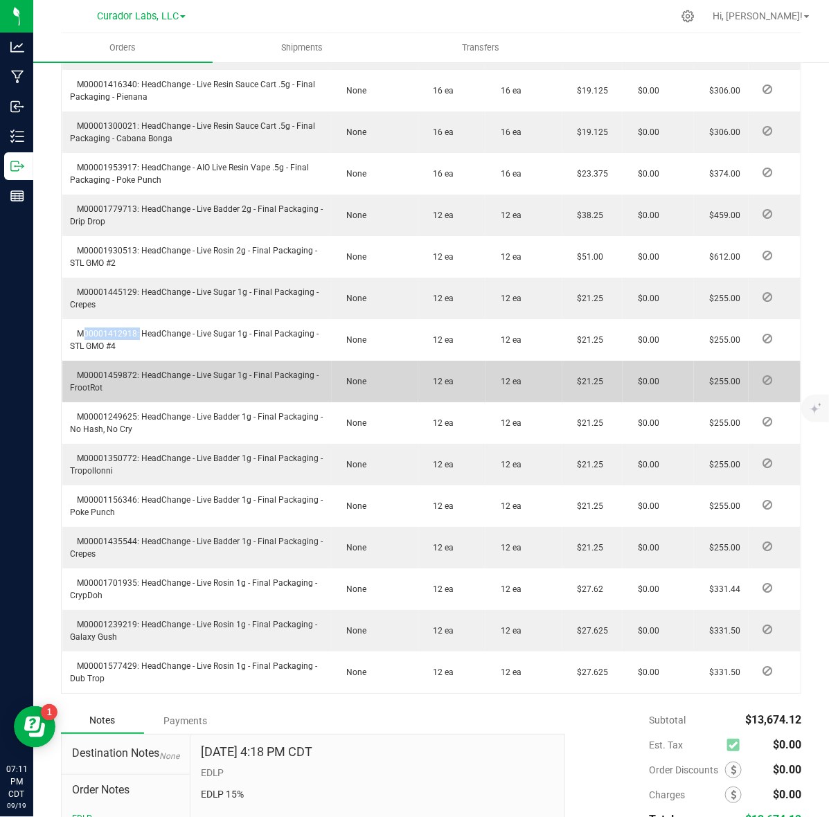
click at [132, 372] on span "M00001459872: HeadChange - Live Sugar 1g - Final Packaging - FrootRot" at bounding box center [195, 381] width 248 height 22
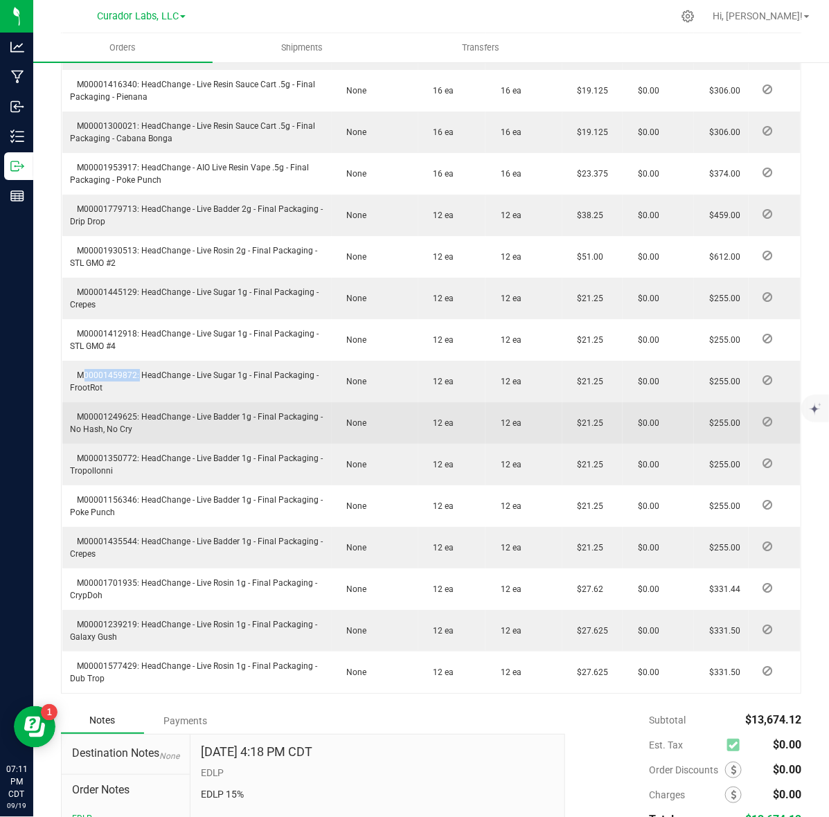
click at [97, 410] on td "M00001249625: HeadChange - Live Badder 1g - Final Packaging - No Hash, No Cry" at bounding box center [196, 423] width 269 height 42
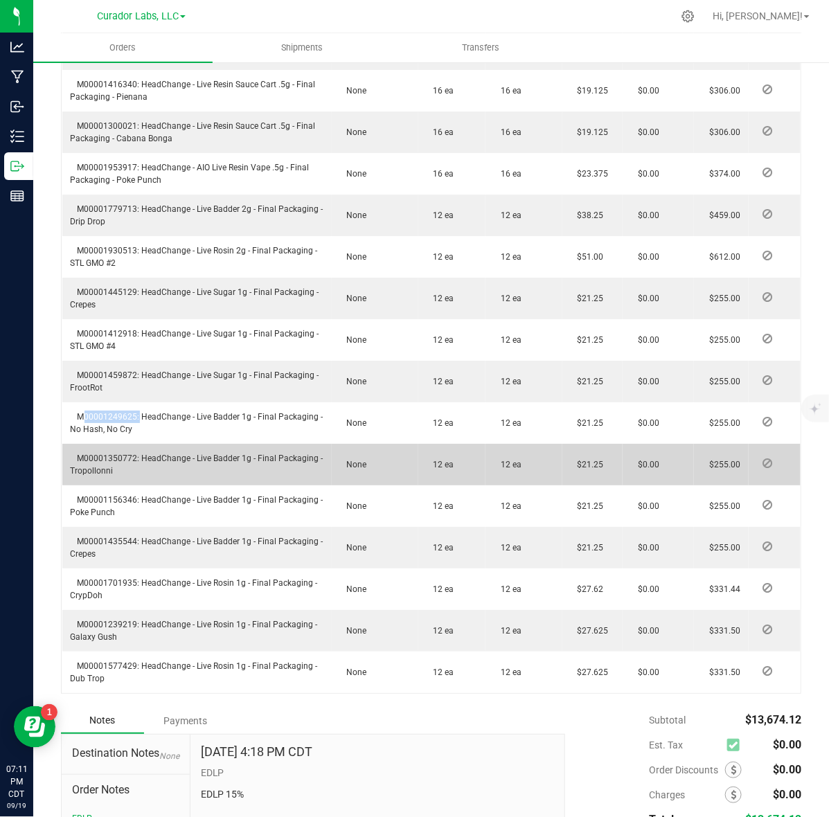
click at [84, 458] on span "M00001350772: HeadChange - Live Badder 1g - Final Packaging - Tropollonni" at bounding box center [197, 464] width 253 height 22
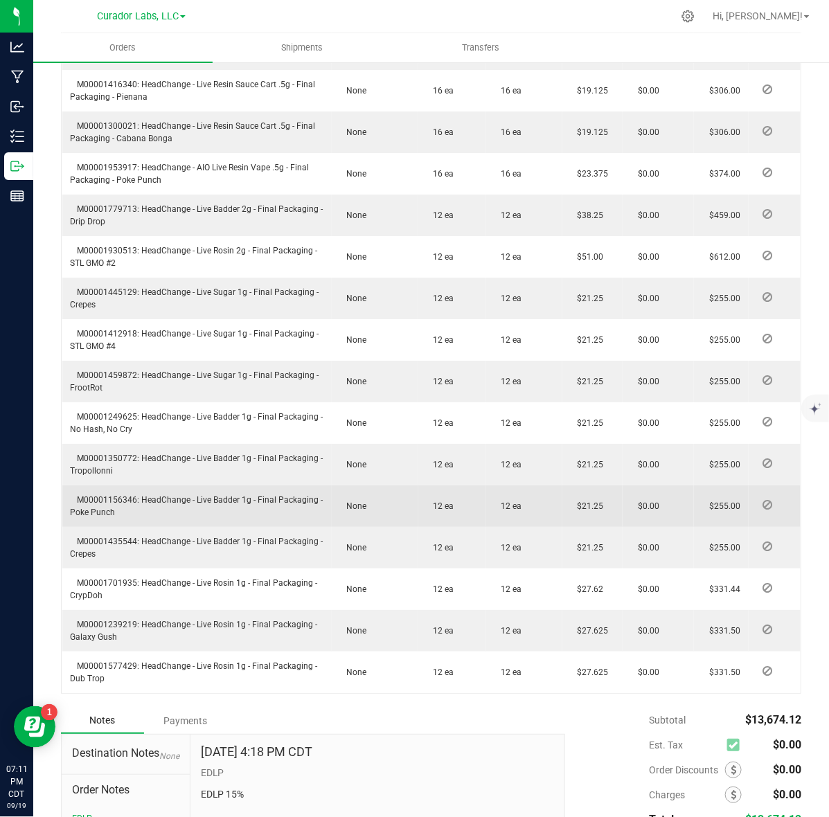
click at [129, 496] on span "M00001156346: HeadChange - Live Badder 1g - Final Packaging - Poke Punch" at bounding box center [197, 506] width 253 height 22
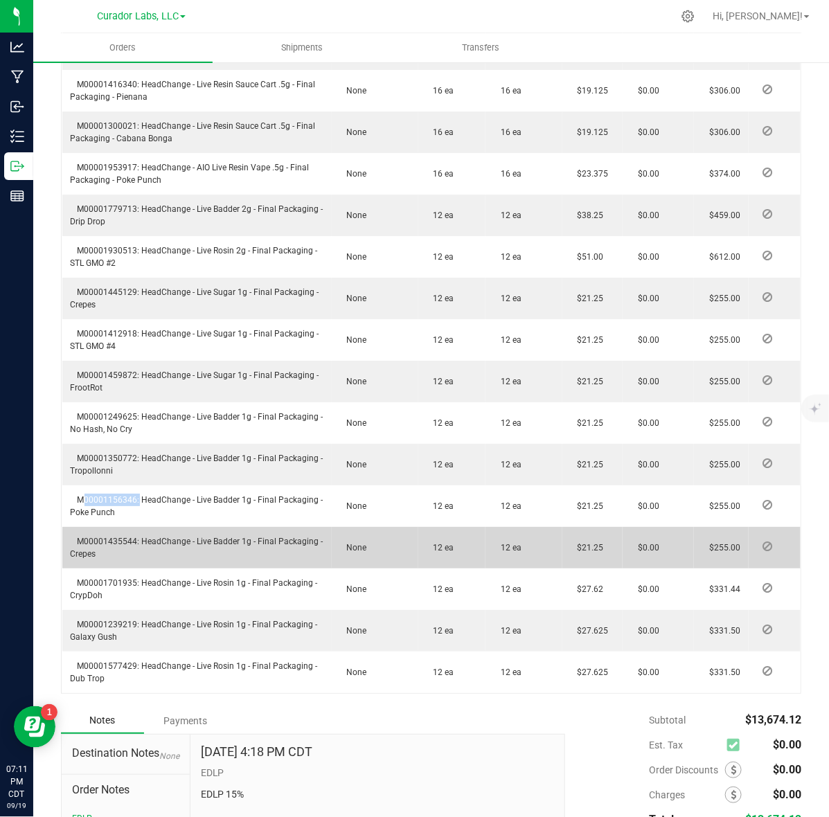
click at [106, 534] on td "M00001435544: HeadChange - Live Badder 1g - Final Packaging - Crepes" at bounding box center [196, 548] width 269 height 42
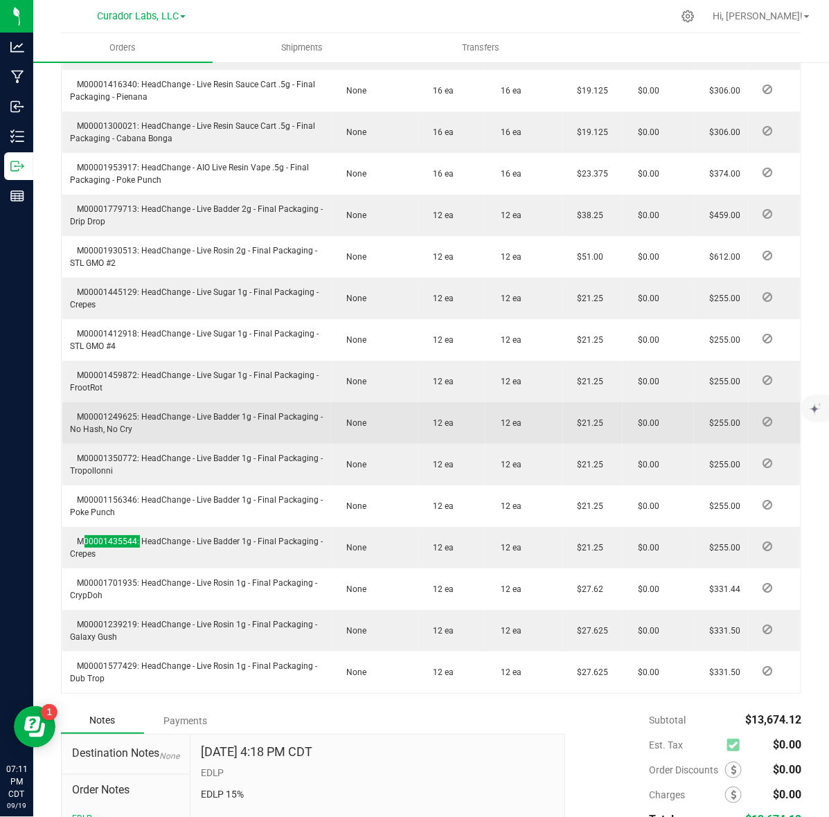
scroll to position [1471, 0]
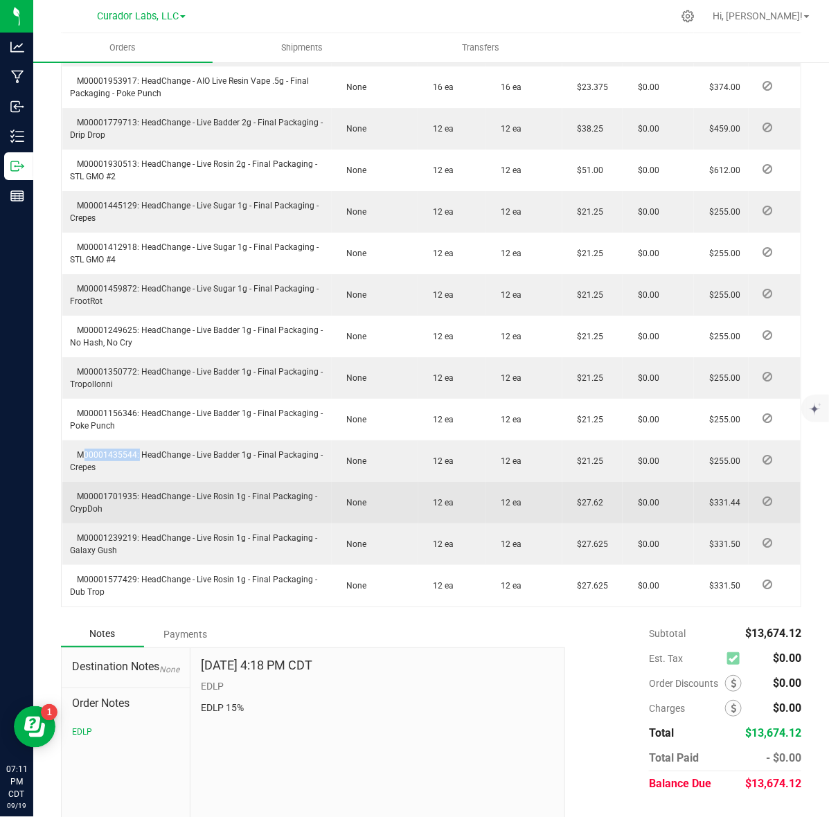
click at [122, 489] on td "M00001701935: HeadChange - Live Rosin 1g - Final Packaging - CrypDoh" at bounding box center [196, 503] width 269 height 42
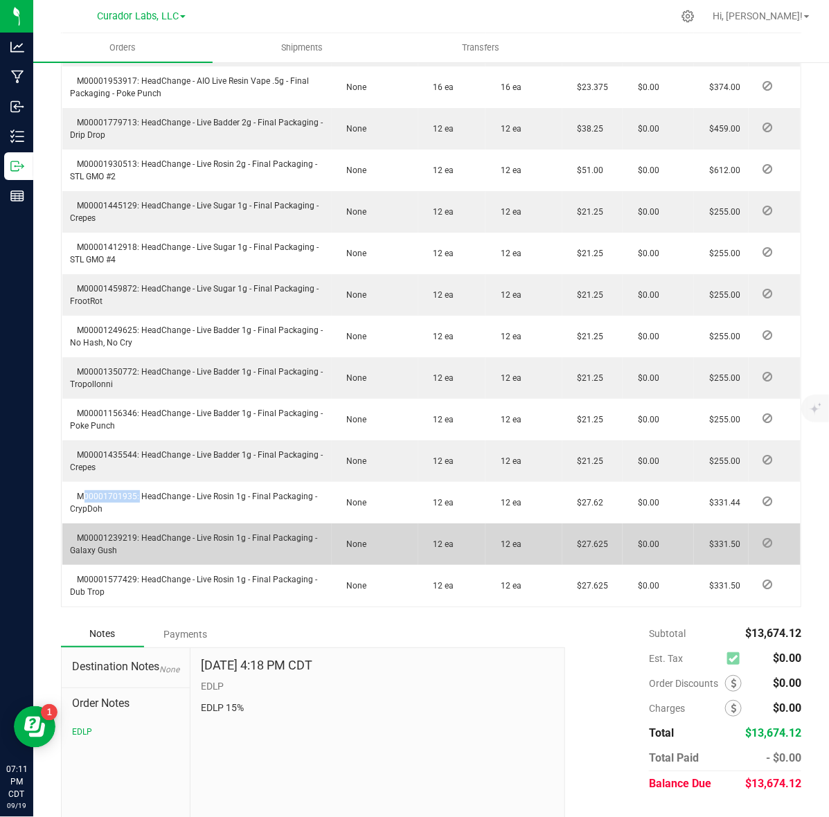
click at [113, 534] on span "M00001239219: HeadChange - Live Rosin 1g - Final Packaging - Galaxy Gush" at bounding box center [194, 544] width 247 height 22
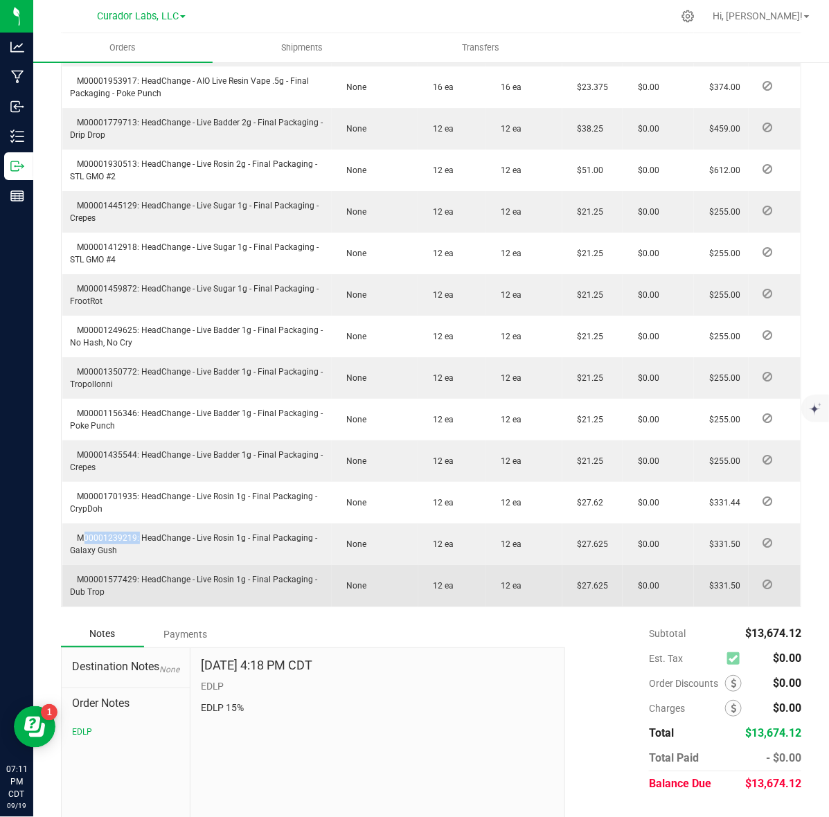
click at [115, 578] on span "M00001577429: HeadChange - Live Rosin 1g - Final Packaging - Dub Trop" at bounding box center [194, 586] width 247 height 22
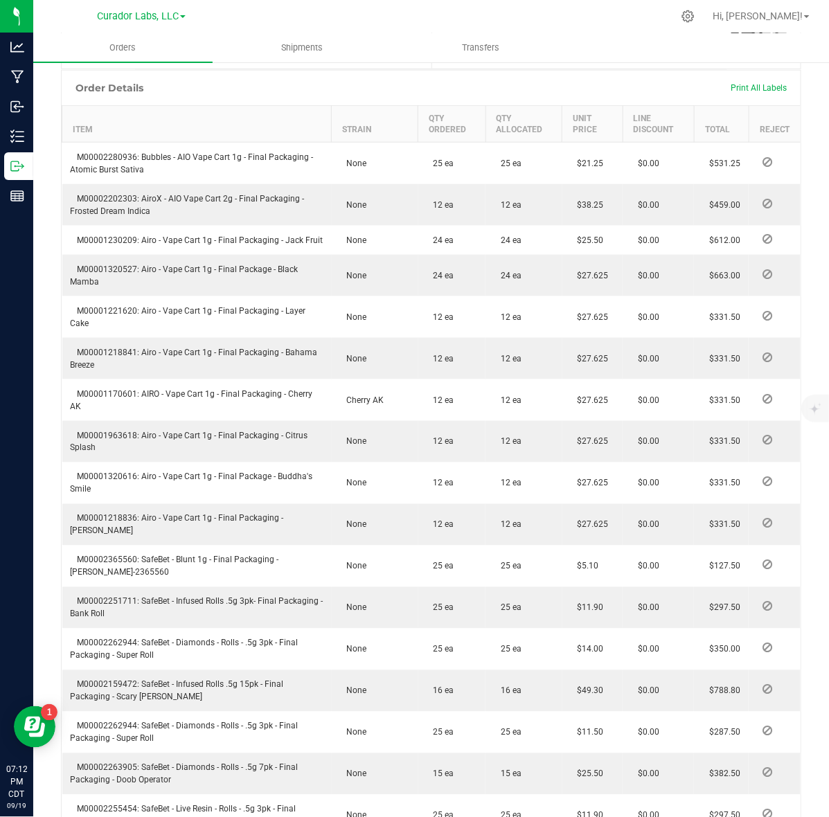
scroll to position [462, 0]
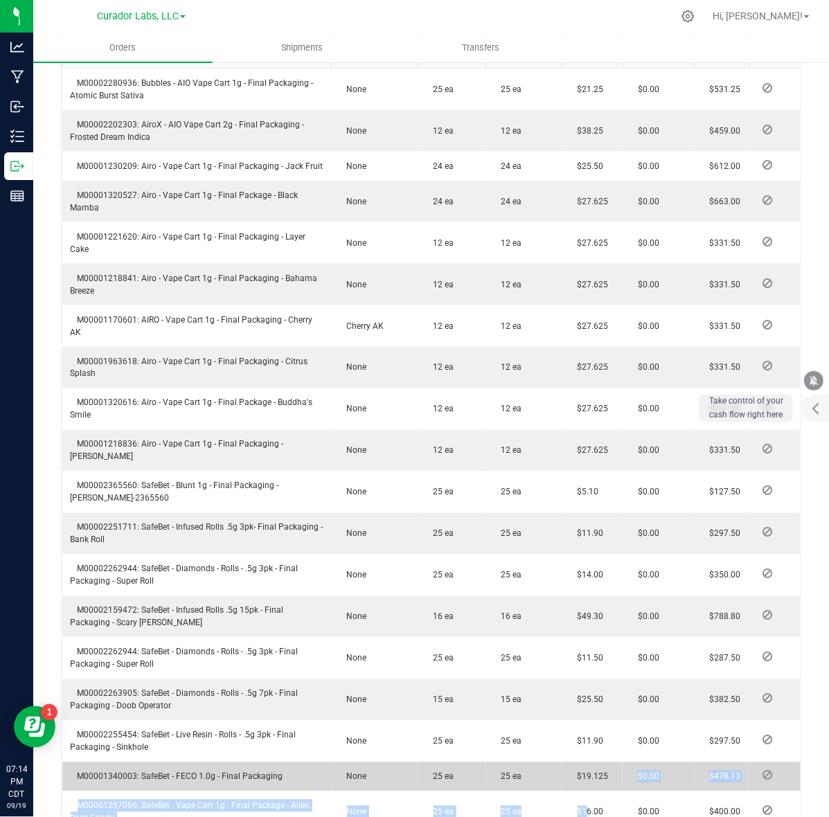
drag, startPoint x: 590, startPoint y: 808, endPoint x: 570, endPoint y: 800, distance: 22.1
click at [570, 800] on tbody "M00002280936: Bubbles - AIO Vape Cart 1g - Final Packaging - Atomic Burst Sativ…" at bounding box center [431, 825] width 739 height 1512
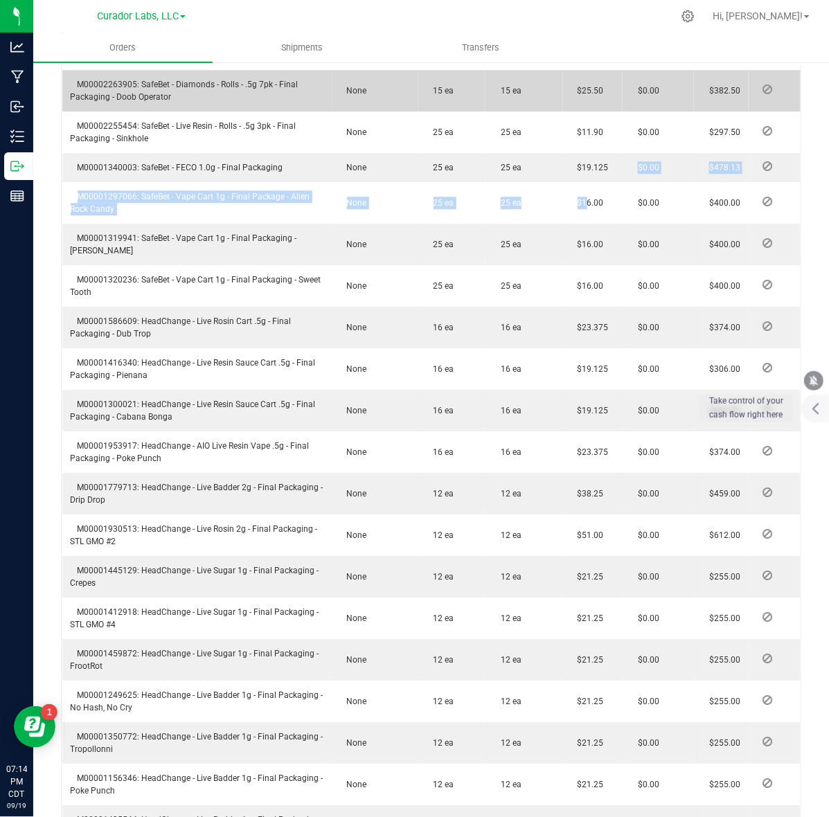
scroll to position [1193, 0]
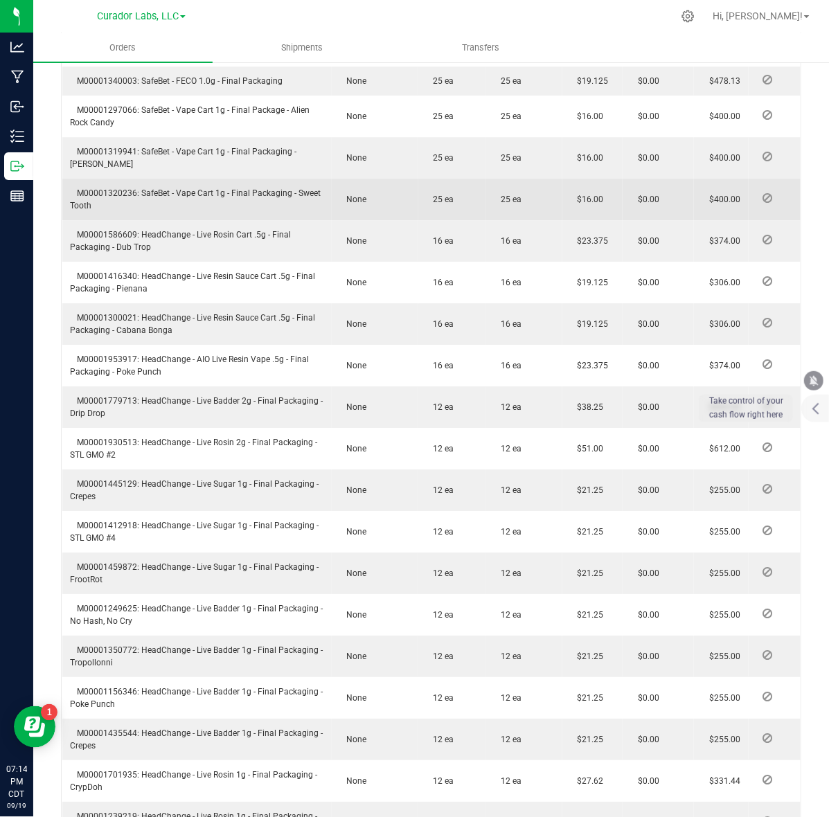
click at [446, 202] on td "25 ea" at bounding box center [451, 200] width 67 height 42
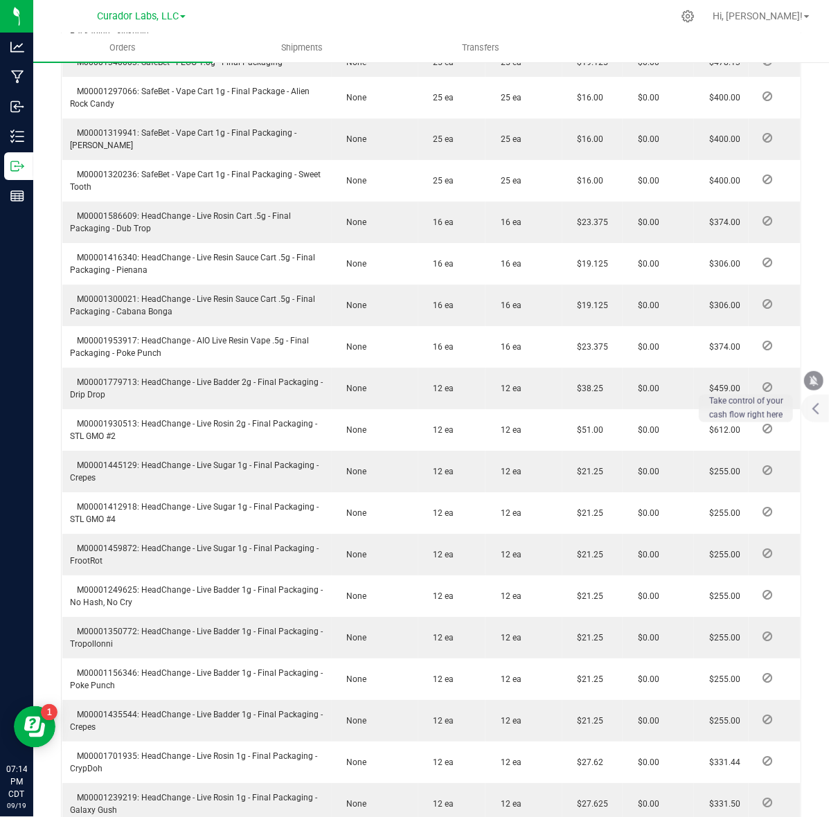
scroll to position [1213, 0]
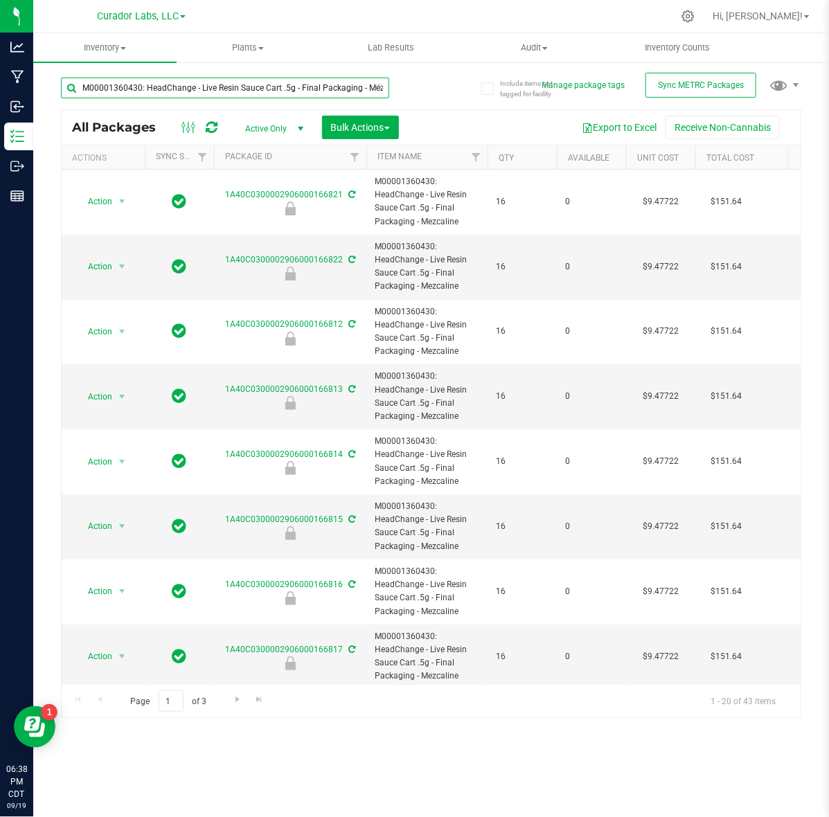
click at [274, 89] on input "M00001360430: HeadChange - Live Resin Sauce Cart .5g - Final Packaging - Mezcal…" at bounding box center [225, 88] width 328 height 21
click at [273, 89] on input "M00001360430: HeadChange - Live Resin Sauce Cart .5g - Final Packaging - Mezcal…" at bounding box center [225, 88] width 328 height 21
paste input "948218: HeadChange - AIO Live Resin Vape .5g - Final Packaging - Bubba's Gravey…"
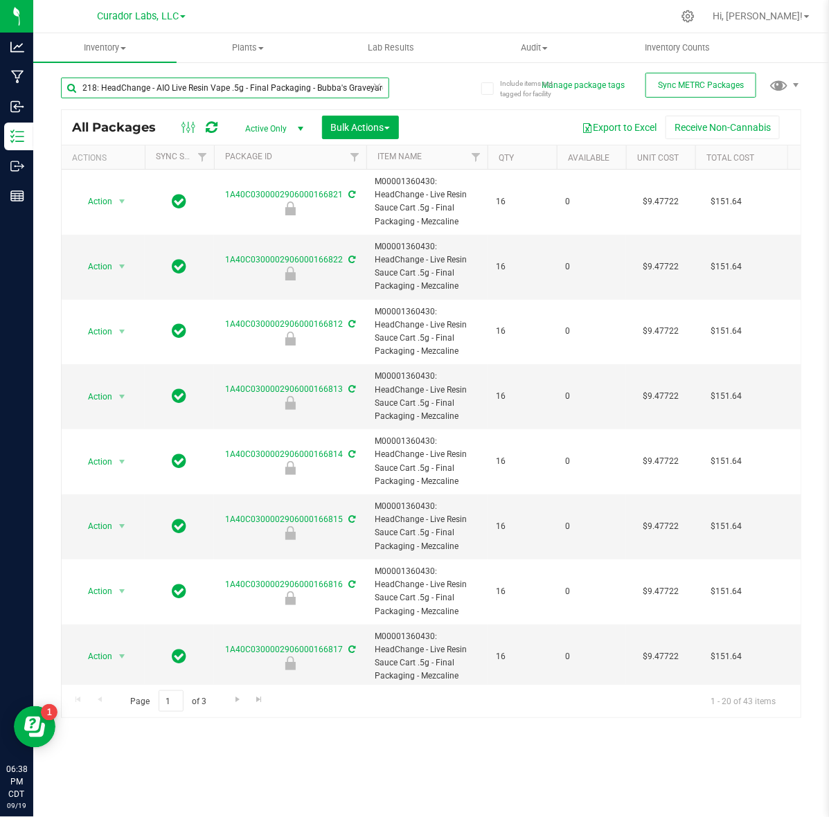
type input "M00001948218: HeadChange - AIO Live Resin Vape .5g - Final Packaging - Bubba's …"
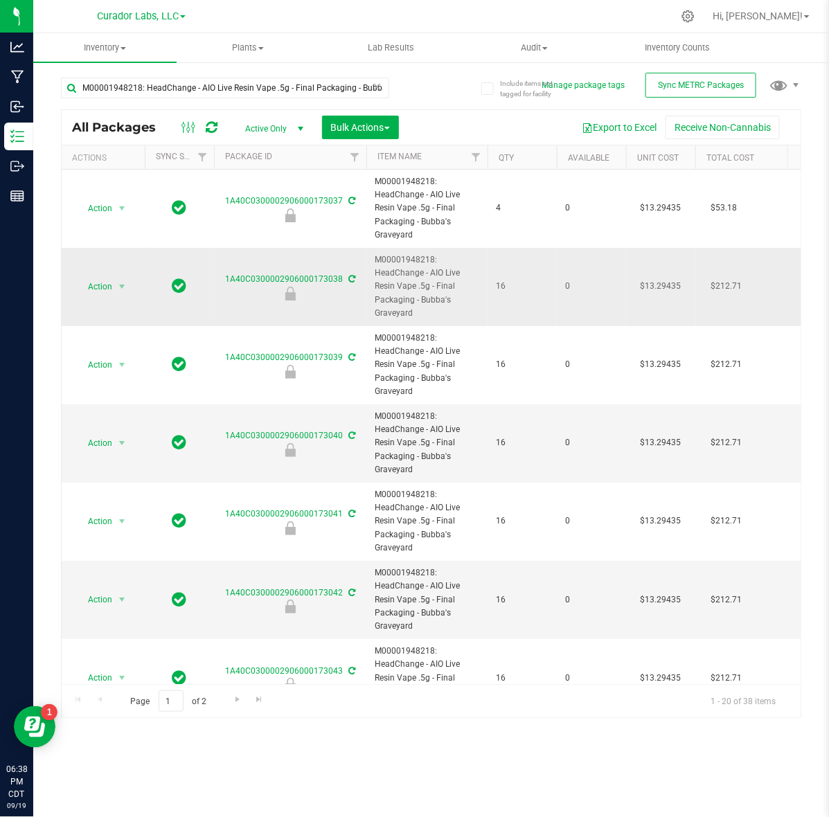
click at [381, 271] on span "M00001948218: HeadChange - AIO Live Resin Vape .5g - Final Packaging - Bubba's …" at bounding box center [426, 286] width 105 height 66
copy tr "M00001948218: HeadChange - AIO Live Resin Vape .5g - Final Packaging - Bubba's …"
click at [438, 278] on span "M00001948218: HeadChange - AIO Live Resin Vape .5g - Final Packaging - Bubba's …" at bounding box center [426, 286] width 105 height 66
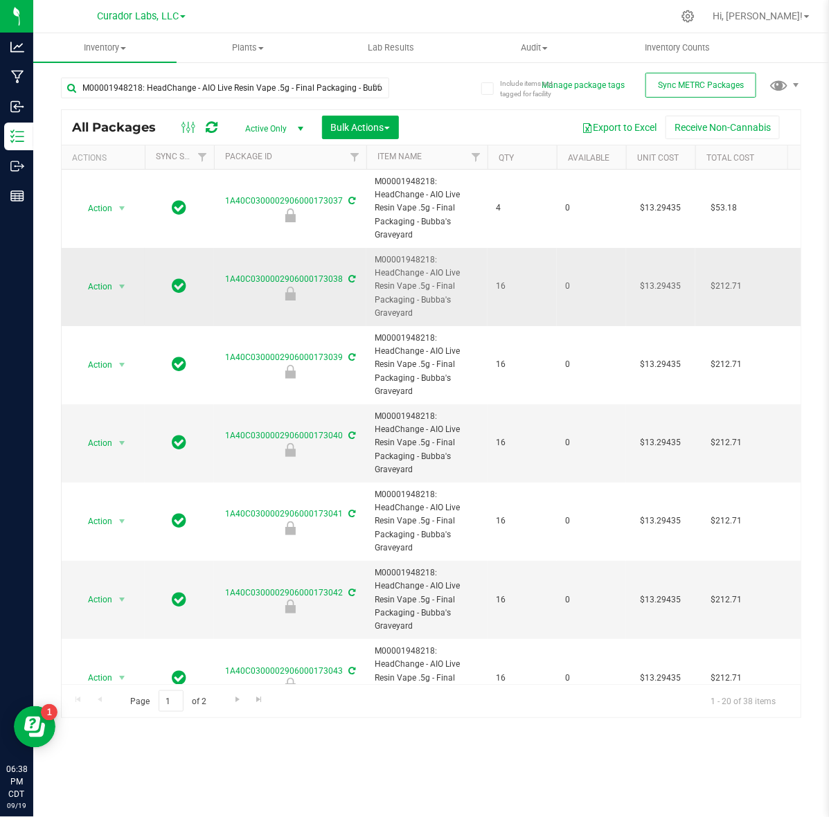
drag, startPoint x: 419, startPoint y: 296, endPoint x: 443, endPoint y: 324, distance: 36.3
click at [443, 324] on td "M00001948218: HeadChange - AIO Live Resin Vape .5g - Final Packaging - Bubba's …" at bounding box center [426, 287] width 121 height 78
copy span "Bubba's Graveyard"
drag, startPoint x: 374, startPoint y: 275, endPoint x: 410, endPoint y: 299, distance: 44.0
click at [410, 299] on span "M00001948218: HeadChange - AIO Live Resin Vape .5g - Final Packaging - Bubba's …" at bounding box center [426, 286] width 105 height 66
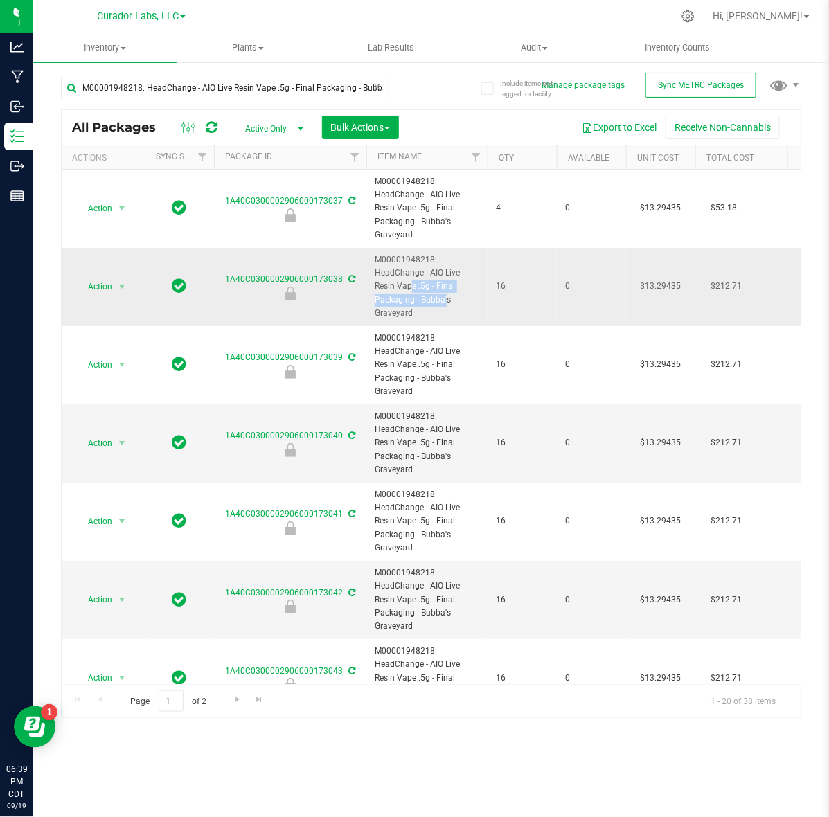
drag, startPoint x: 413, startPoint y: 299, endPoint x: 374, endPoint y: 281, distance: 42.7
click at [374, 281] on span "M00001948218: HeadChange - AIO Live Resin Vape .5g - Final Packaging - Bubba's …" at bounding box center [426, 286] width 105 height 66
click at [374, 274] on span "M00001948218: HeadChange - AIO Live Resin Vape .5g - Final Packaging - Bubba's …" at bounding box center [426, 286] width 105 height 66
drag, startPoint x: 374, startPoint y: 274, endPoint x: 402, endPoint y: 296, distance: 35.5
click at [402, 296] on span "M00001948218: HeadChange - AIO Live Resin Vape .5g - Final Packaging - Bubba's …" at bounding box center [426, 286] width 105 height 66
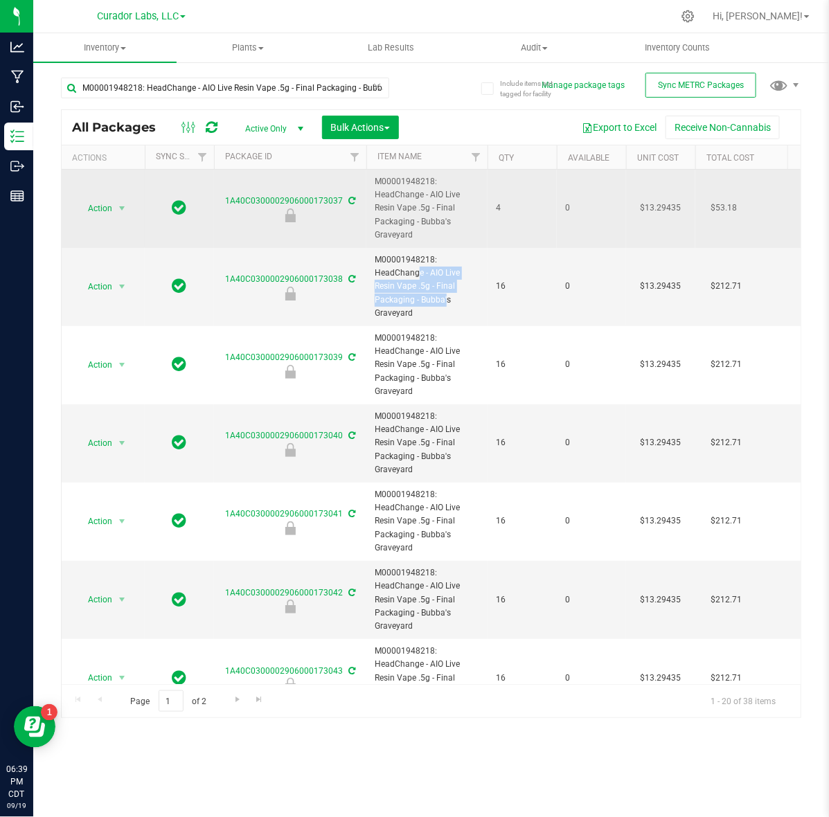
copy span "HeadChange - AIO Live Resin Vape .5g - Final Packaging"
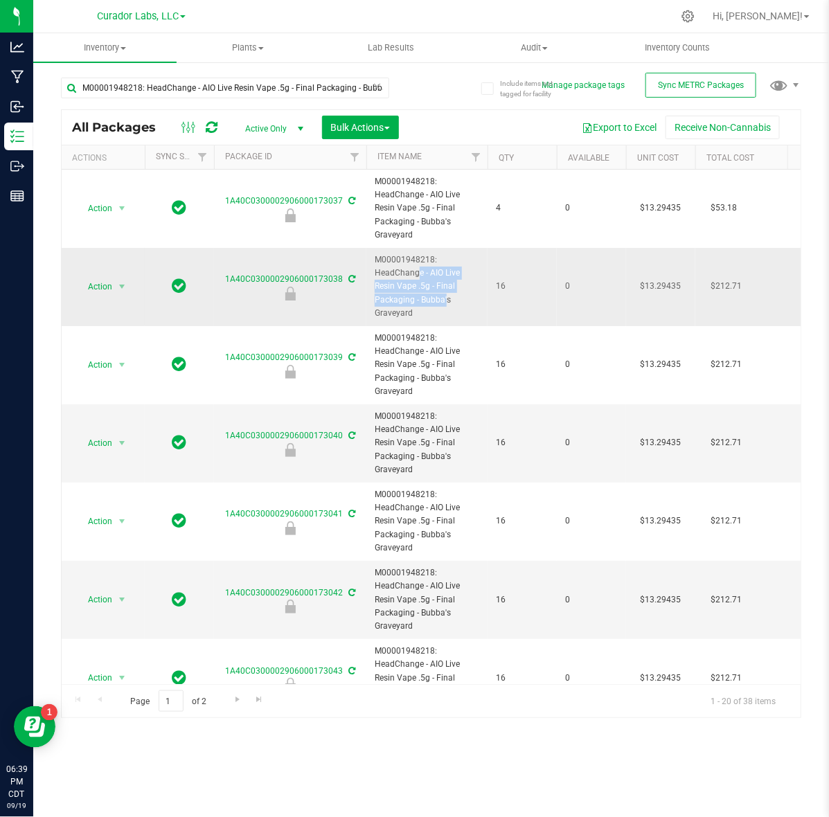
drag, startPoint x: 391, startPoint y: 280, endPoint x: 384, endPoint y: 275, distance: 8.4
click at [391, 280] on span "M00001948218: HeadChange - AIO Live Resin Vape .5g - Final Packaging - Bubba's …" at bounding box center [426, 286] width 105 height 66
drag, startPoint x: 374, startPoint y: 275, endPoint x: 437, endPoint y: 315, distance: 73.7
click at [437, 315] on span "M00001948218: HeadChange - AIO Live Resin Vape .5g - Final Packaging - Bubba's …" at bounding box center [426, 286] width 105 height 66
copy span "HeadChange - AIO Live Resin Vape .5g - Final Packaging - Bubba's Graveyard"
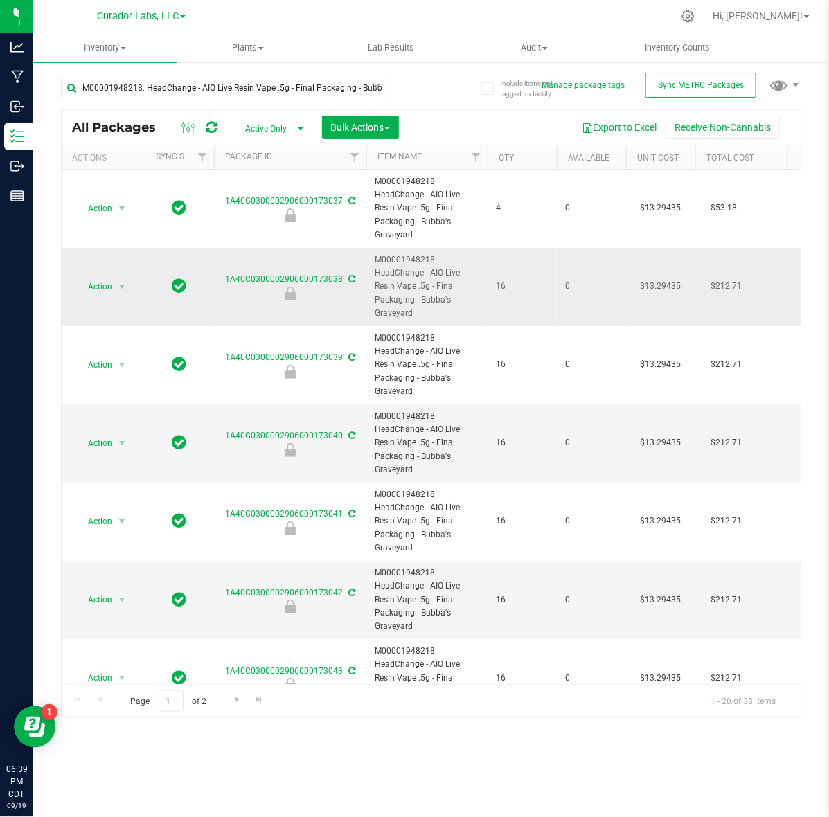
click at [419, 255] on span "M00001948218: HeadChange - AIO Live Resin Vape .5g - Final Packaging - Bubba's …" at bounding box center [426, 286] width 105 height 66
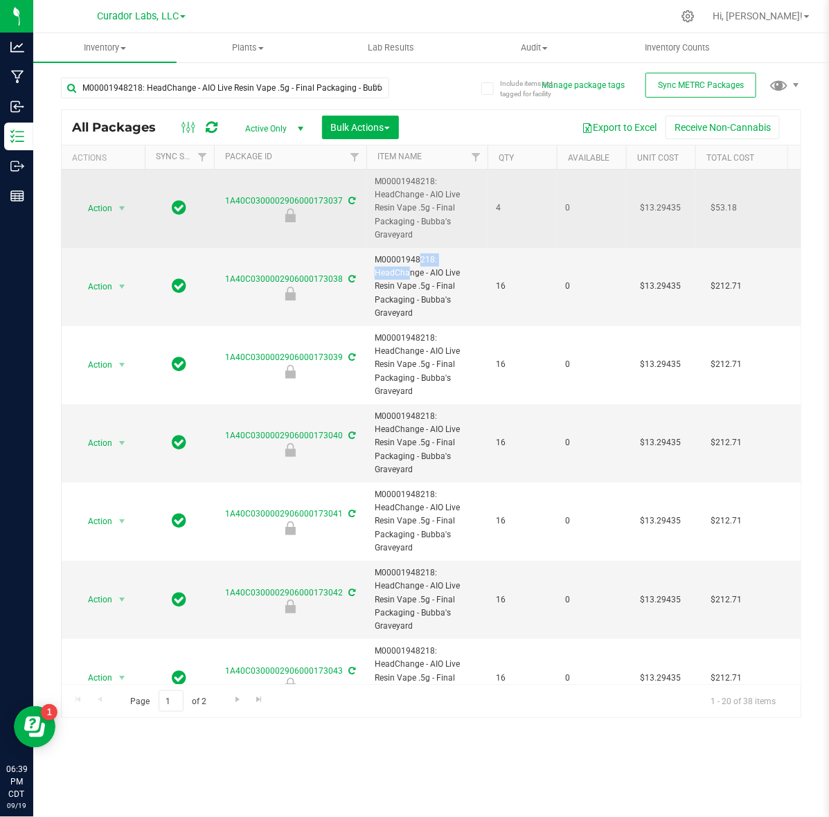
copy span "M00001948218"
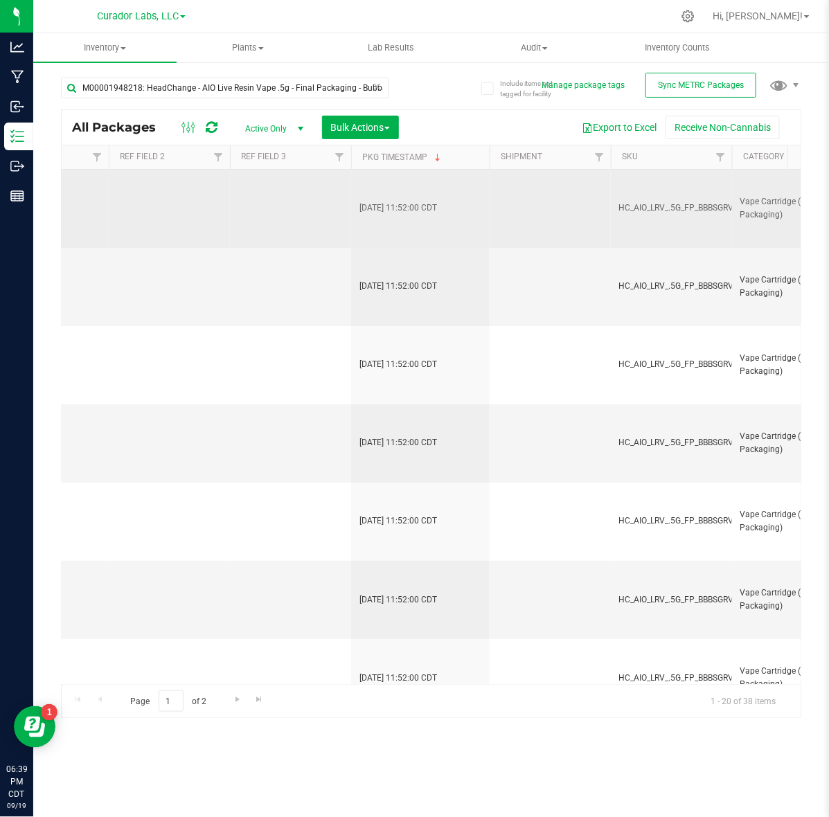
click at [703, 206] on span "HC_AIO_LRV_.5G_FP_BBBSGRVYRD" at bounding box center [684, 207] width 130 height 13
click at [700, 217] on td "HC_AIO_LRV_.5G_FP_BBBSGRVYRD" at bounding box center [671, 209] width 121 height 78
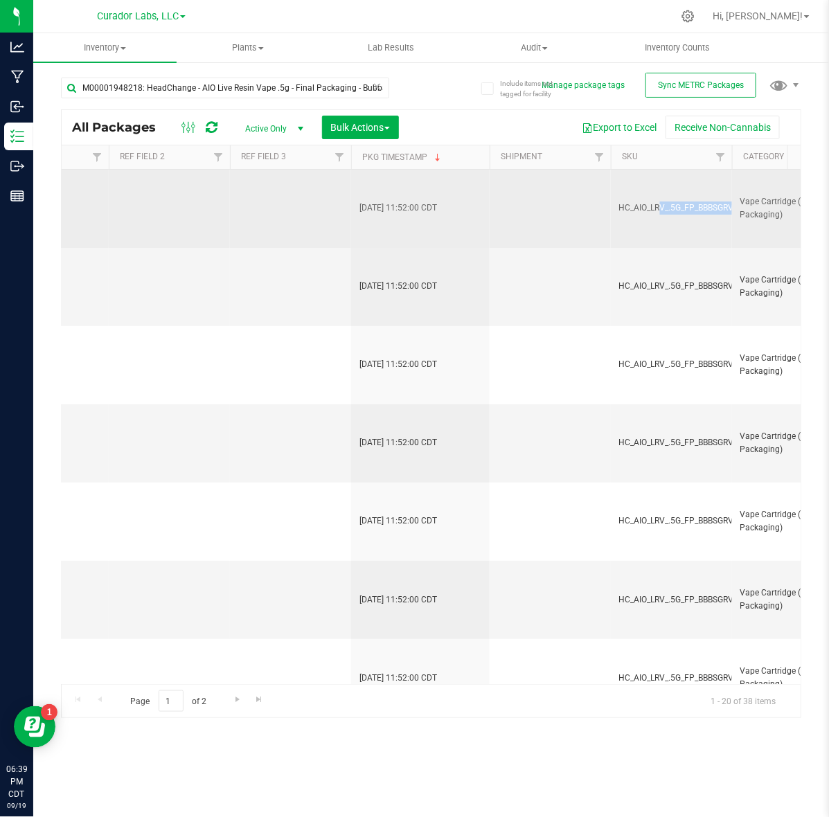
copy tr "HC_AIO_LRV_.5G_FP_BBBSGRVYRD"
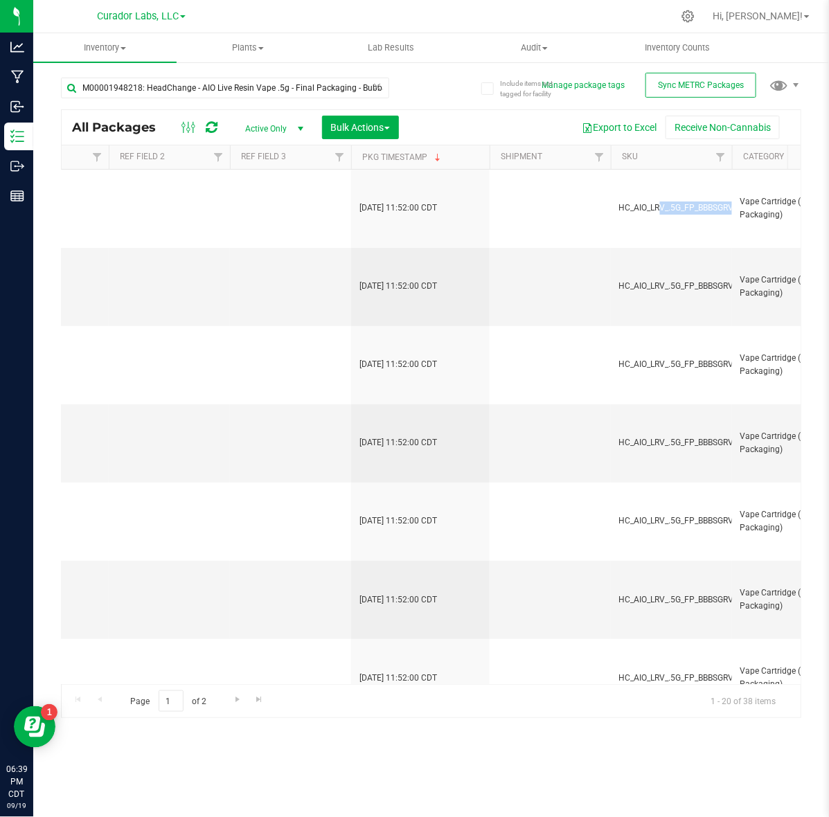
drag, startPoint x: 417, startPoint y: 684, endPoint x: 384, endPoint y: 683, distance: 32.5
click at [266, 674] on div "All Packages Active Only Active Only Lab Samples Locked All External Internal B…" at bounding box center [431, 413] width 740 height 608
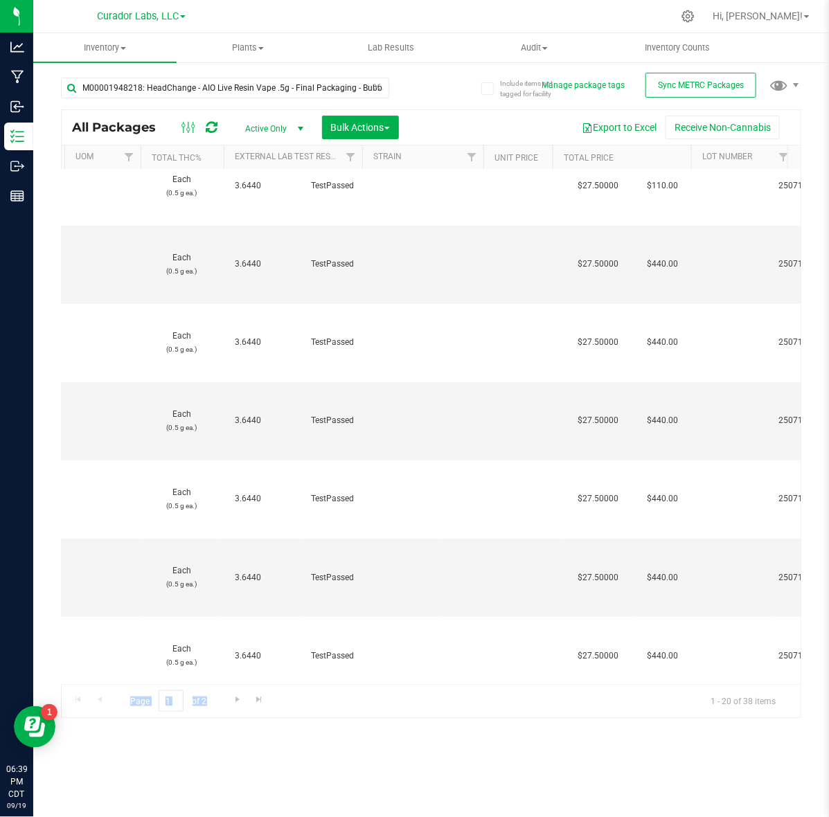
scroll to position [0, 898]
